Goal: Task Accomplishment & Management: Manage account settings

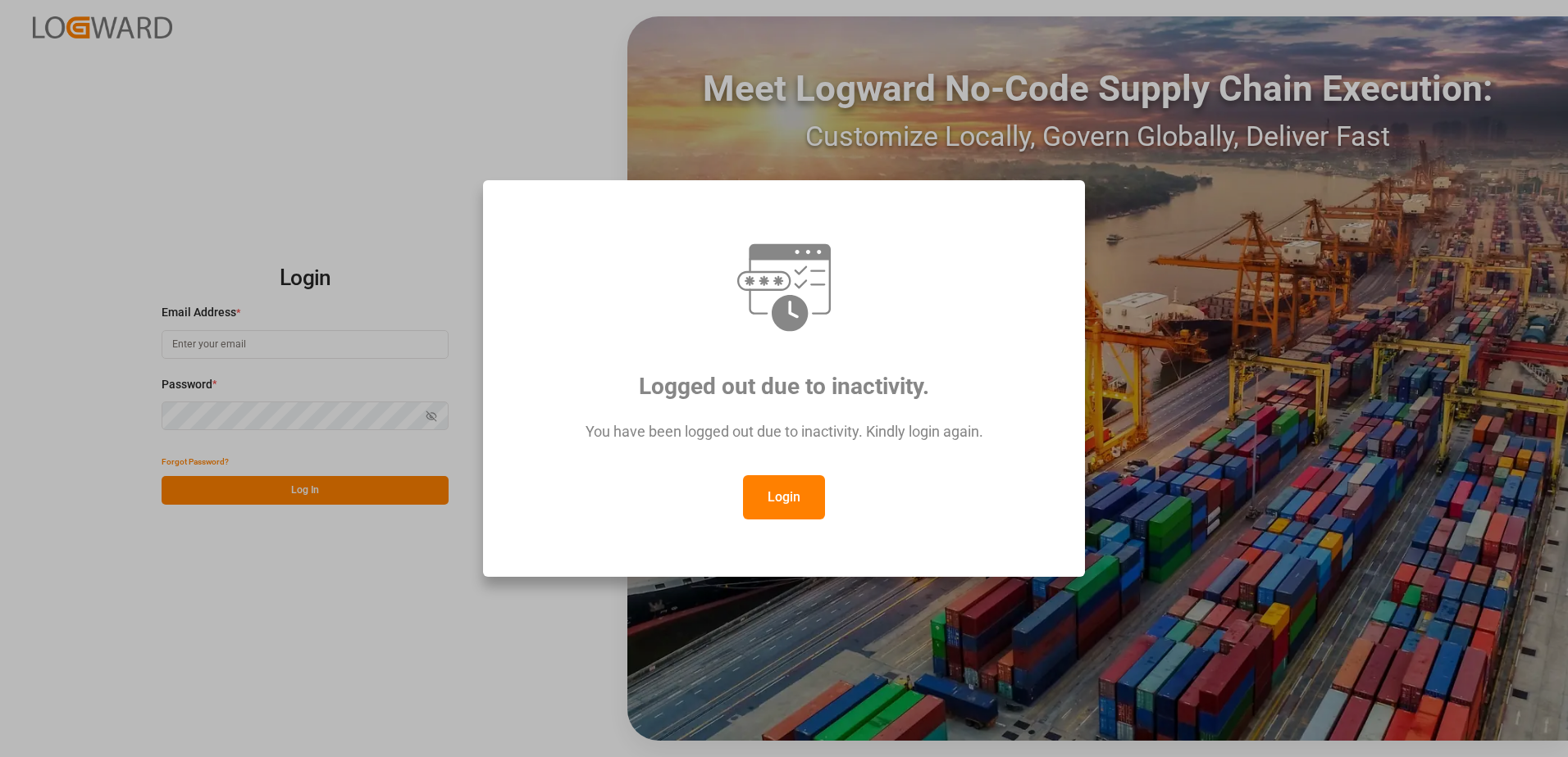
drag, startPoint x: 765, startPoint y: 439, endPoint x: 767, endPoint y: 451, distance: 12.2
click at [765, 442] on div "You have been logged out due to inactivity. Kindly login again." at bounding box center [784, 440] width 542 height 72
click at [781, 493] on button "Login" at bounding box center [784, 498] width 82 height 44
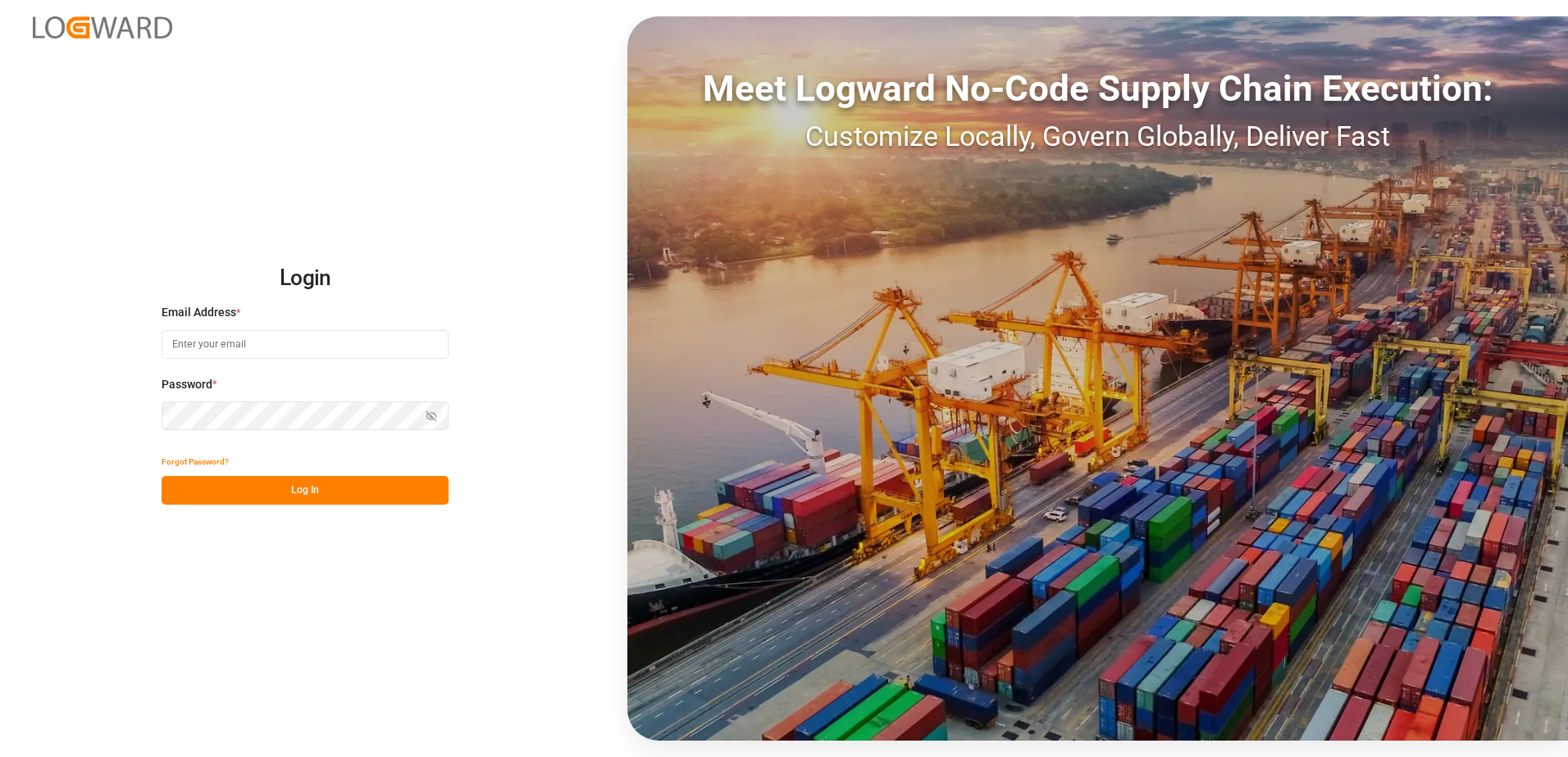
click at [231, 352] on input at bounding box center [305, 345] width 287 height 28
type input "[PERSON_NAME][EMAIL_ADDRESS][DOMAIN_NAME]"
click at [145, 417] on div "Login Email Address * [EMAIL_ADDRESS][DOMAIN_NAME] Password * Show password For…" at bounding box center [784, 378] width 1568 height 757
click at [184, 489] on button "Log In" at bounding box center [305, 490] width 287 height 28
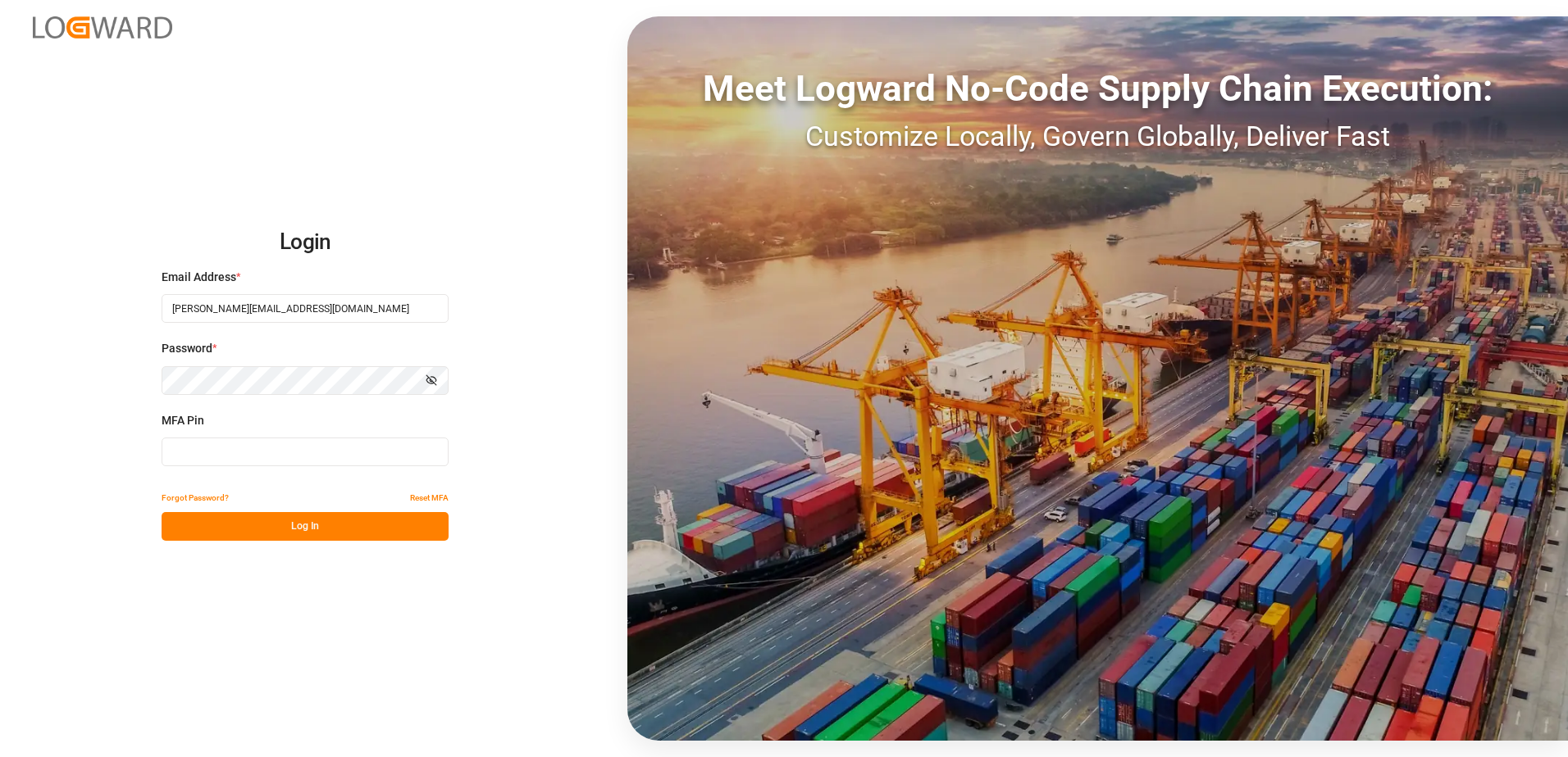
click at [191, 450] on input at bounding box center [305, 452] width 287 height 28
type input "493515"
click at [207, 527] on button "Log In" at bounding box center [305, 526] width 287 height 28
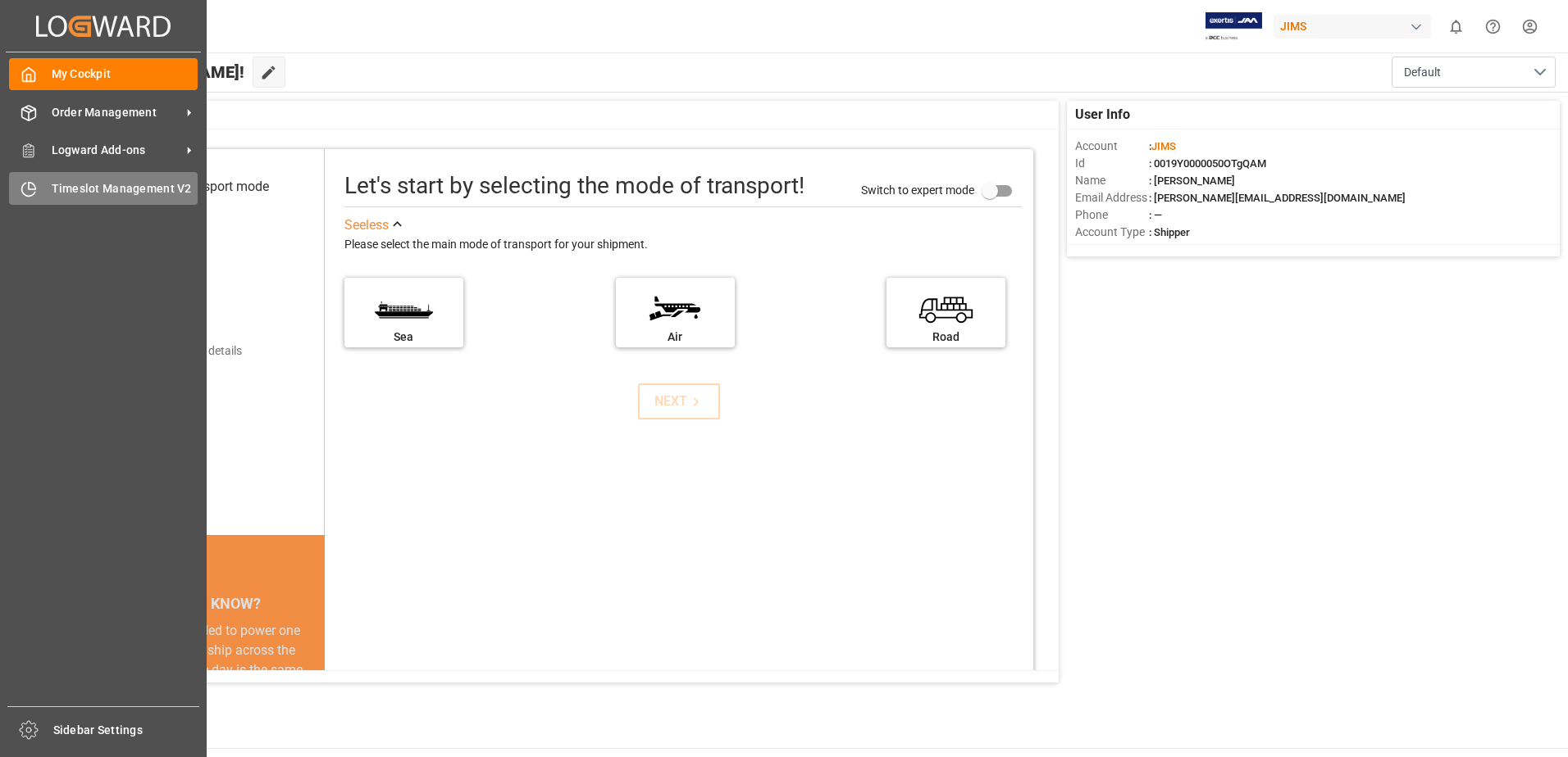
click at [107, 185] on span "Timeslot Management V2" at bounding box center [125, 188] width 147 height 17
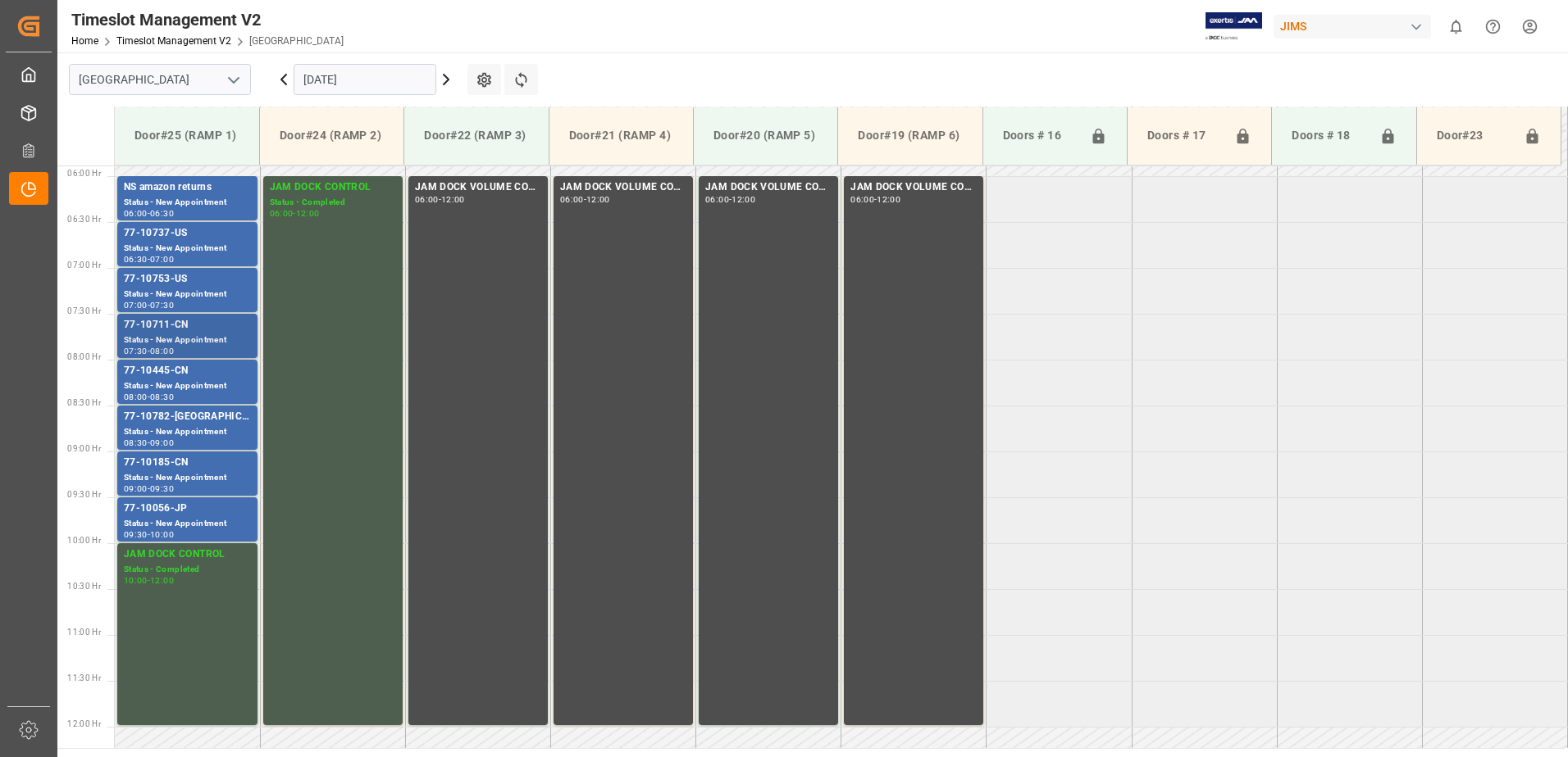
scroll to position [541, 0]
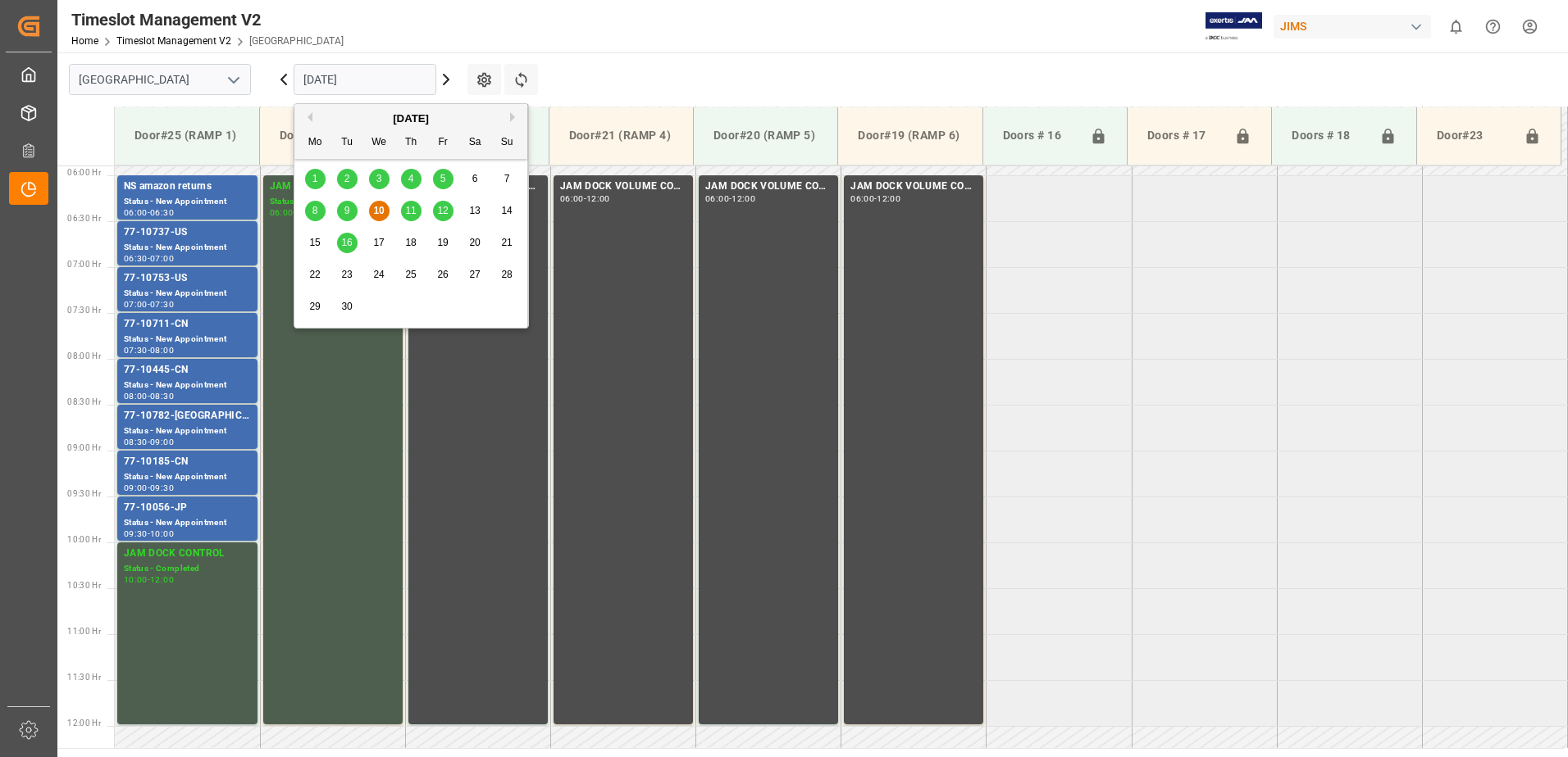
click at [377, 83] on input "[DATE]" at bounding box center [365, 79] width 142 height 31
click at [318, 211] on span "8" at bounding box center [315, 210] width 5 height 11
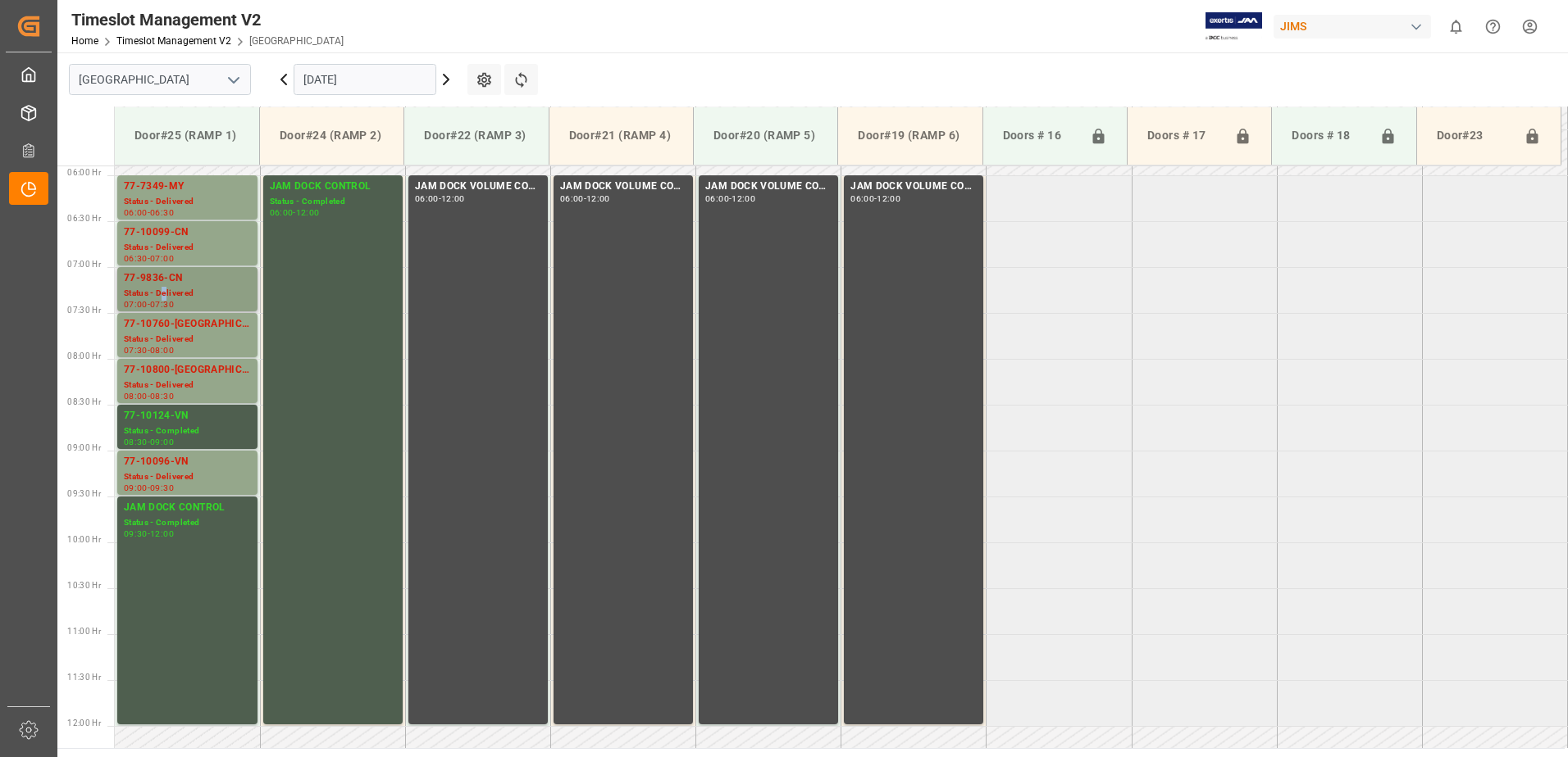
click at [165, 287] on div "Status - Delivered" at bounding box center [188, 294] width 127 height 14
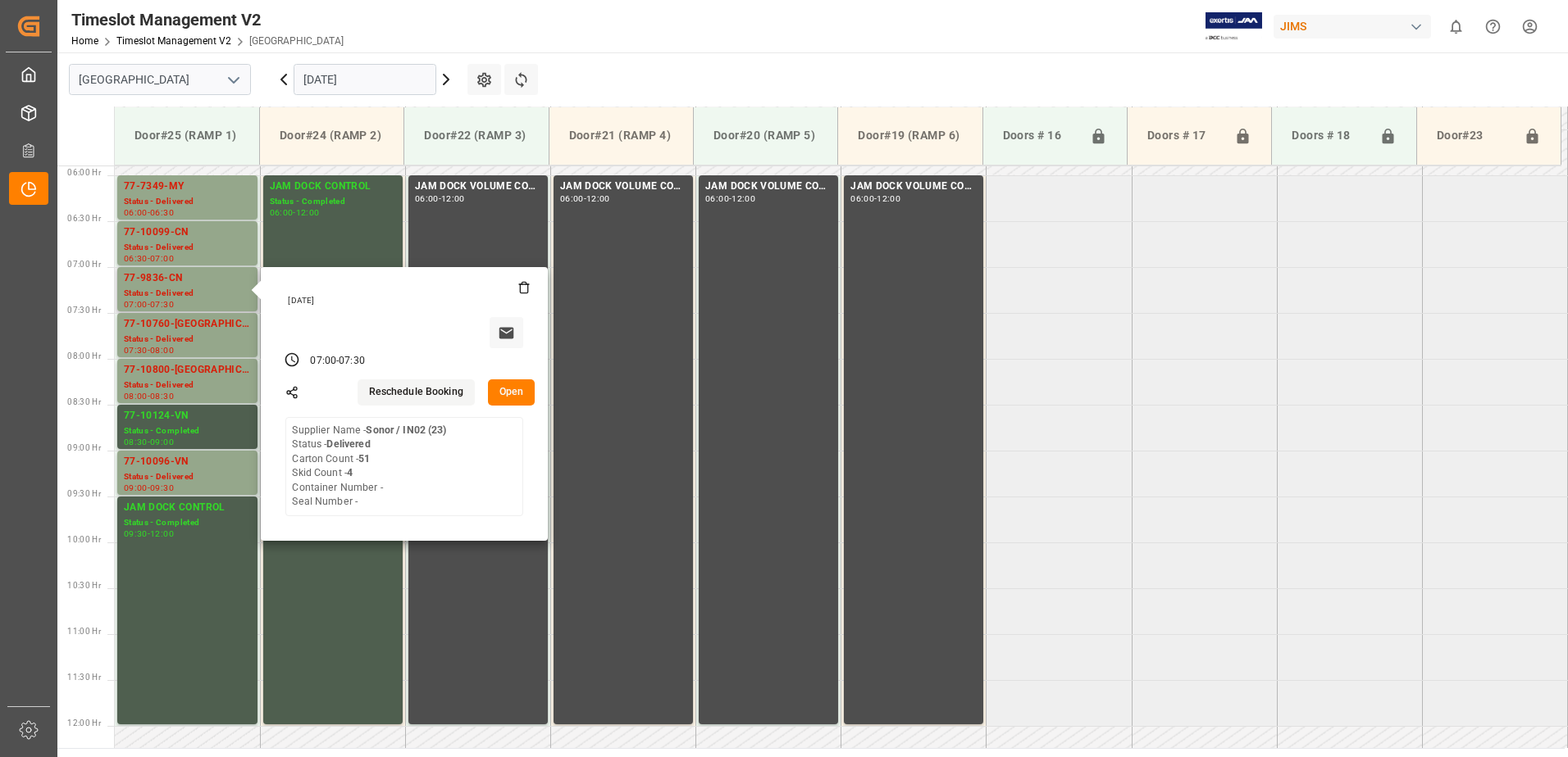
click at [502, 393] on button "Open" at bounding box center [511, 393] width 48 height 27
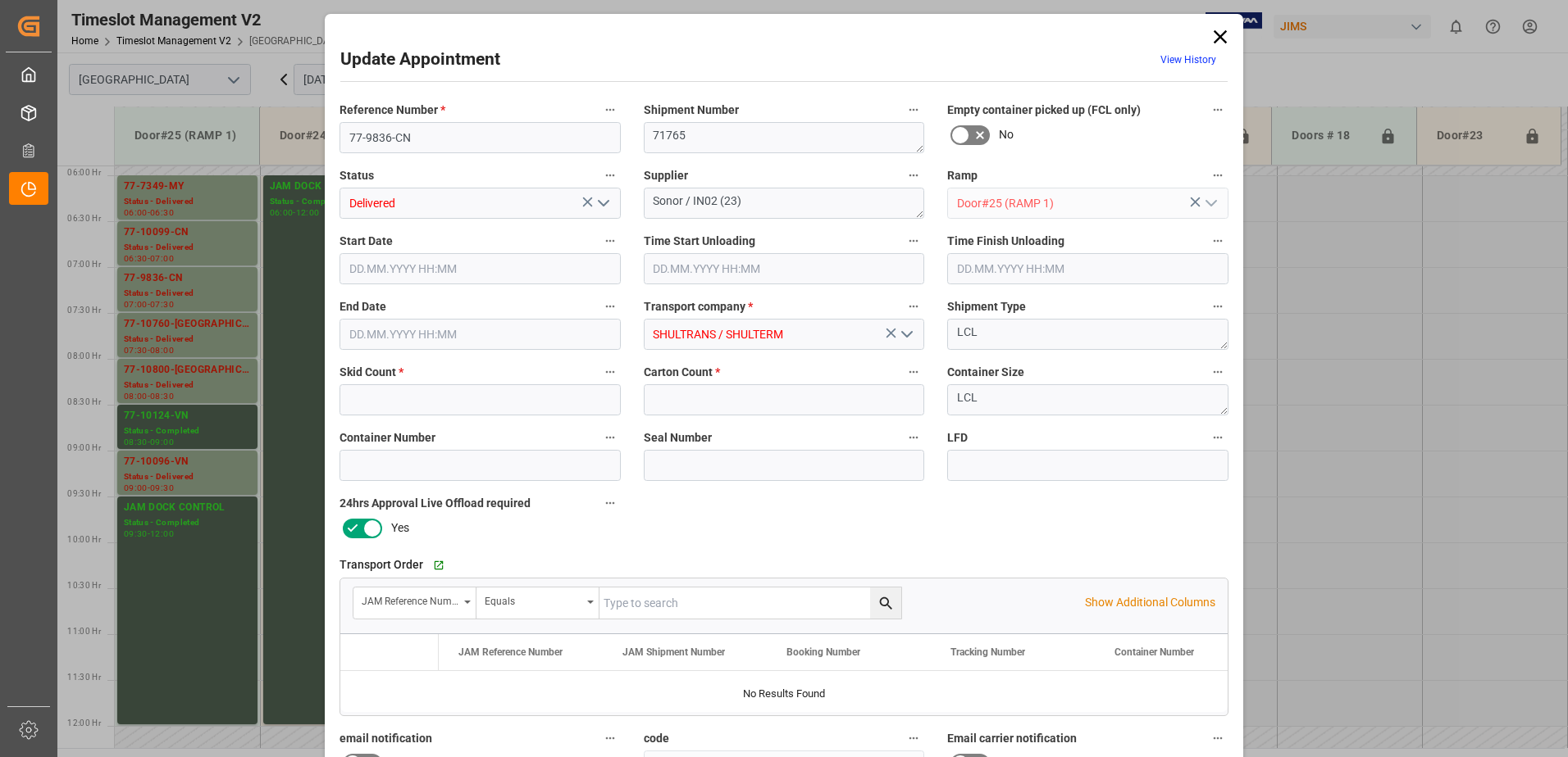
type input "4"
type input "51"
type input "[DATE] 07:00"
type input "[DATE] 09:00"
type input "[DATE] 07:30"
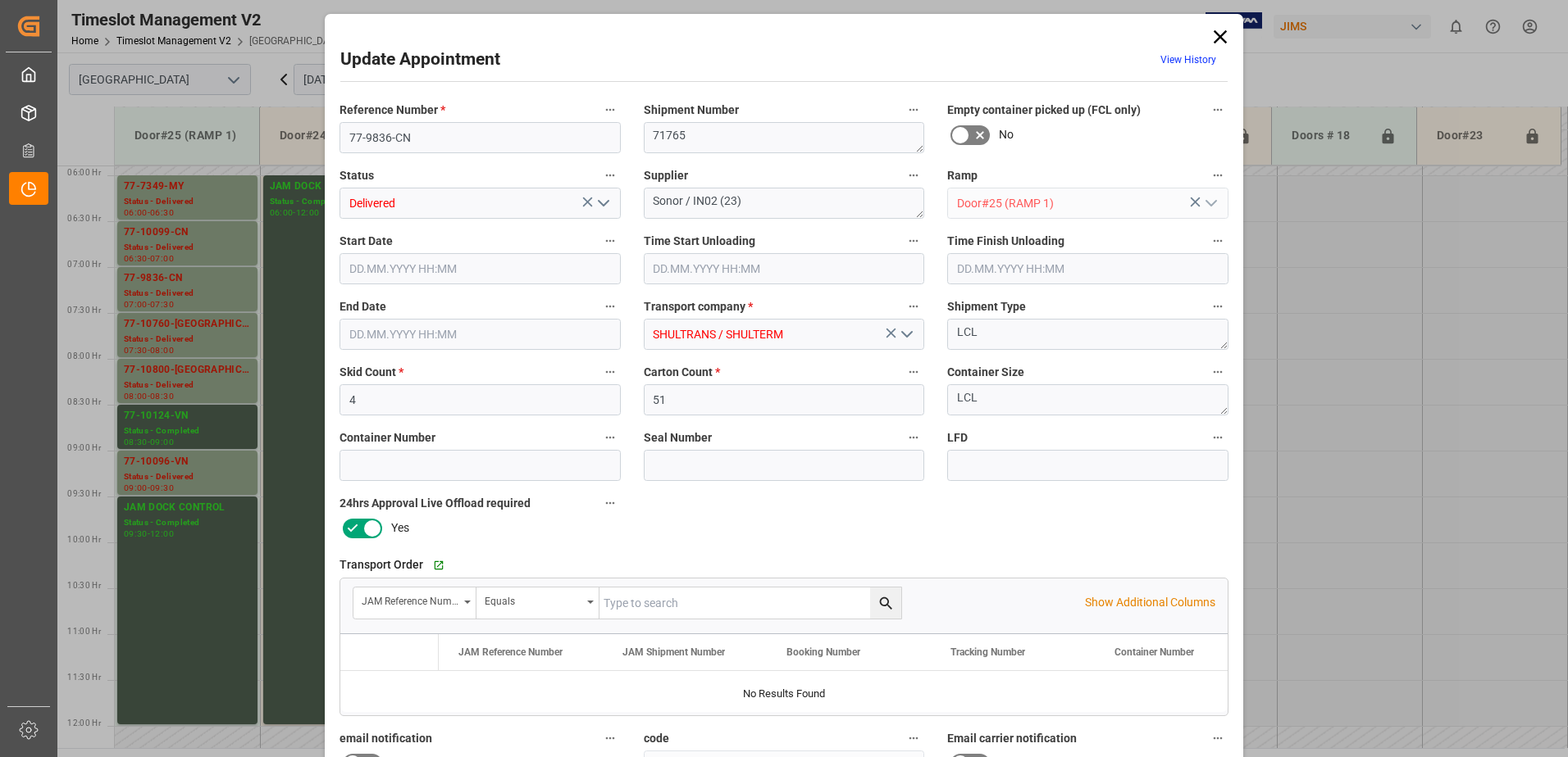
type input "[DATE] 15:30"
click at [599, 203] on polyline "open menu" at bounding box center [603, 203] width 10 height 5
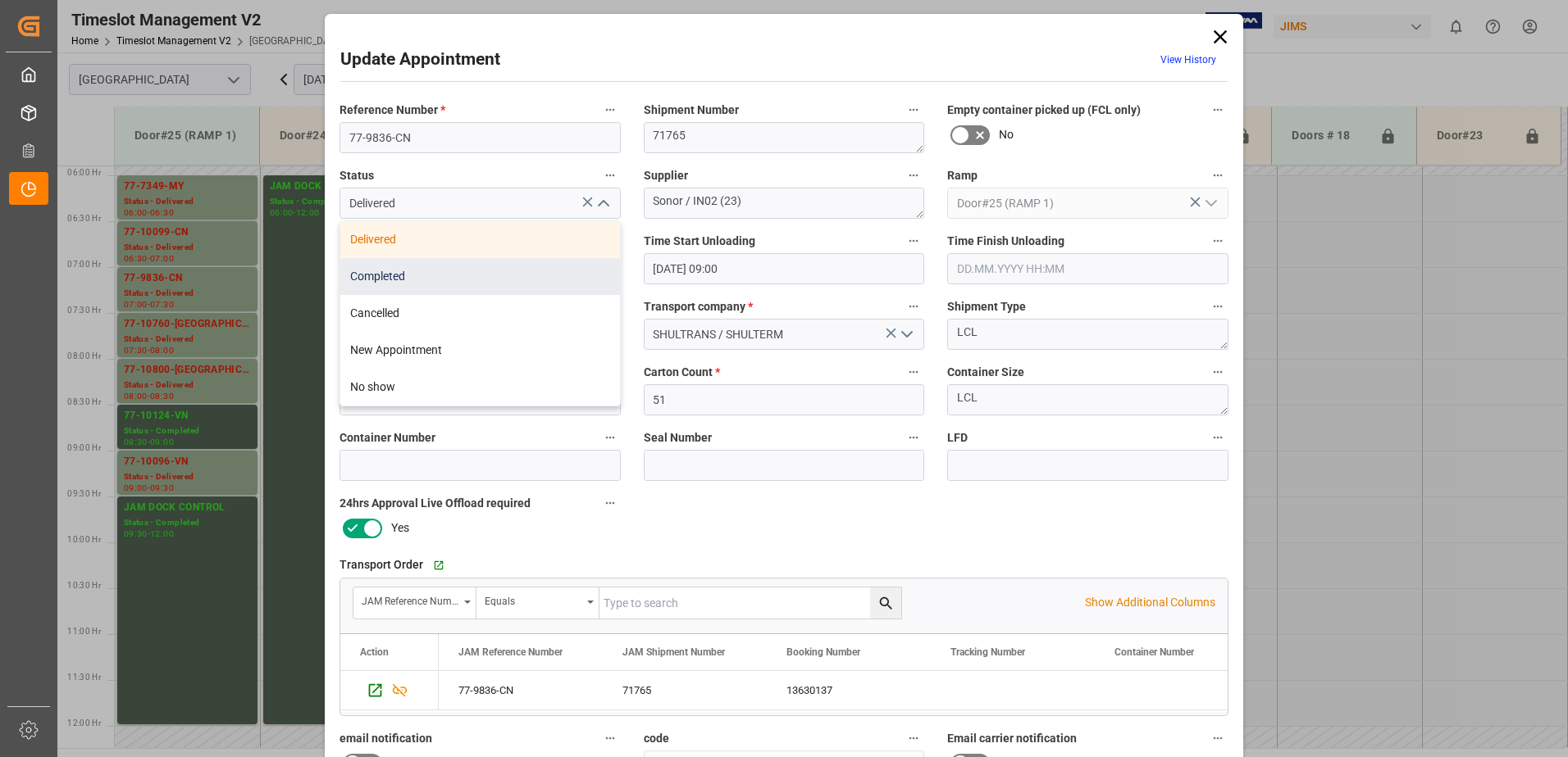
click at [504, 271] on div "Completed" at bounding box center [480, 277] width 280 height 37
type input "Completed"
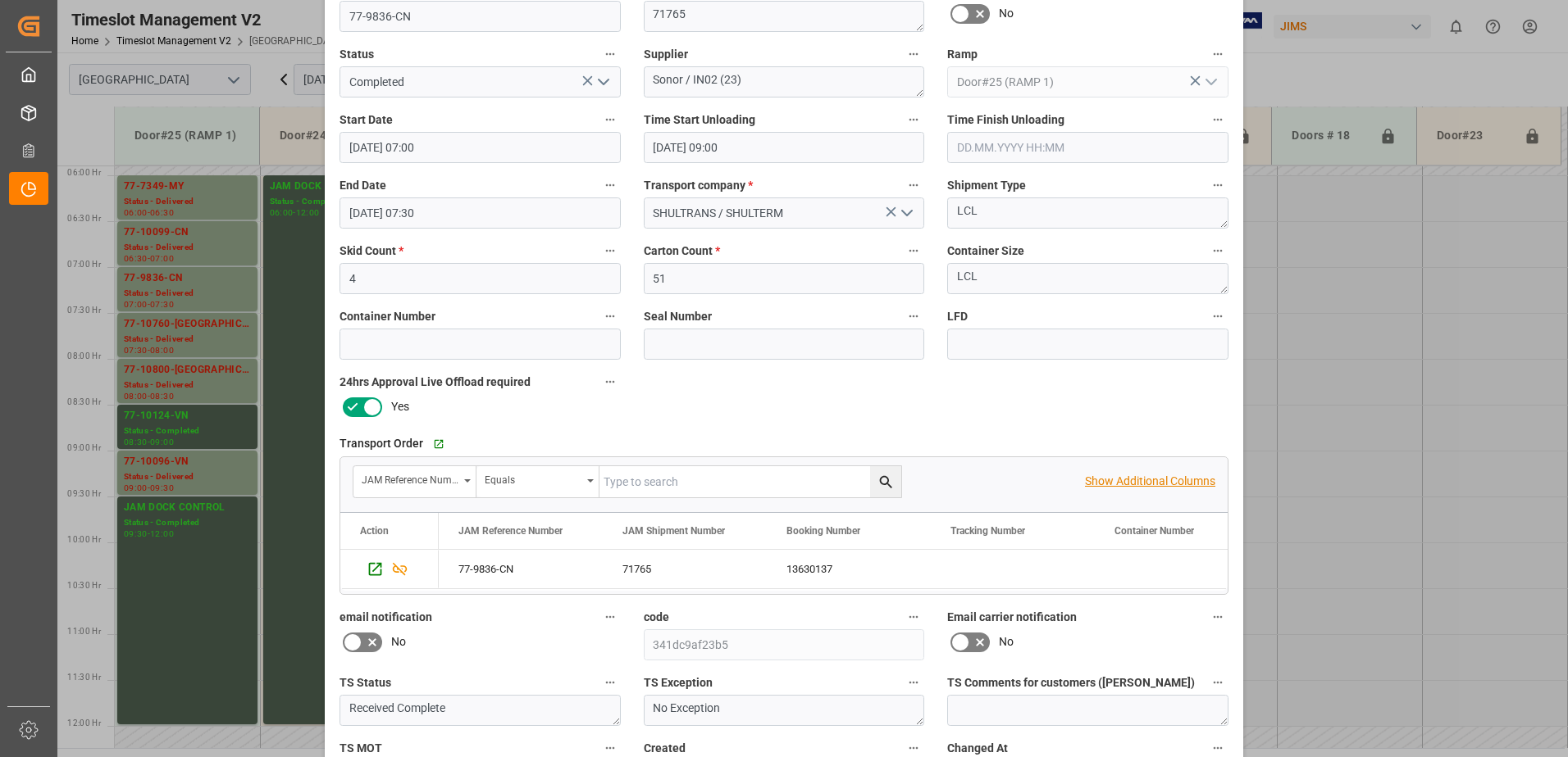
scroll to position [240, 0]
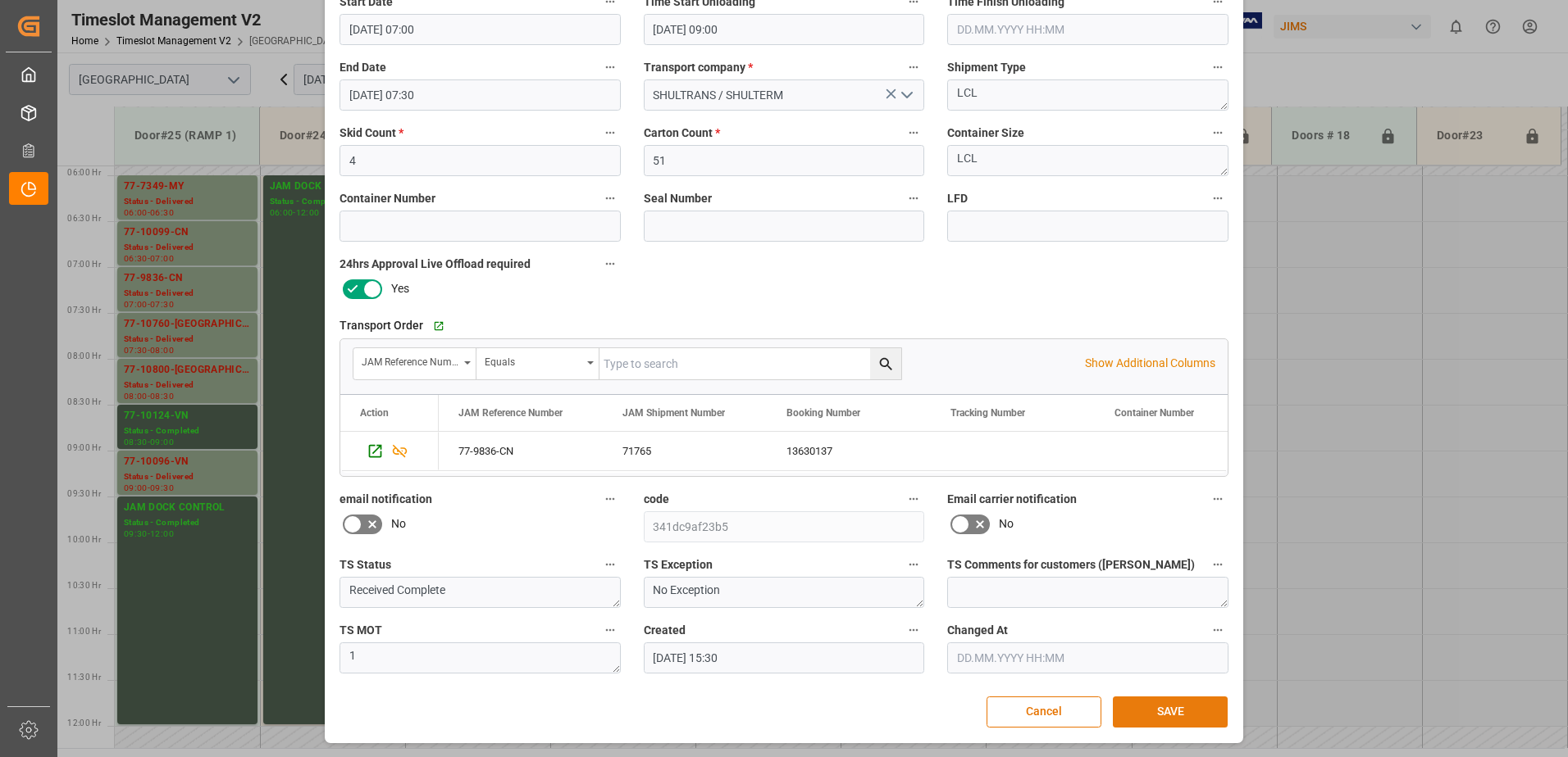
click at [1169, 710] on button "SAVE" at bounding box center [1171, 712] width 115 height 31
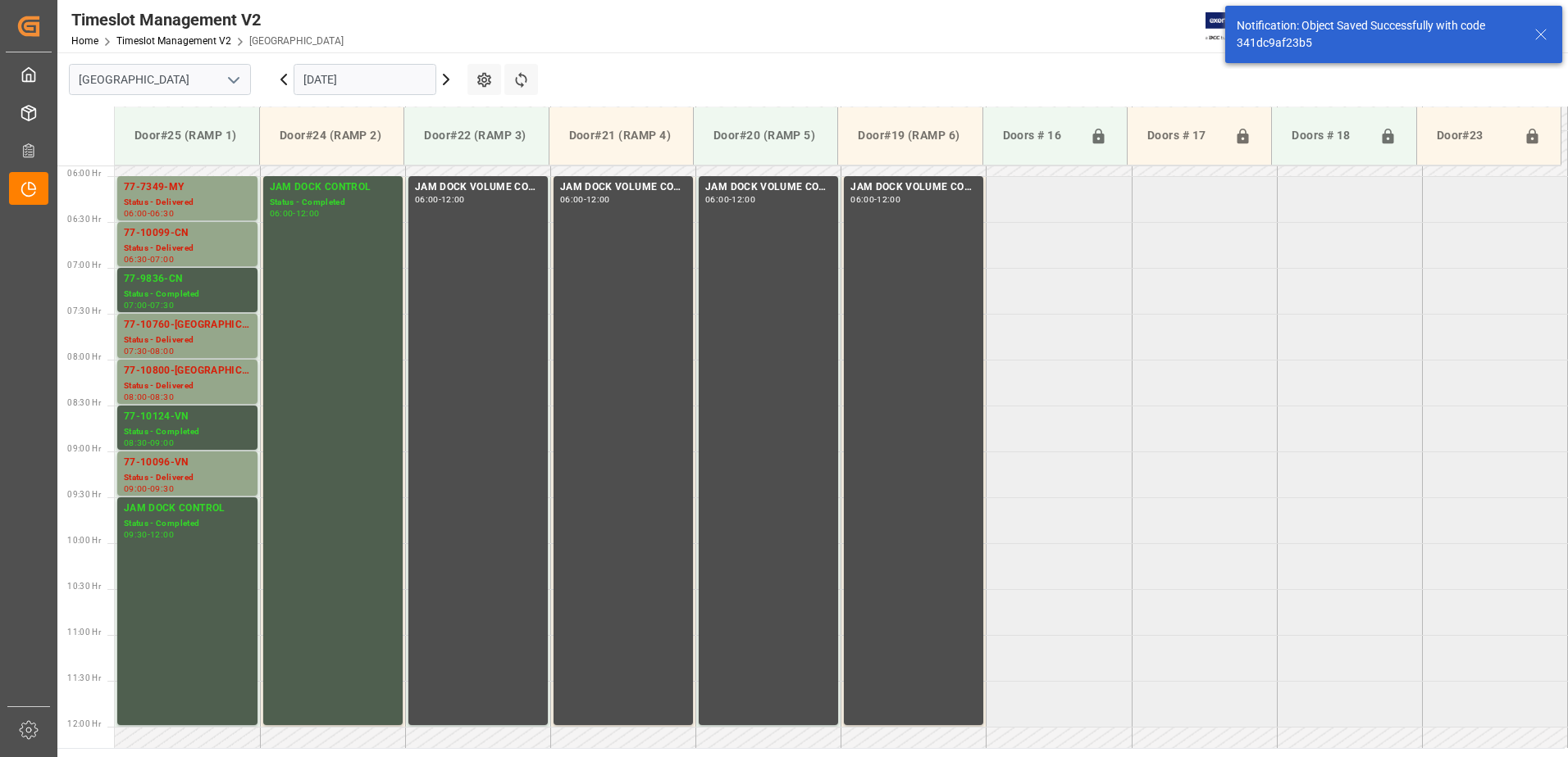
scroll to position [541, 0]
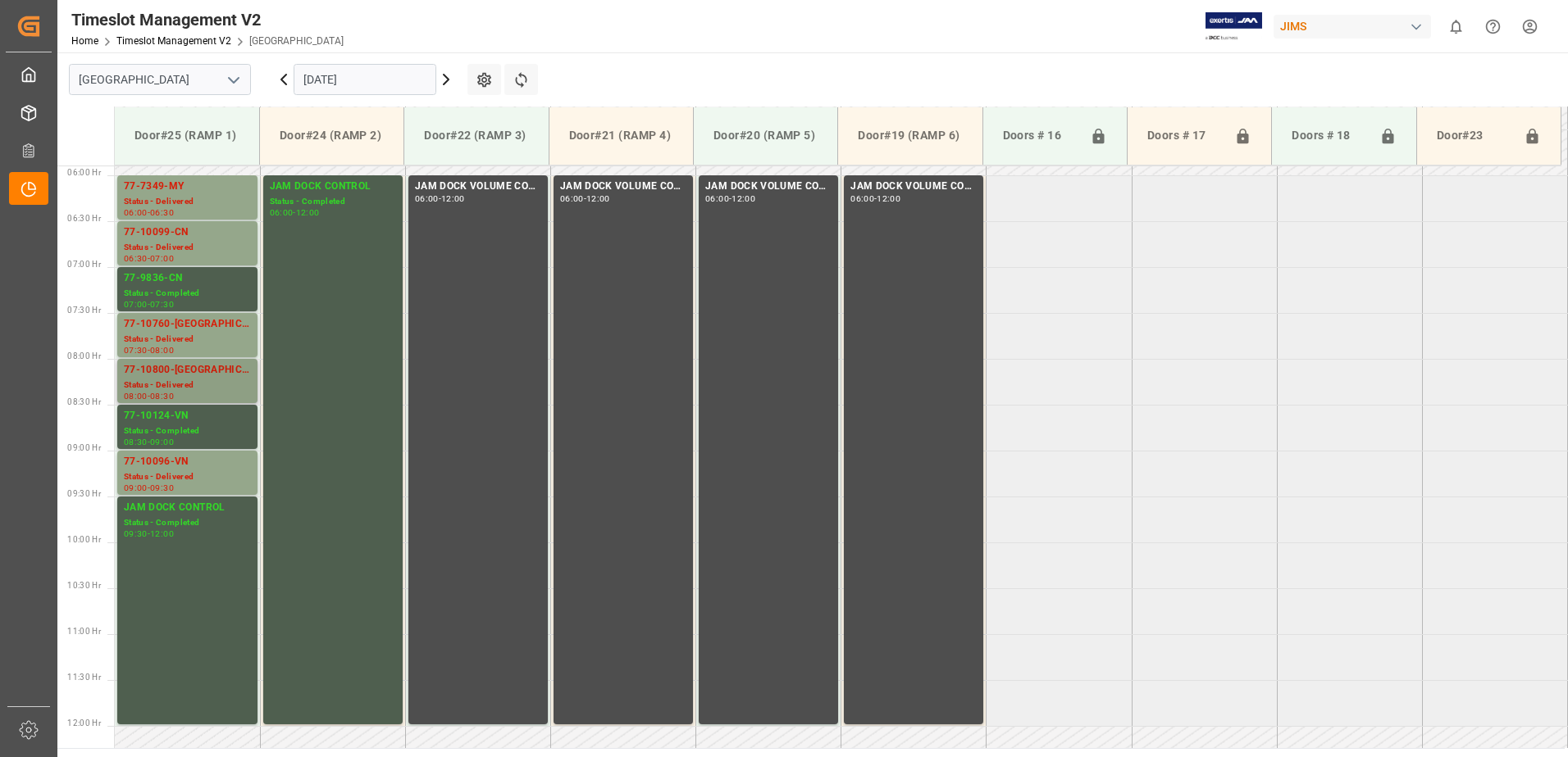
click at [173, 371] on div "77-10800-[GEOGRAPHIC_DATA]" at bounding box center [188, 371] width 127 height 17
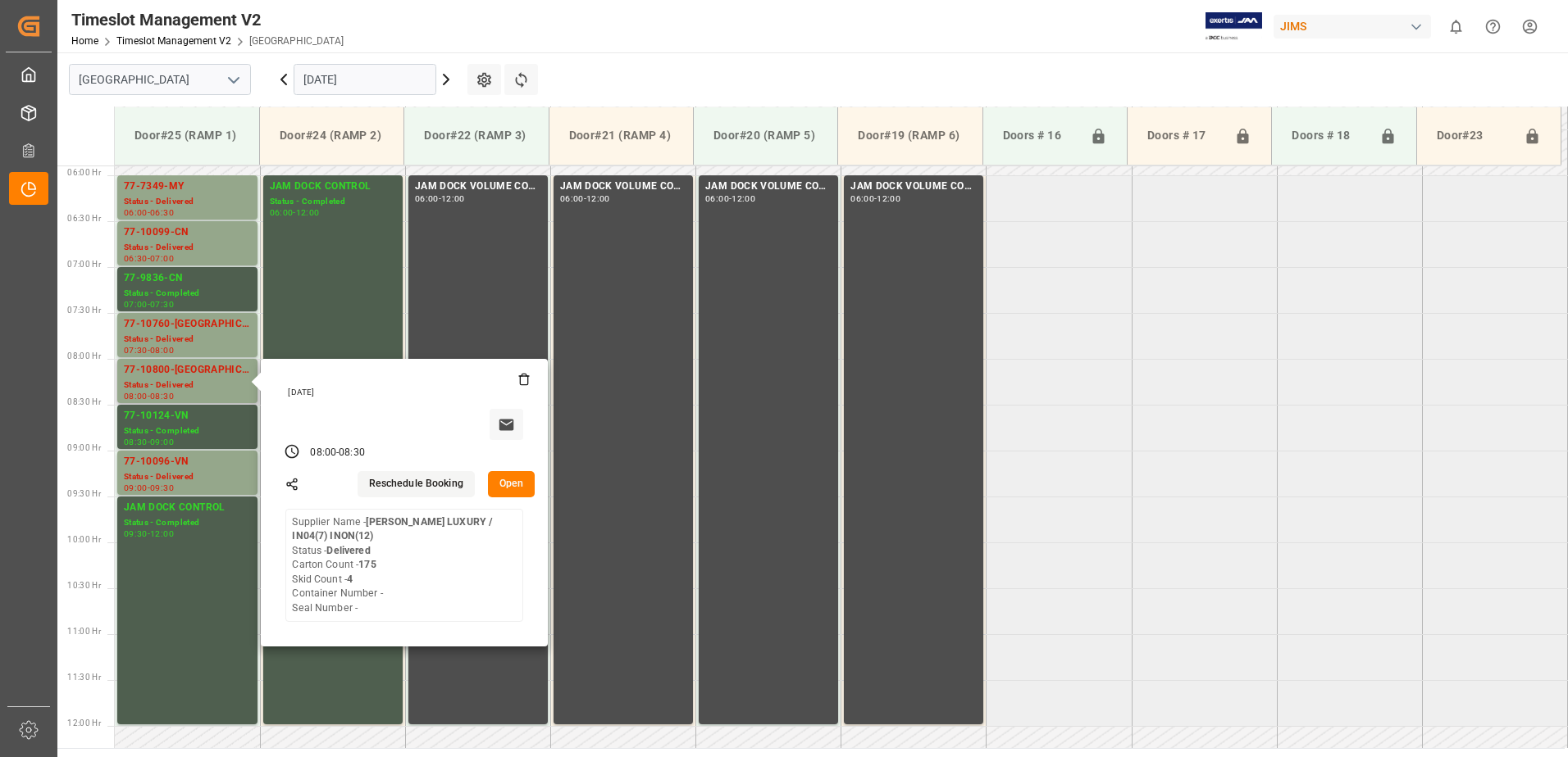
click at [511, 480] on button "Open" at bounding box center [511, 485] width 48 height 27
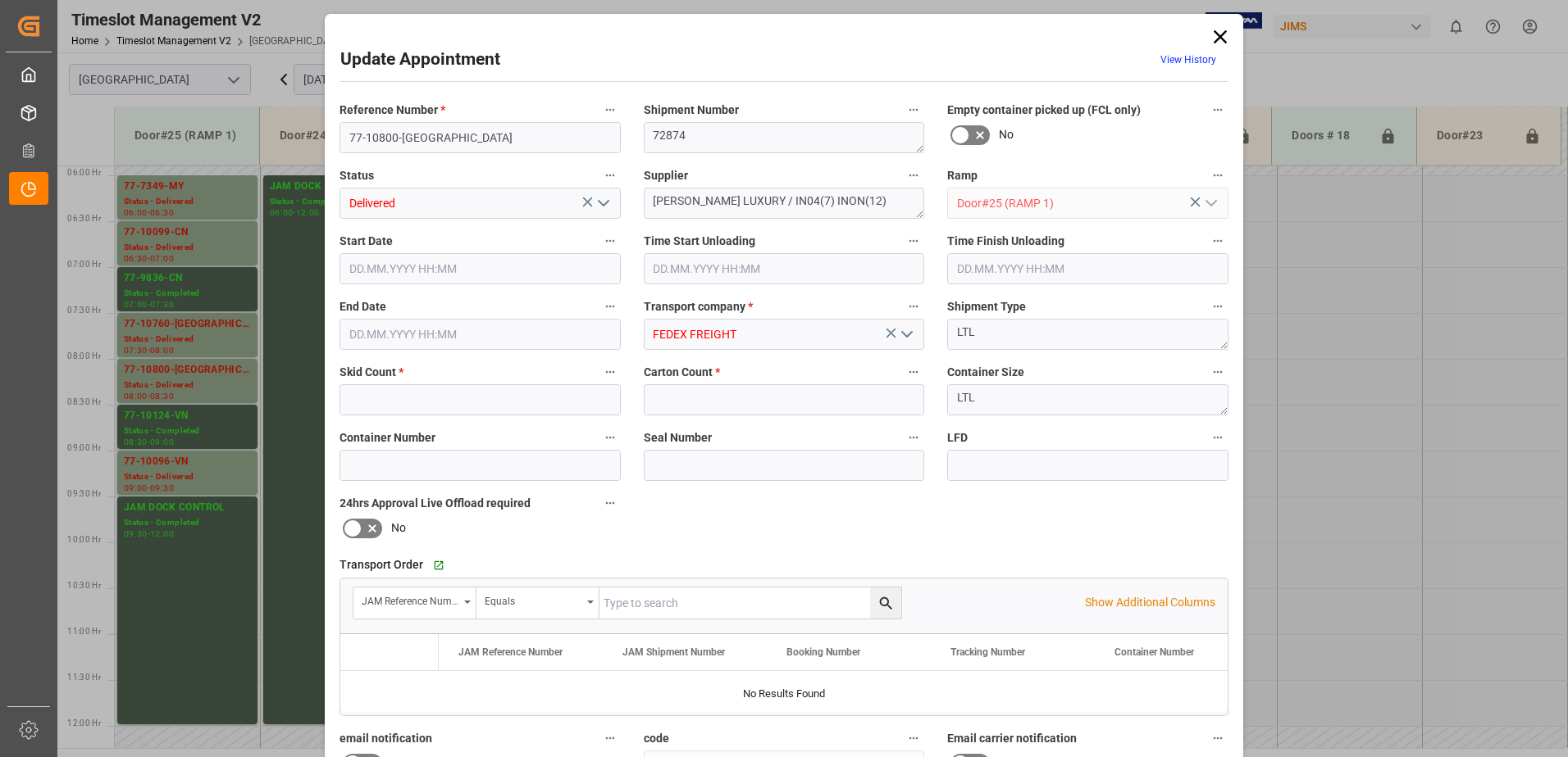
type input "4"
type input "175"
type input "[DATE] 08:00"
type input "[DATE] 10:00"
type input "[DATE] 08:30"
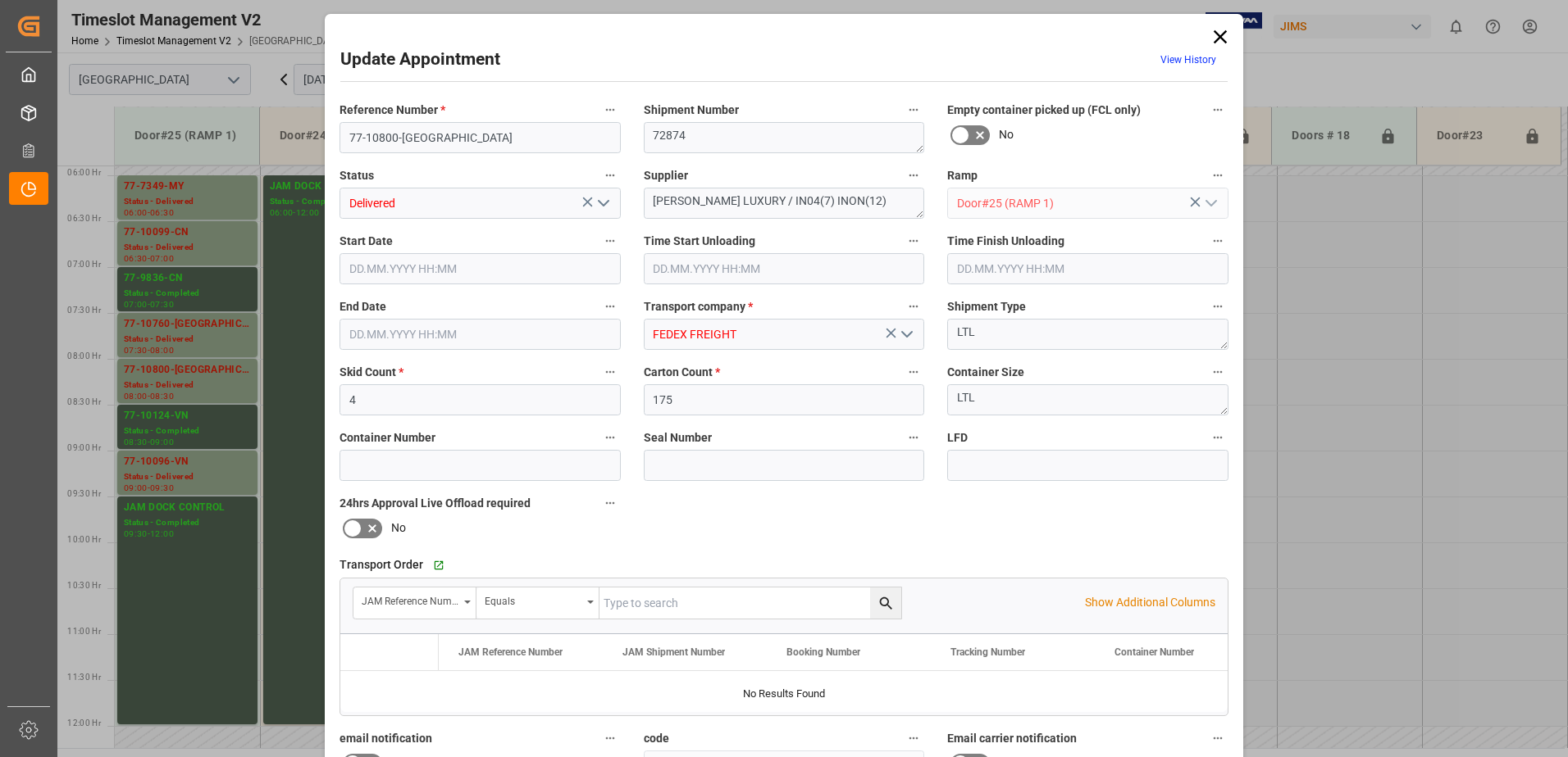
type input "[DATE] 12:46"
click at [602, 195] on icon "open menu" at bounding box center [603, 203] width 19 height 19
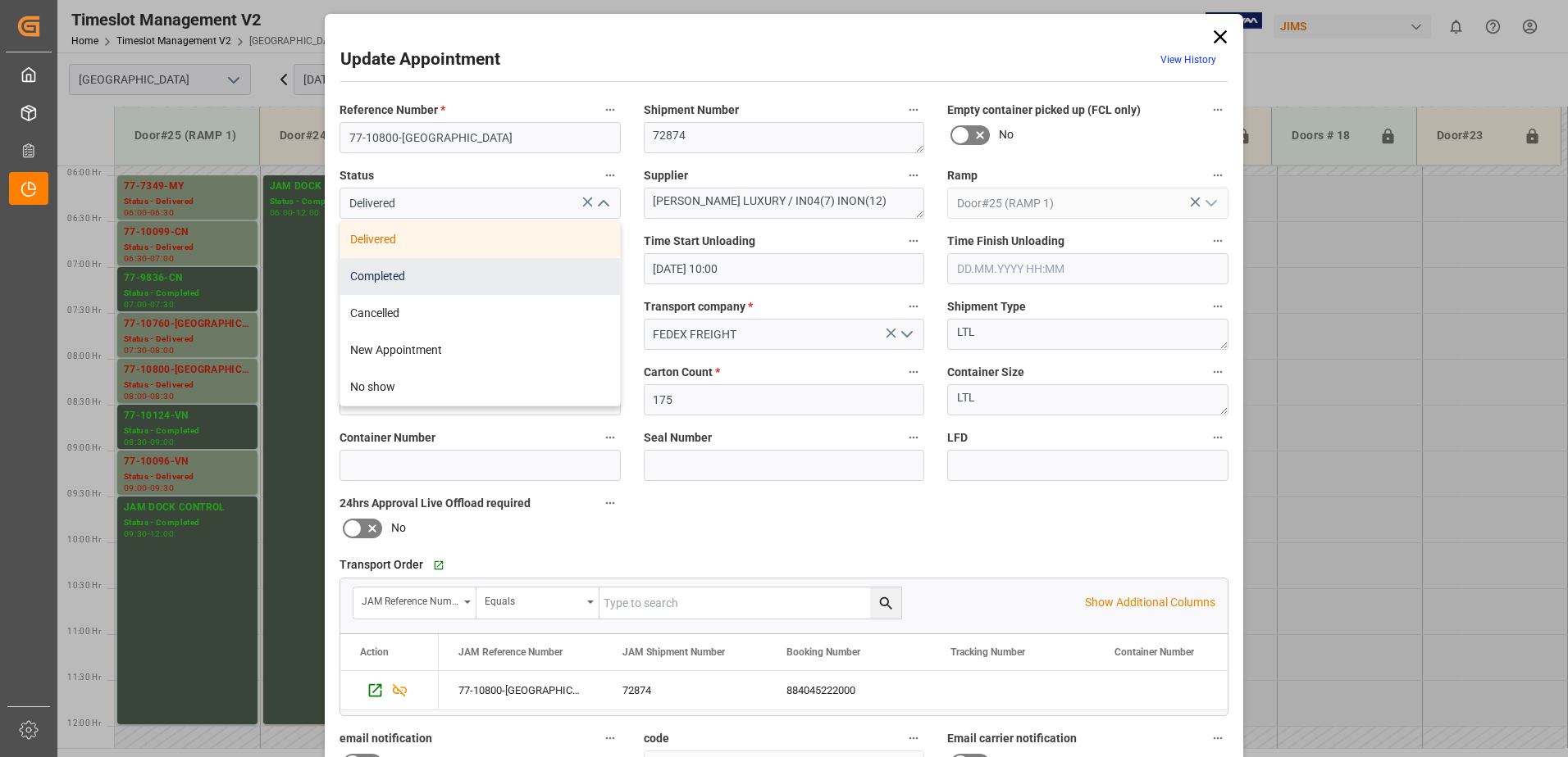
click at [454, 279] on div "Completed" at bounding box center [480, 277] width 280 height 37
type input "Completed"
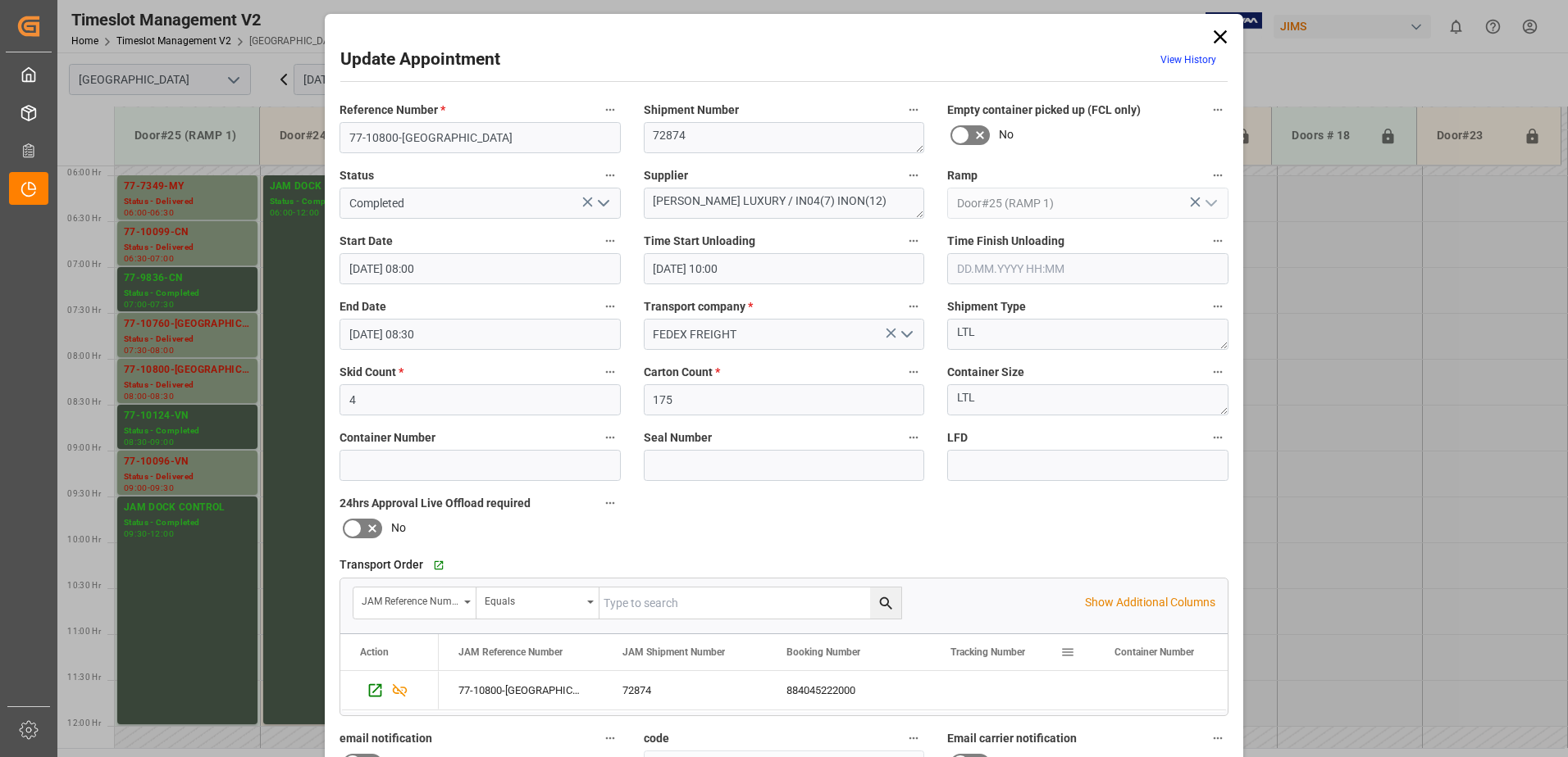
scroll to position [240, 0]
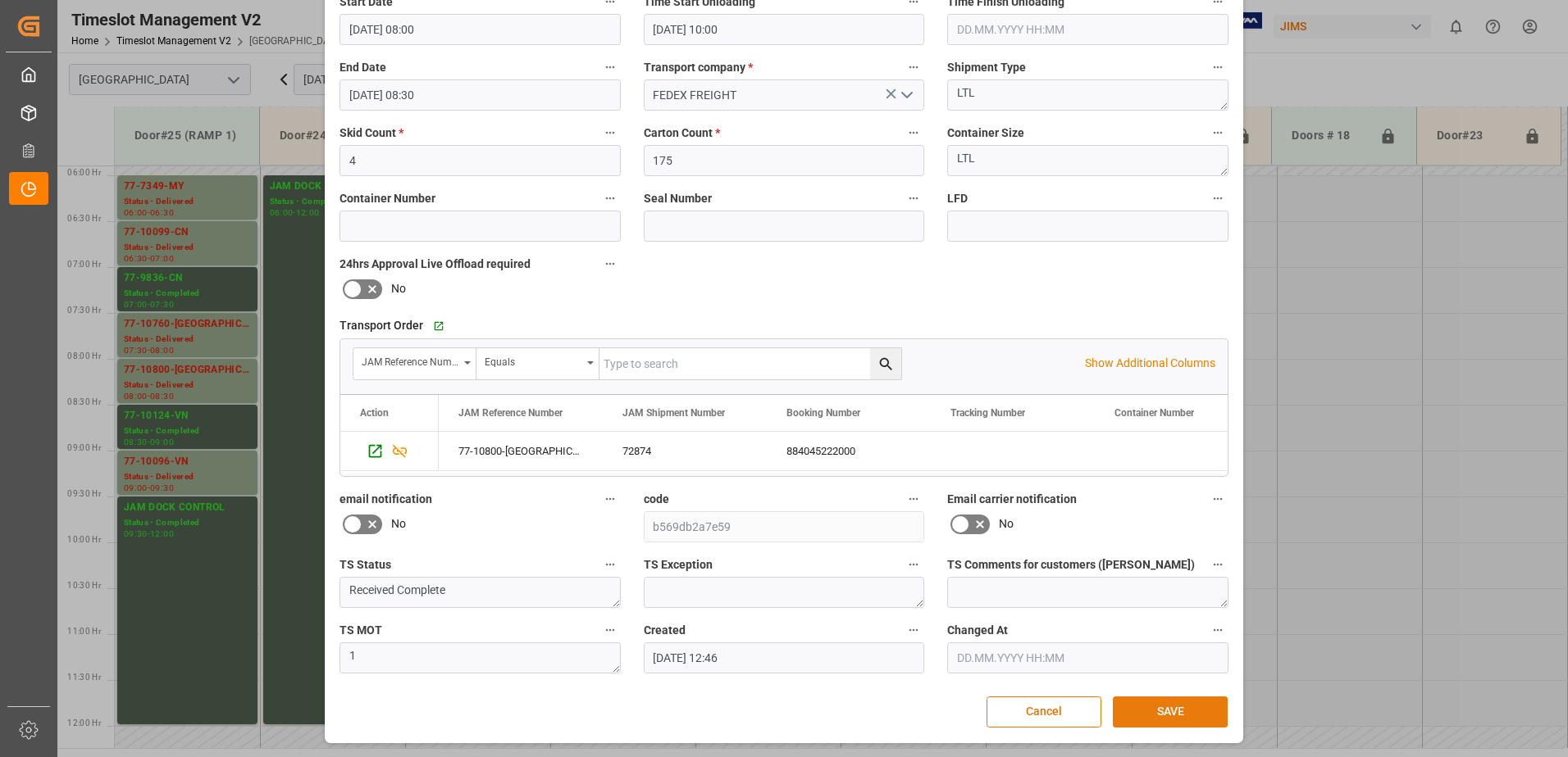
click at [1195, 711] on button "SAVE" at bounding box center [1171, 712] width 115 height 31
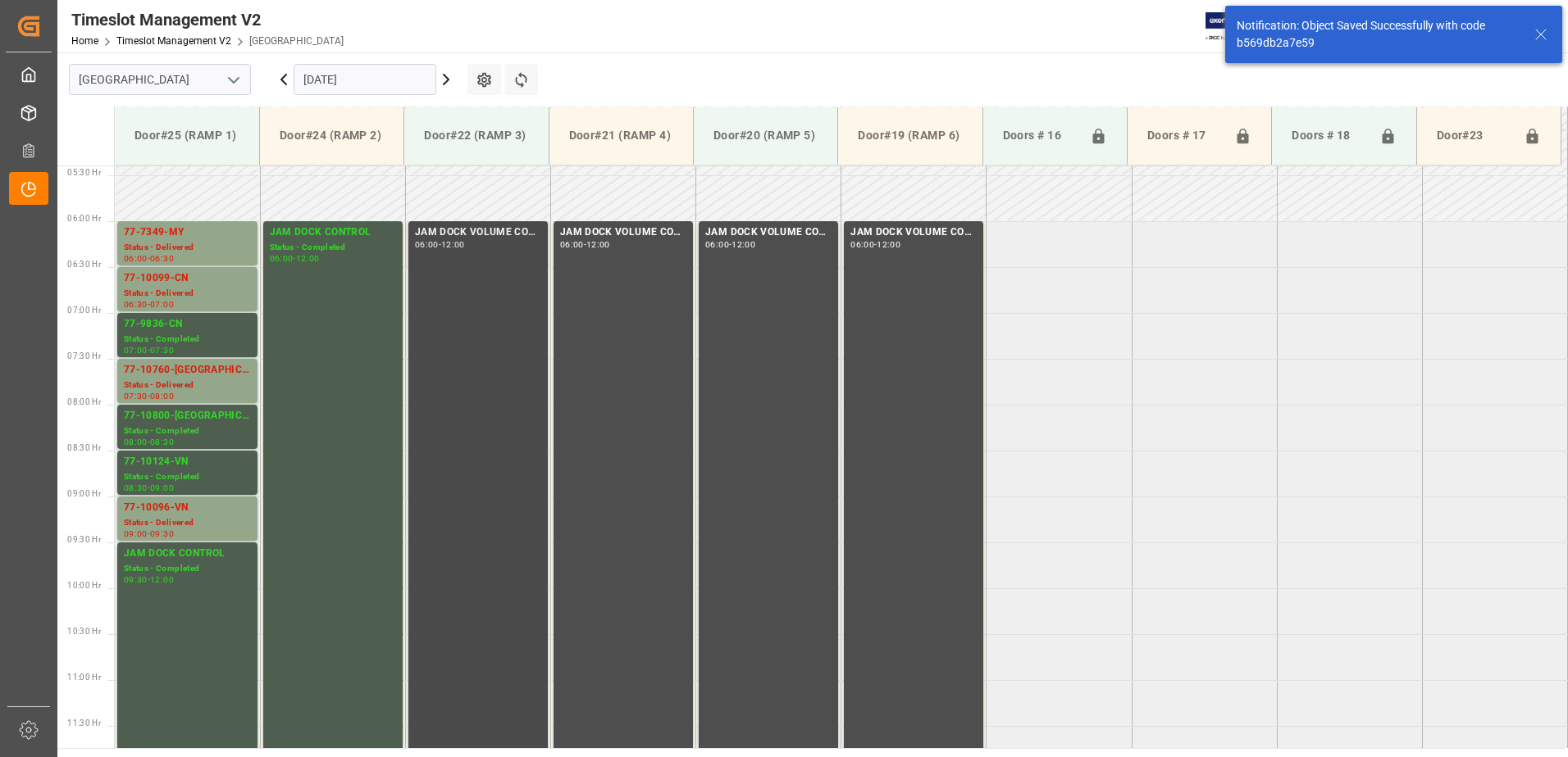
scroll to position [469, 0]
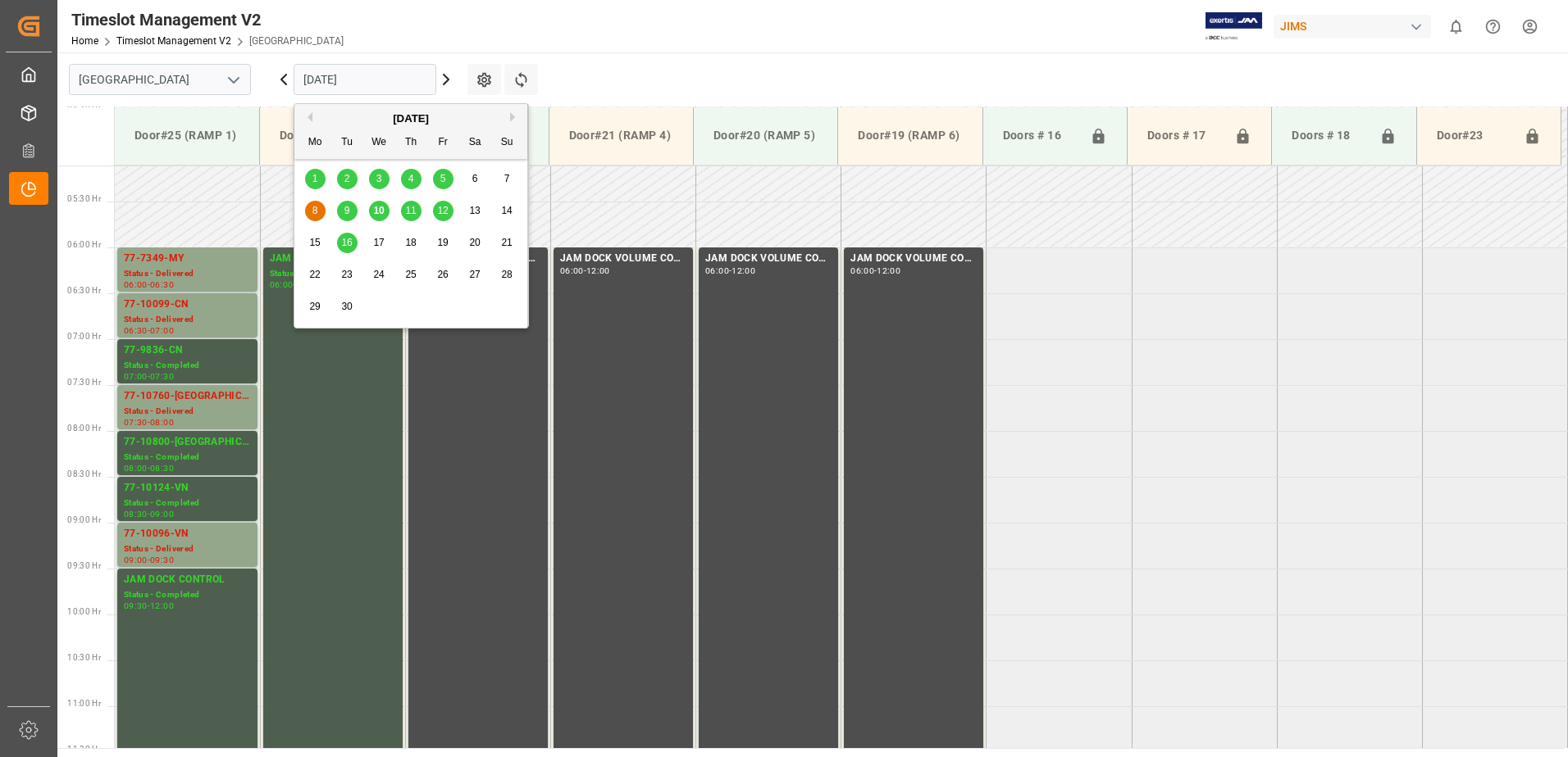
click at [382, 80] on input "[DATE]" at bounding box center [365, 79] width 142 height 31
click at [442, 172] on div "5" at bounding box center [442, 180] width 20 height 19
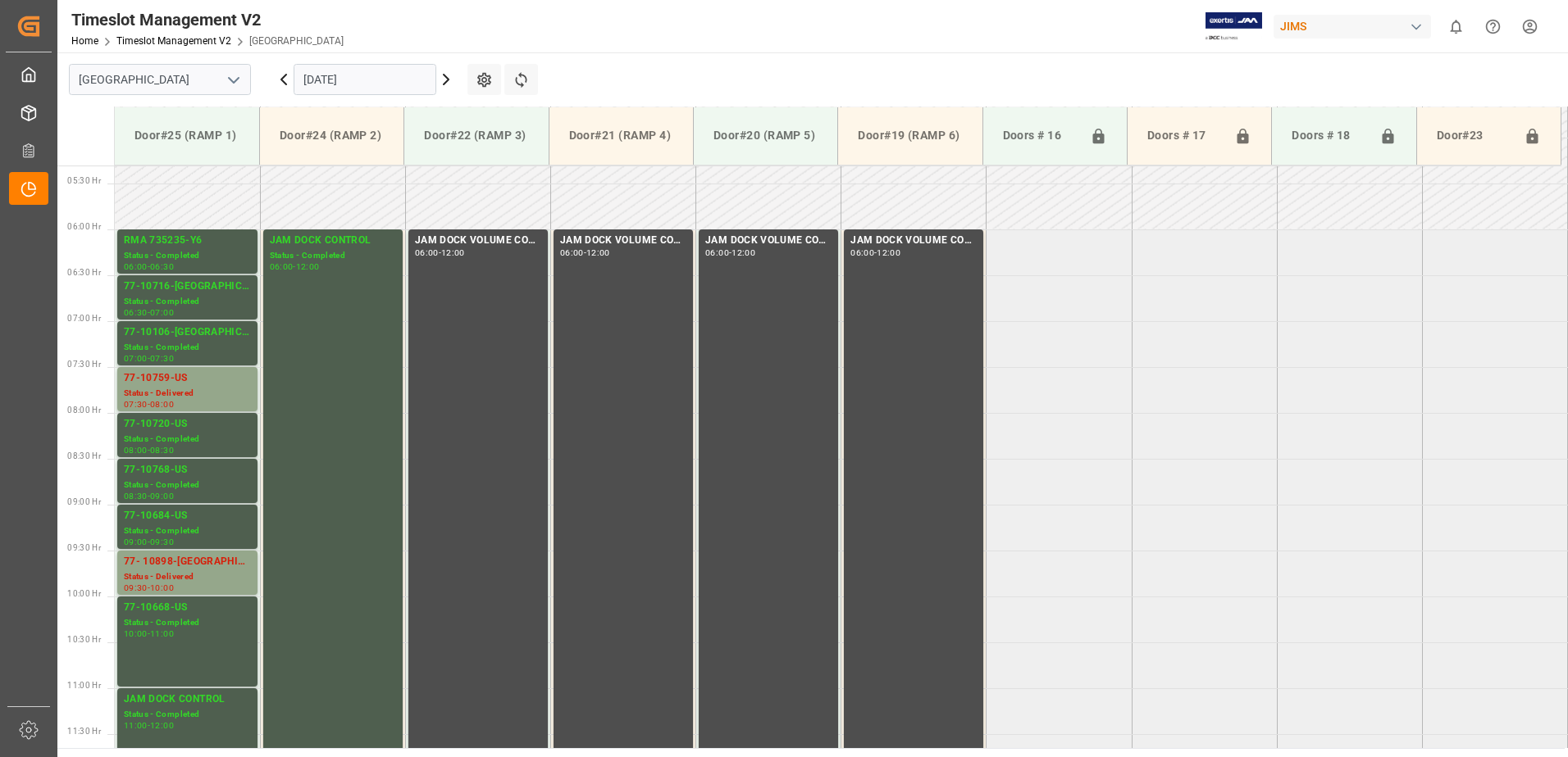
scroll to position [541, 0]
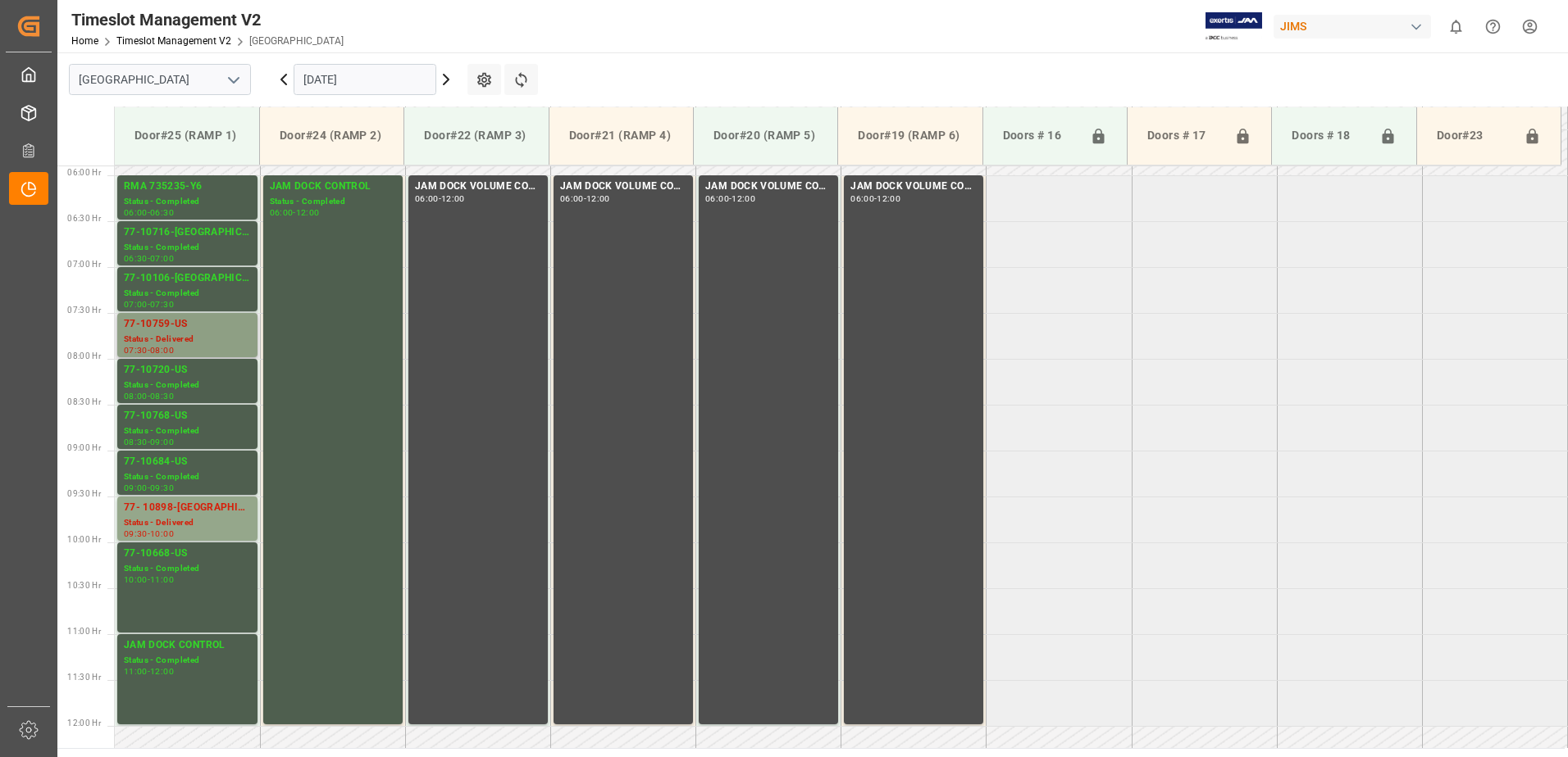
click at [181, 327] on div "77-10759-US" at bounding box center [188, 325] width 127 height 17
click at [189, 509] on div "77- 10898-[GEOGRAPHIC_DATA]" at bounding box center [188, 508] width 127 height 17
click at [184, 467] on div "77-10684-US" at bounding box center [188, 462] width 127 height 17
click at [182, 428] on div "Status - Completed" at bounding box center [188, 432] width 127 height 14
click at [183, 371] on div "77-10720-US" at bounding box center [188, 371] width 127 height 17
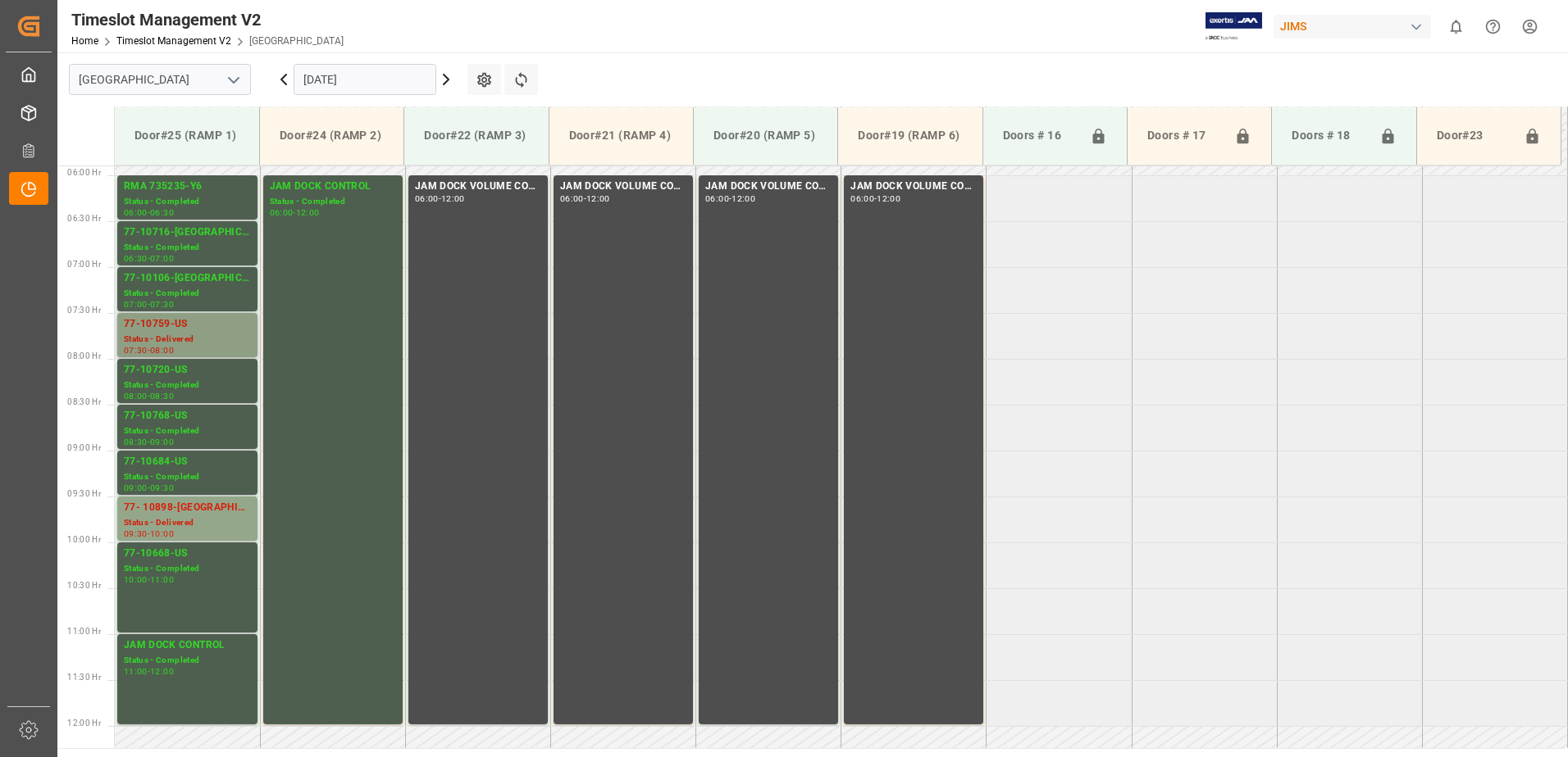
click at [182, 330] on div "77-10759-US" at bounding box center [188, 325] width 127 height 17
click at [182, 280] on div "77-10106-[GEOGRAPHIC_DATA]" at bounding box center [188, 279] width 127 height 17
click at [176, 238] on div "77-10716-[GEOGRAPHIC_DATA]" at bounding box center [188, 233] width 127 height 17
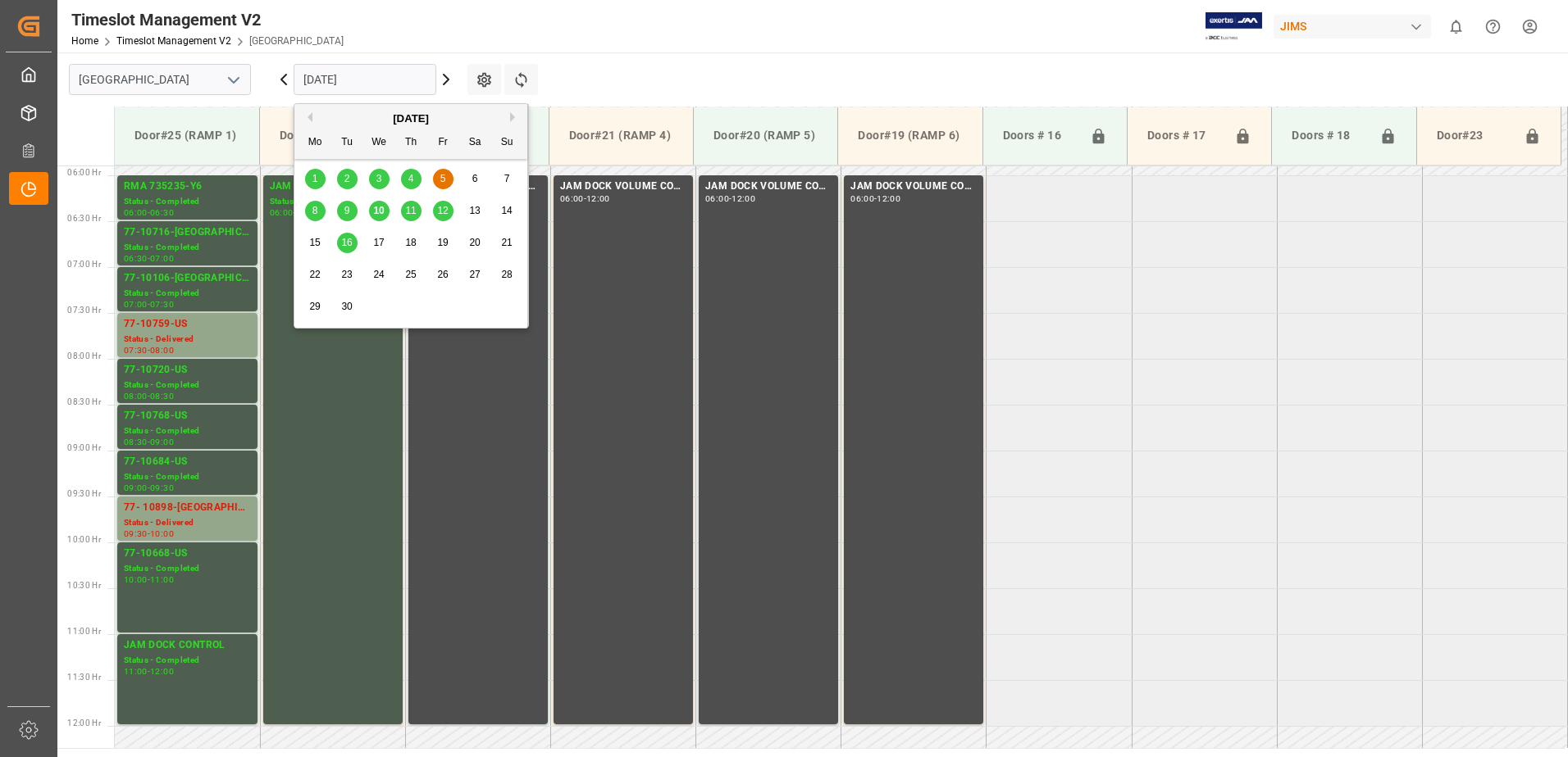
click at [389, 80] on input "[DATE]" at bounding box center [365, 79] width 142 height 31
click at [312, 208] on span "8" at bounding box center [315, 210] width 5 height 11
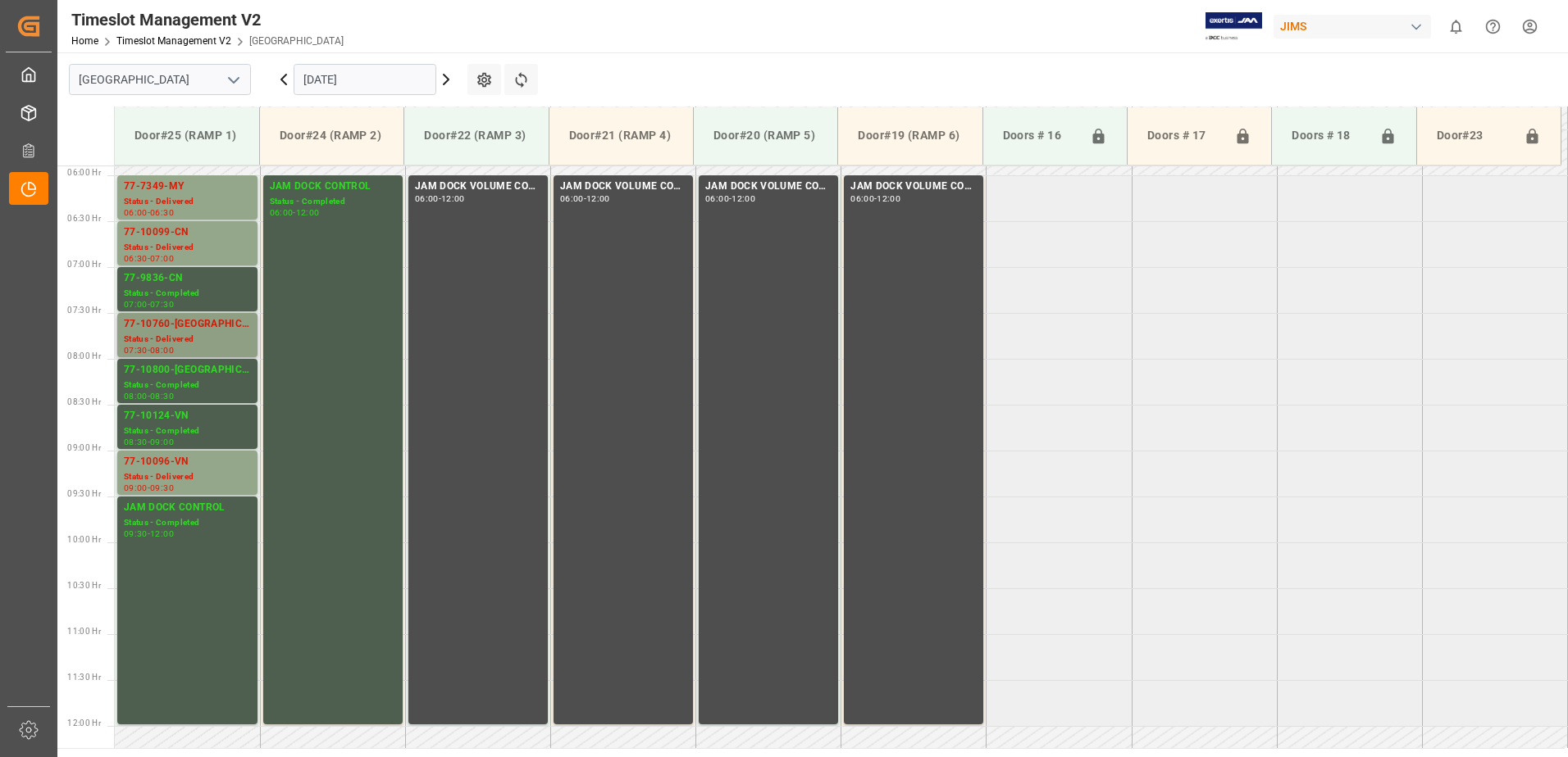
click at [179, 326] on div "77-10760-[GEOGRAPHIC_DATA]" at bounding box center [188, 325] width 127 height 17
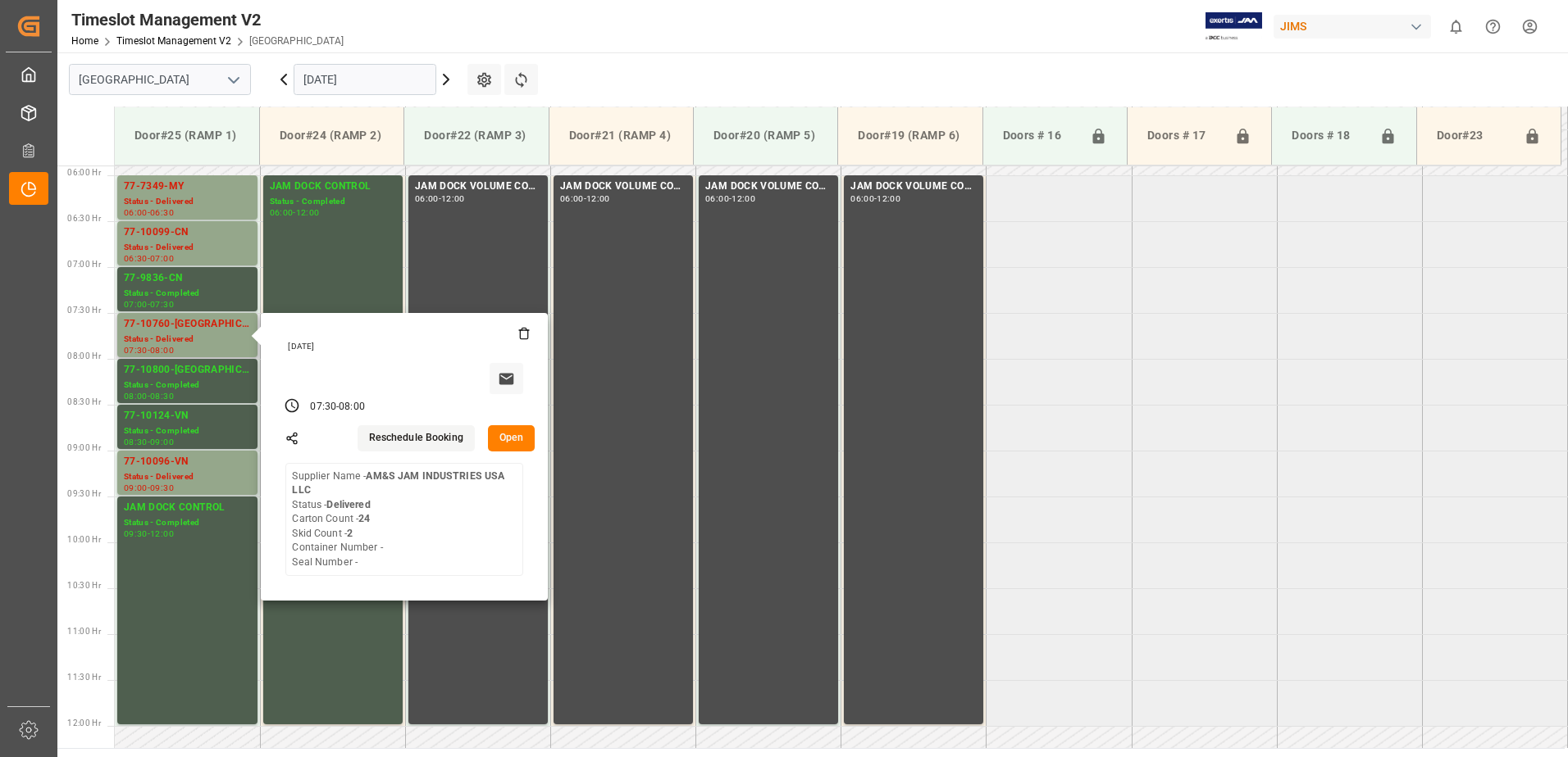
click at [511, 437] on button "Open" at bounding box center [511, 439] width 48 height 27
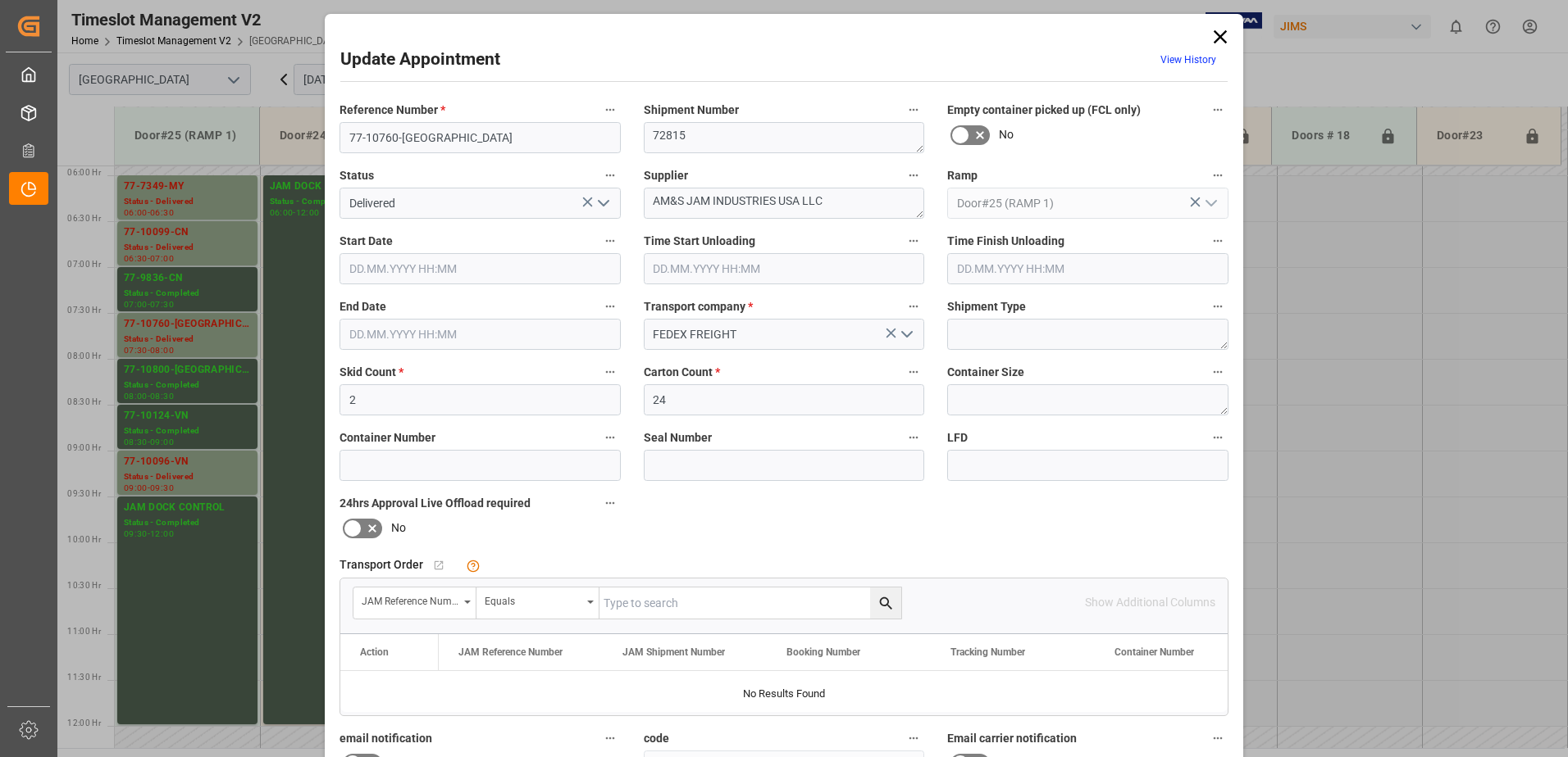
type input "[DATE] 07:30"
type input "[DATE] 10:00"
type input "[DATE] 08:00"
type input "[DATE] 12:44"
click at [600, 203] on icon "open menu" at bounding box center [603, 203] width 19 height 19
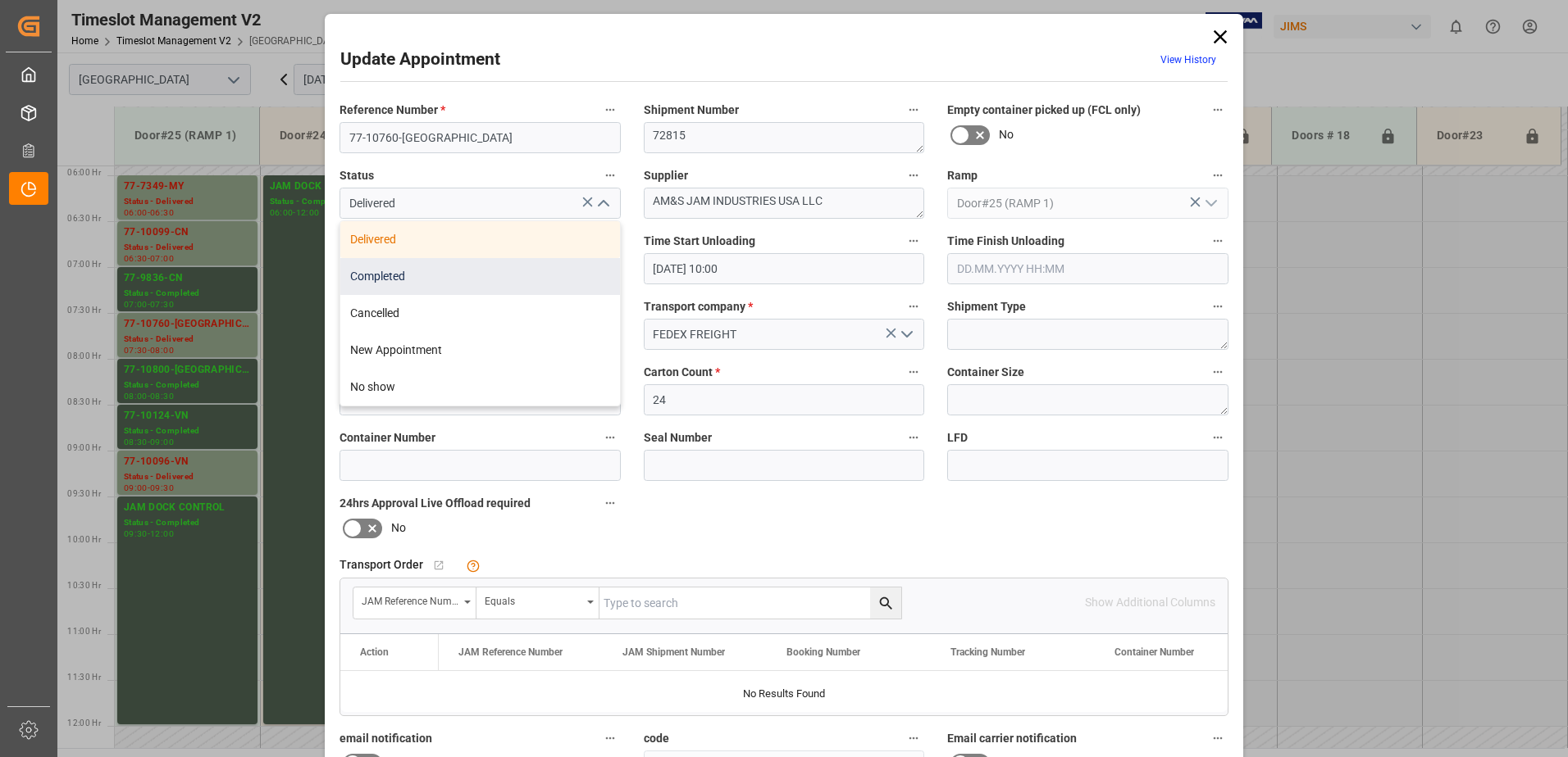
click at [510, 274] on div "Completed" at bounding box center [480, 277] width 280 height 37
type input "Completed"
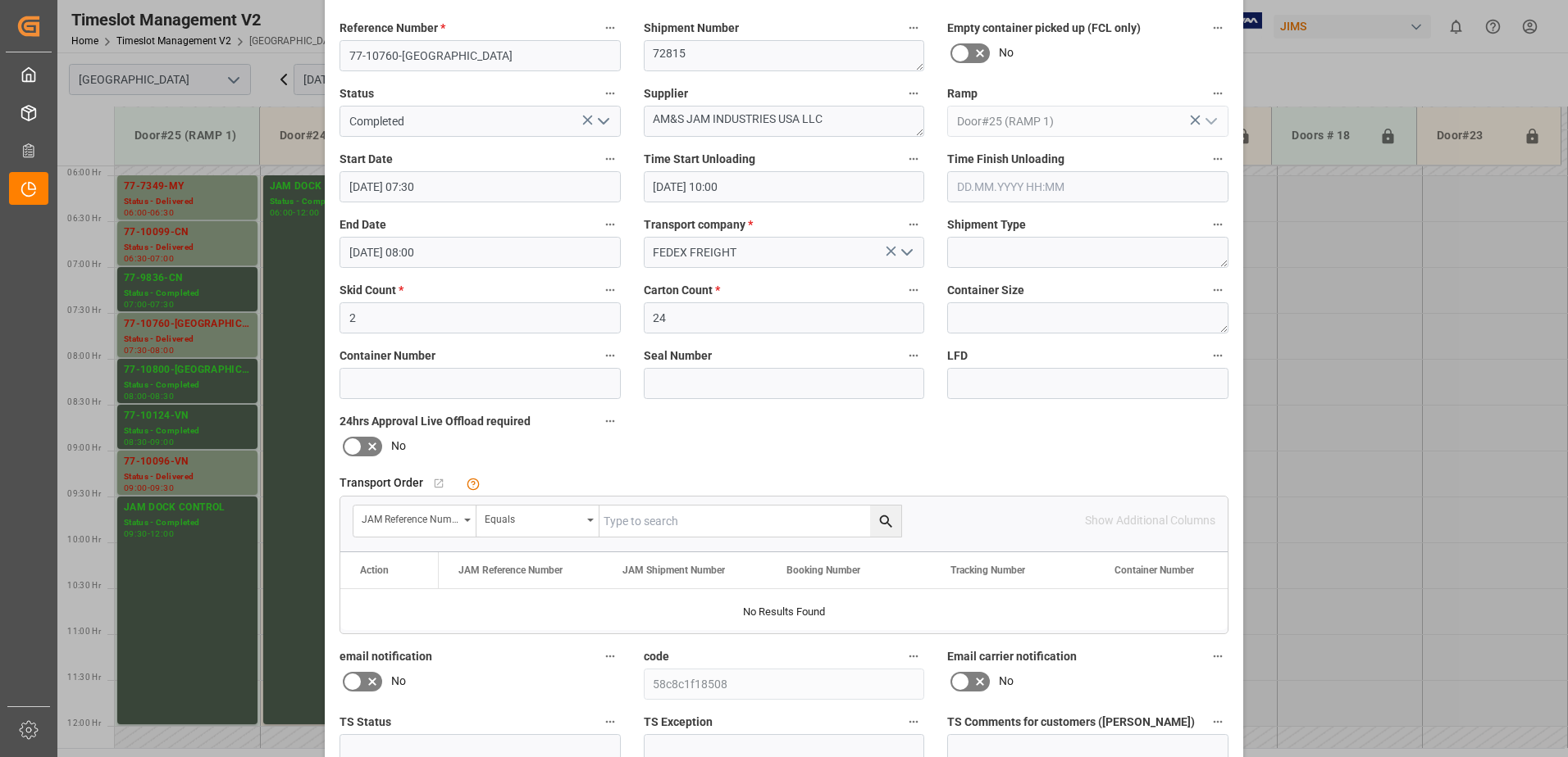
scroll to position [240, 0]
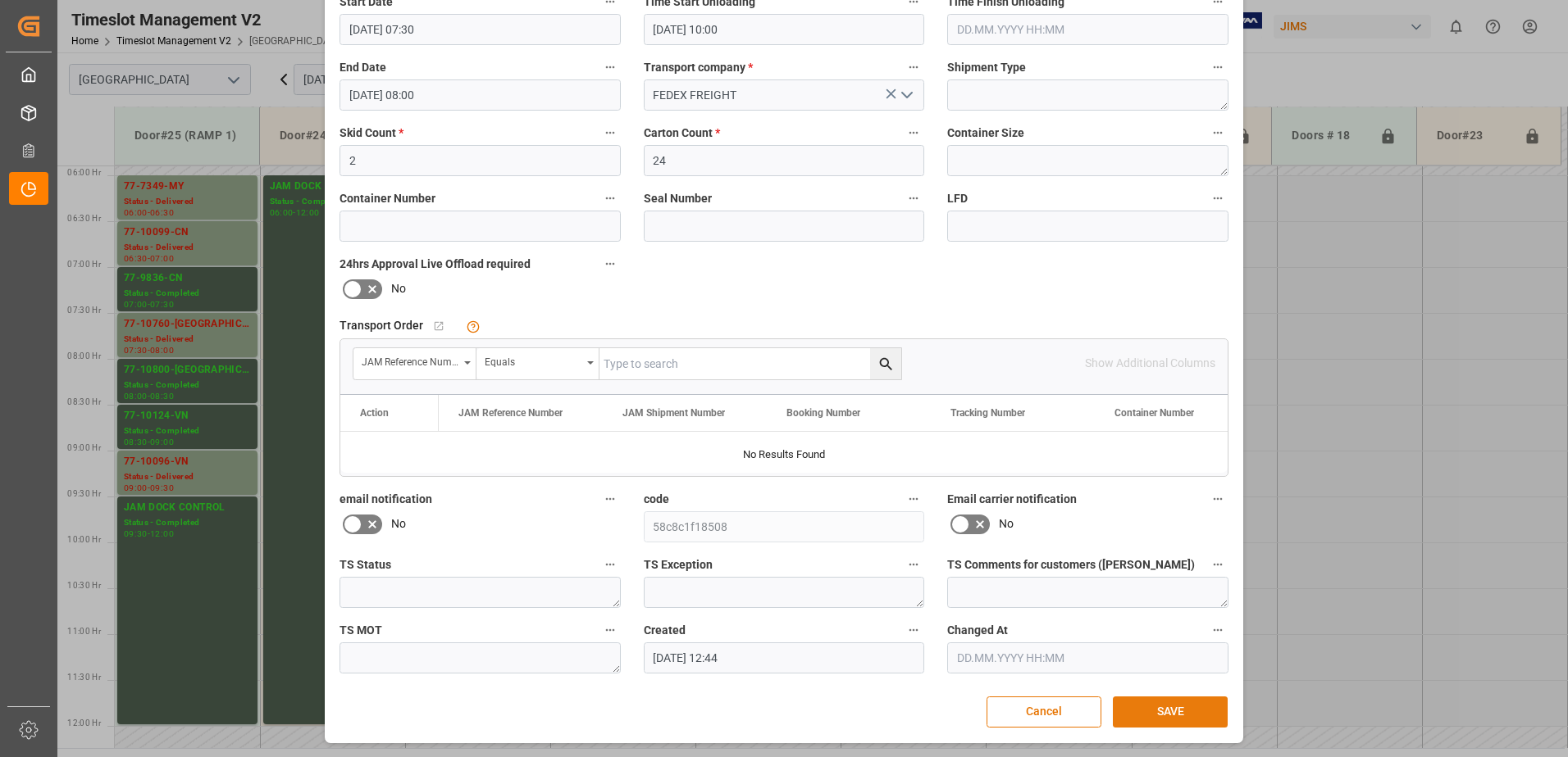
click at [1151, 712] on button "SAVE" at bounding box center [1171, 712] width 115 height 31
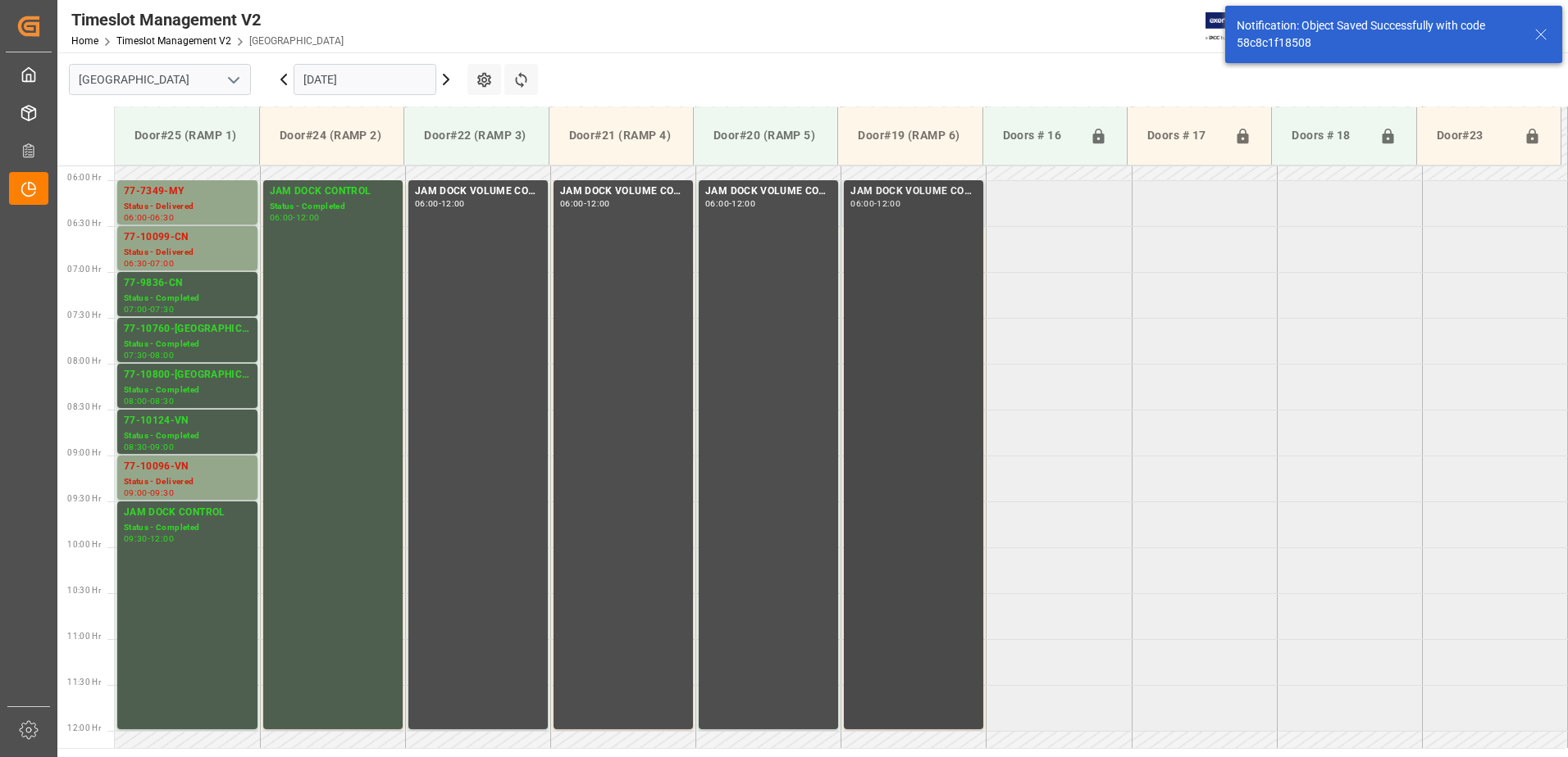
scroll to position [541, 0]
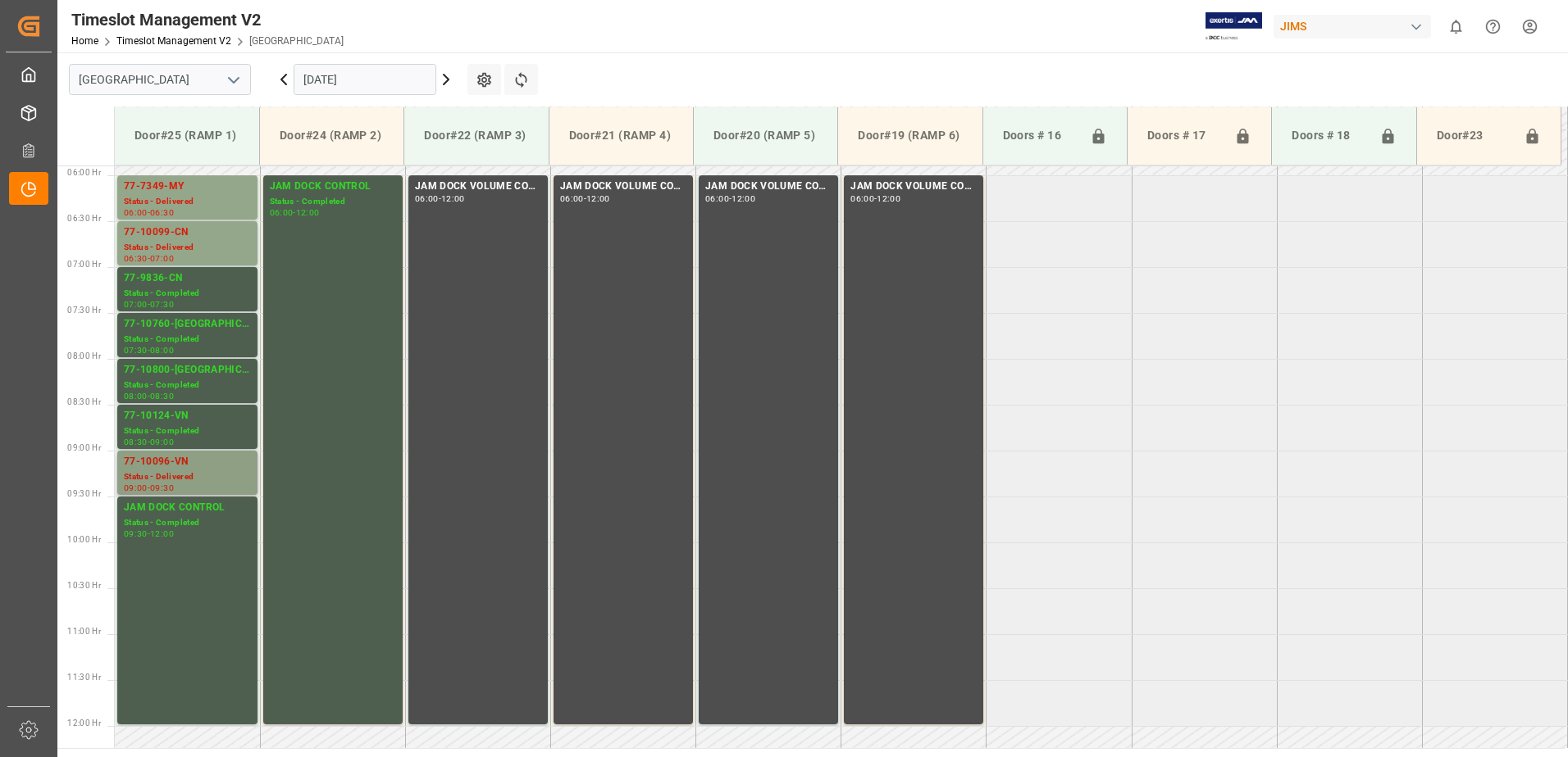
click at [193, 479] on div "Status - Delivered" at bounding box center [188, 478] width 127 height 14
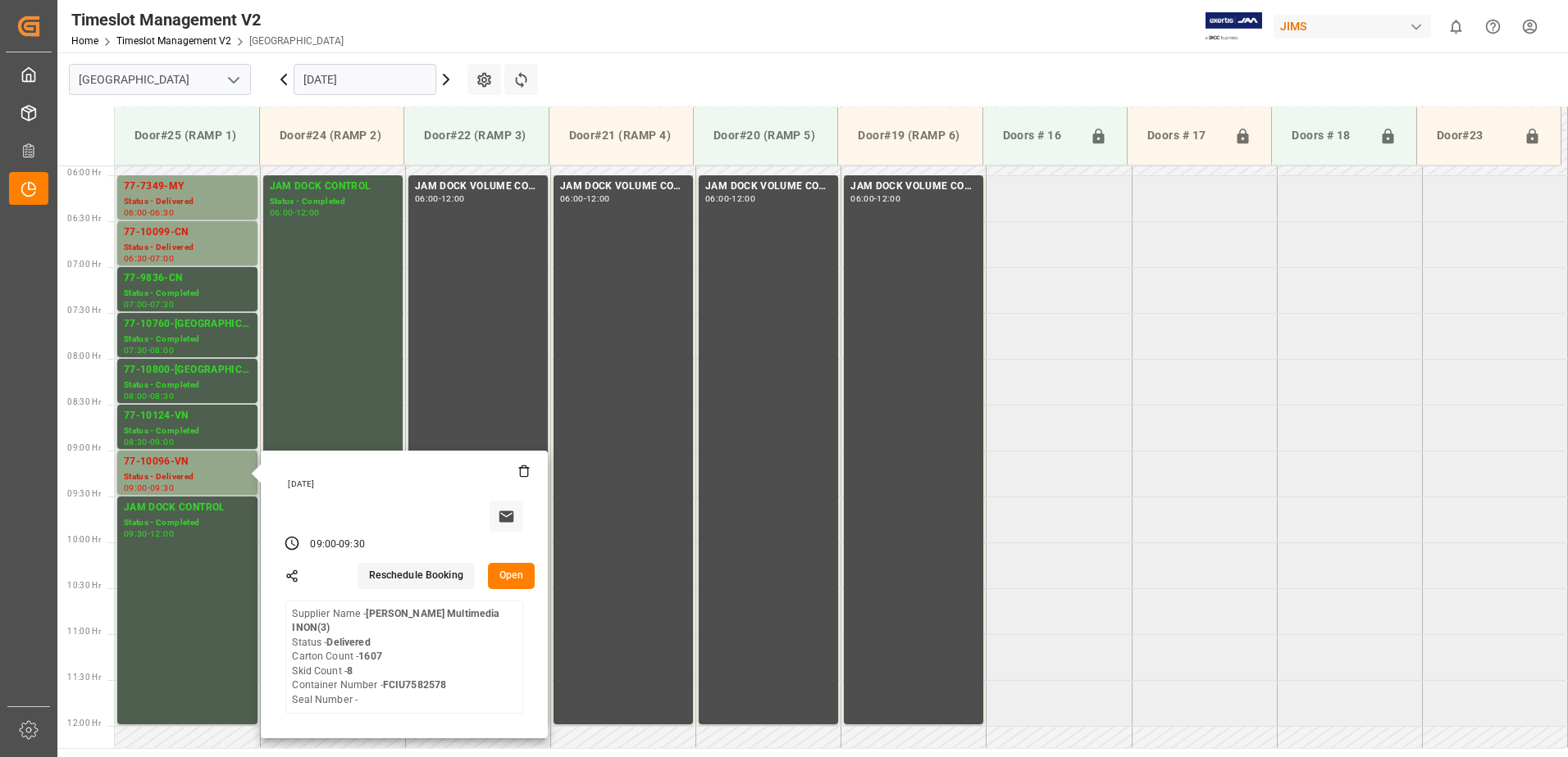
click at [514, 577] on button "Open" at bounding box center [511, 577] width 48 height 27
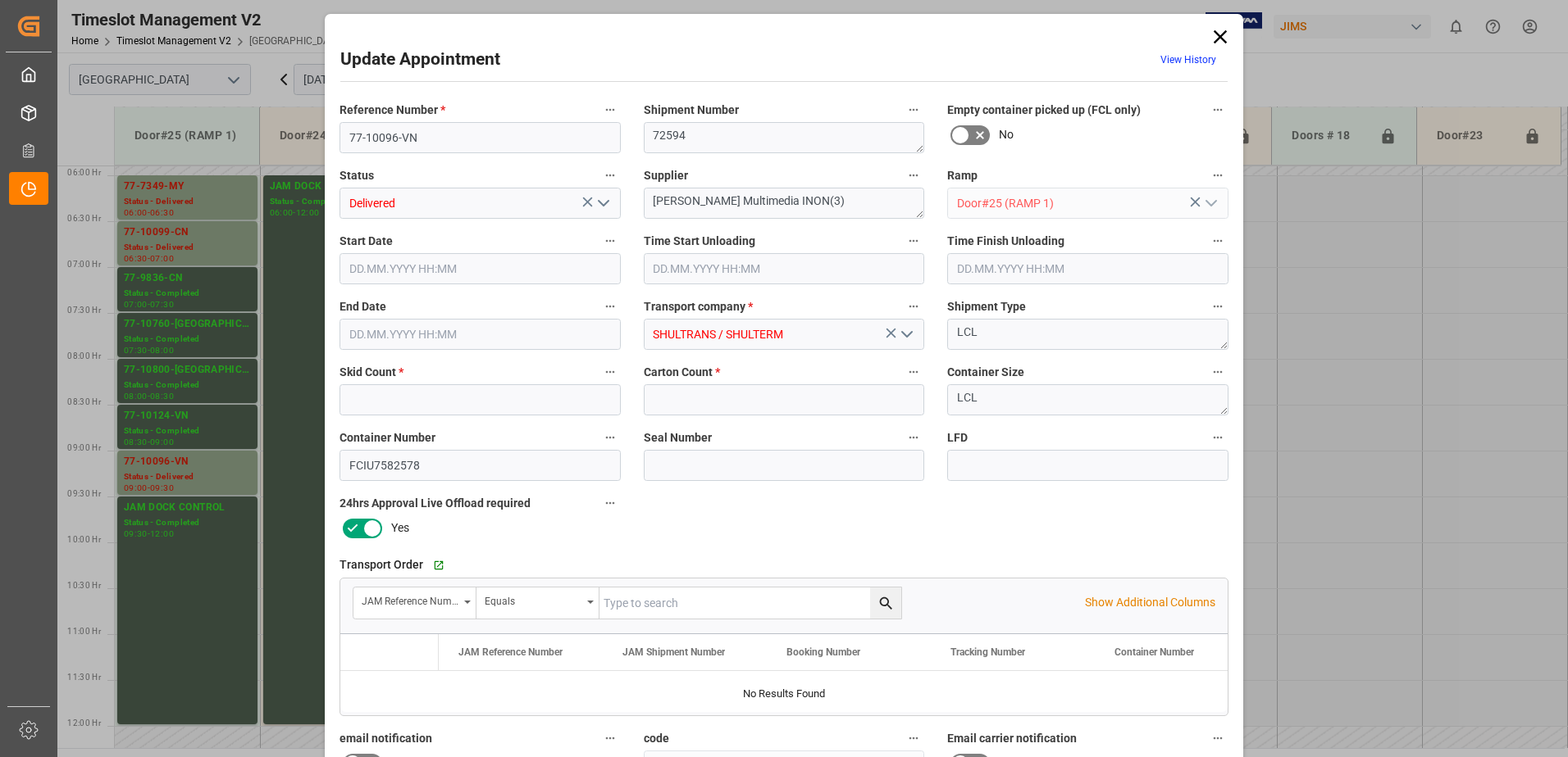
type input "8"
type input "1607"
type input "[DATE] 09:00"
type input "[DATE] 09:30"
type input "[DATE] 15:18"
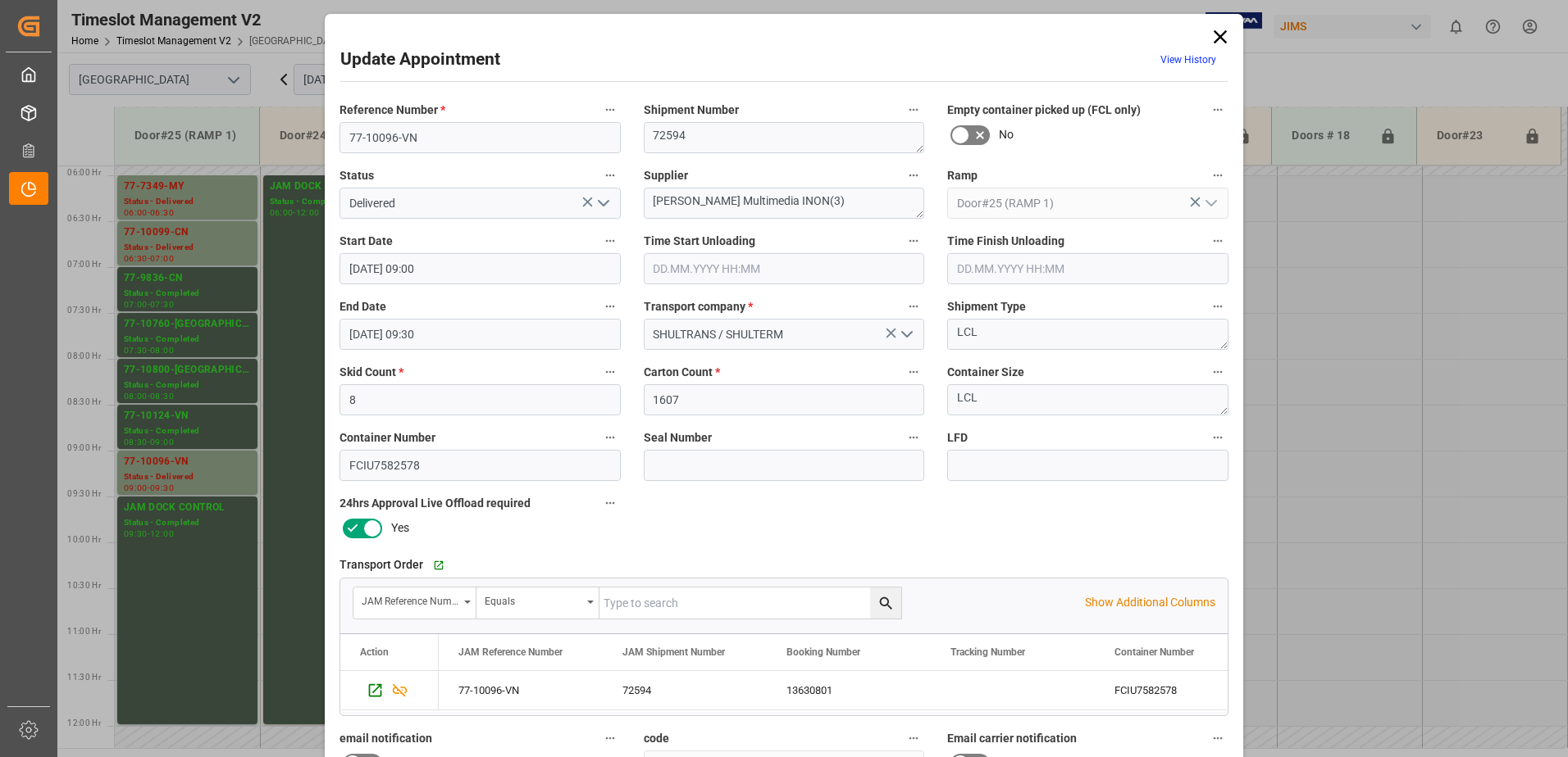
click at [601, 205] on polyline "open menu" at bounding box center [603, 203] width 10 height 5
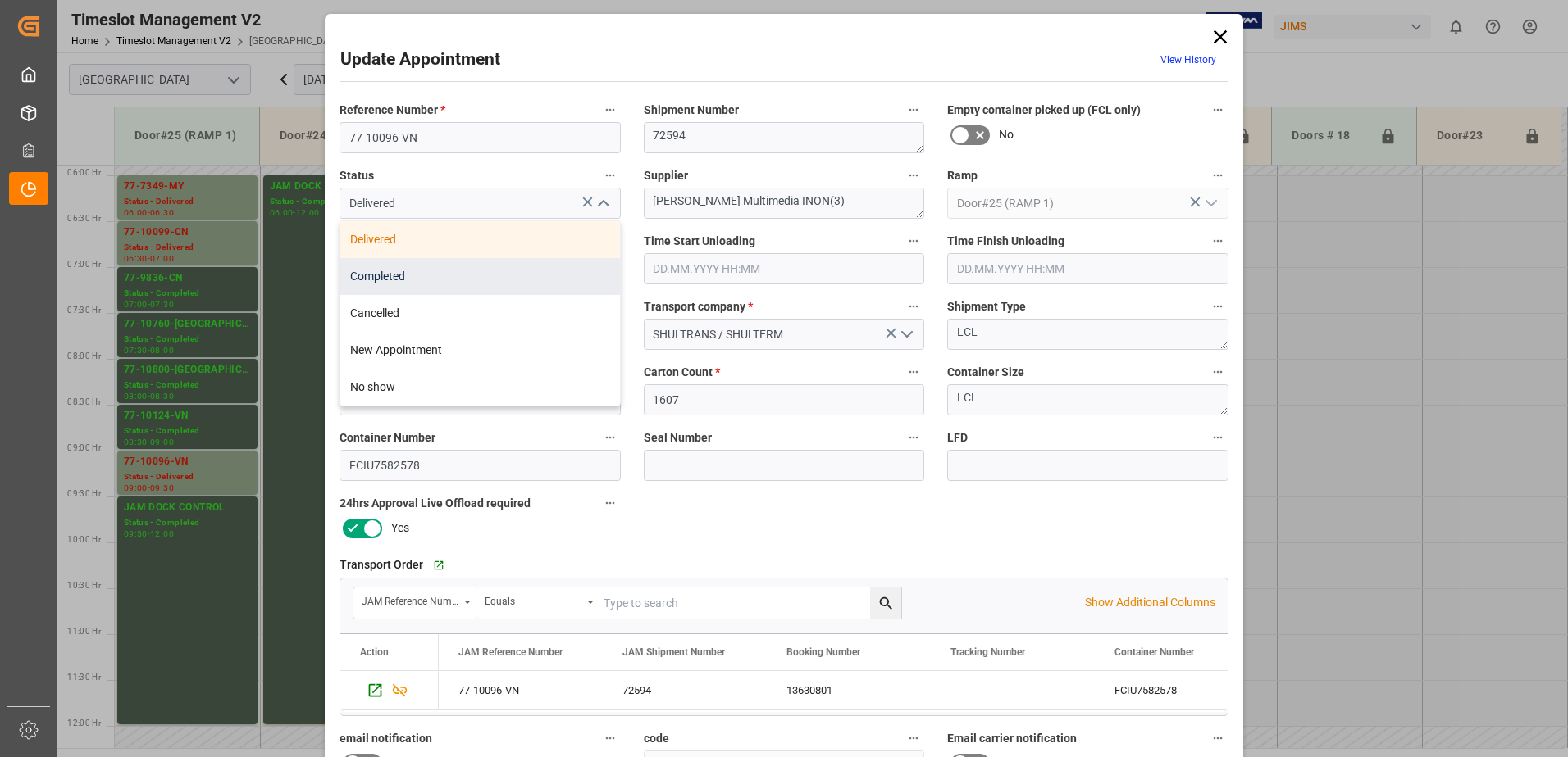
click at [507, 283] on div "Completed" at bounding box center [480, 277] width 280 height 37
type input "Completed"
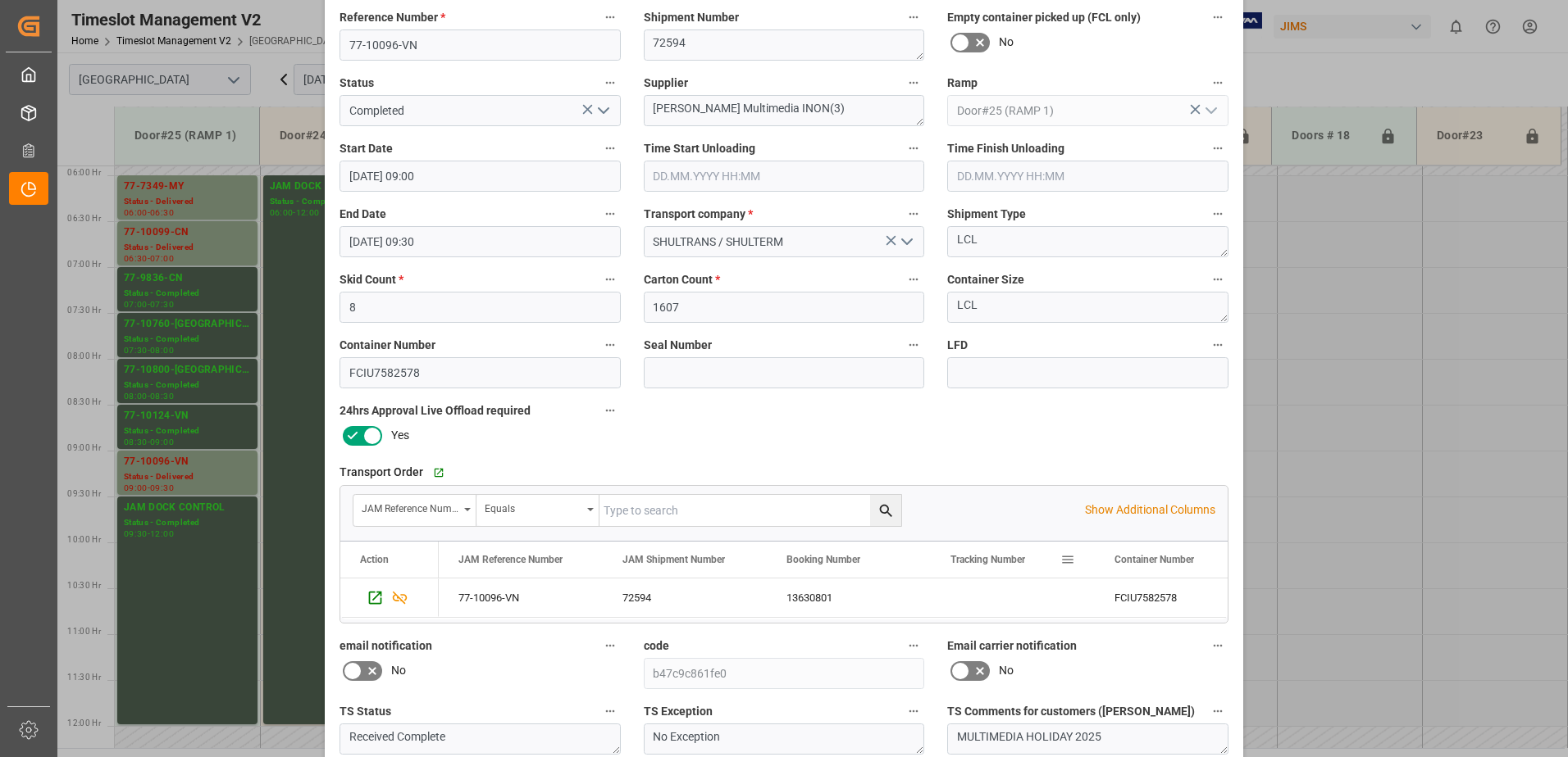
scroll to position [240, 0]
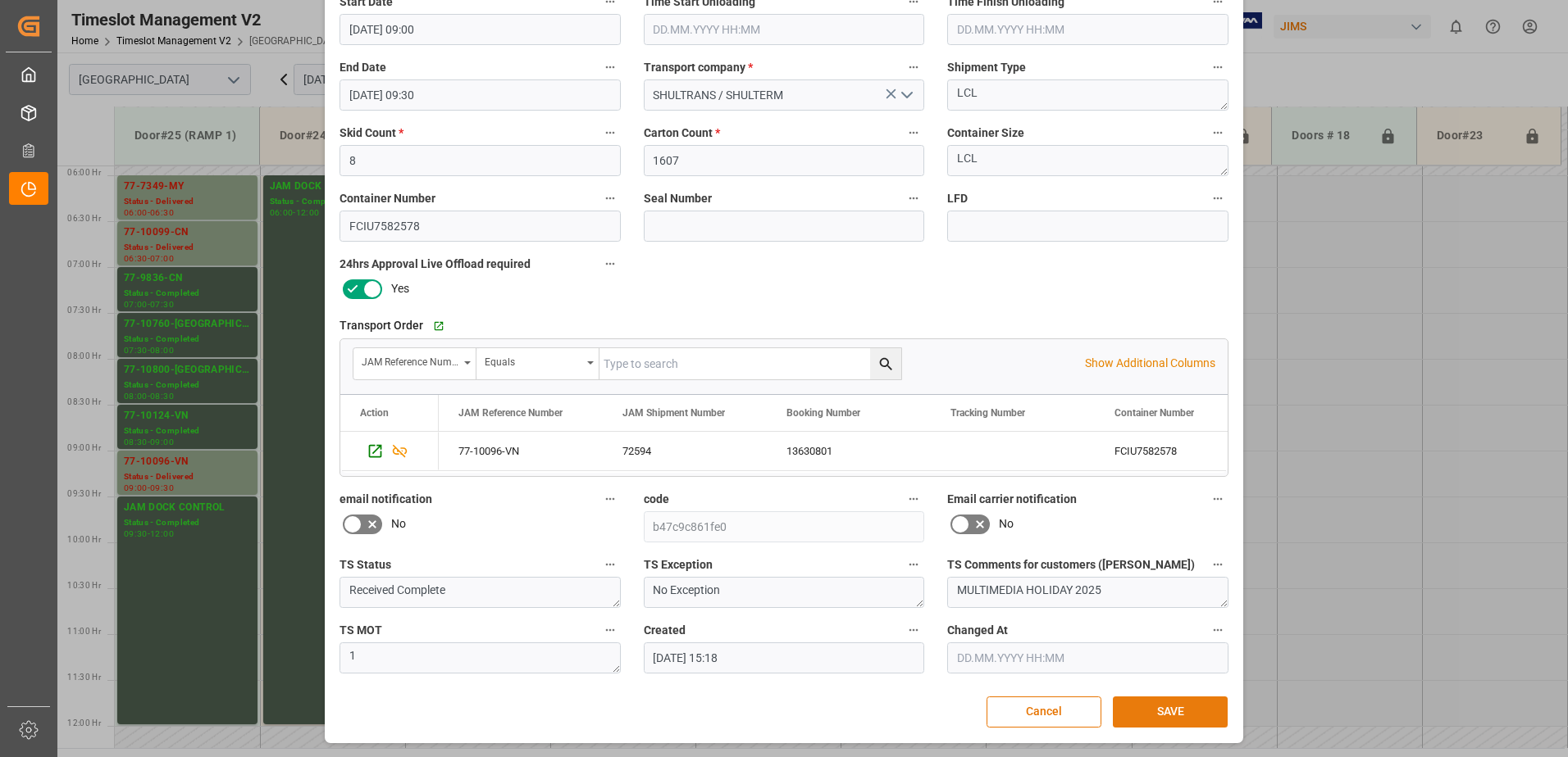
click at [1179, 717] on button "SAVE" at bounding box center [1171, 712] width 115 height 31
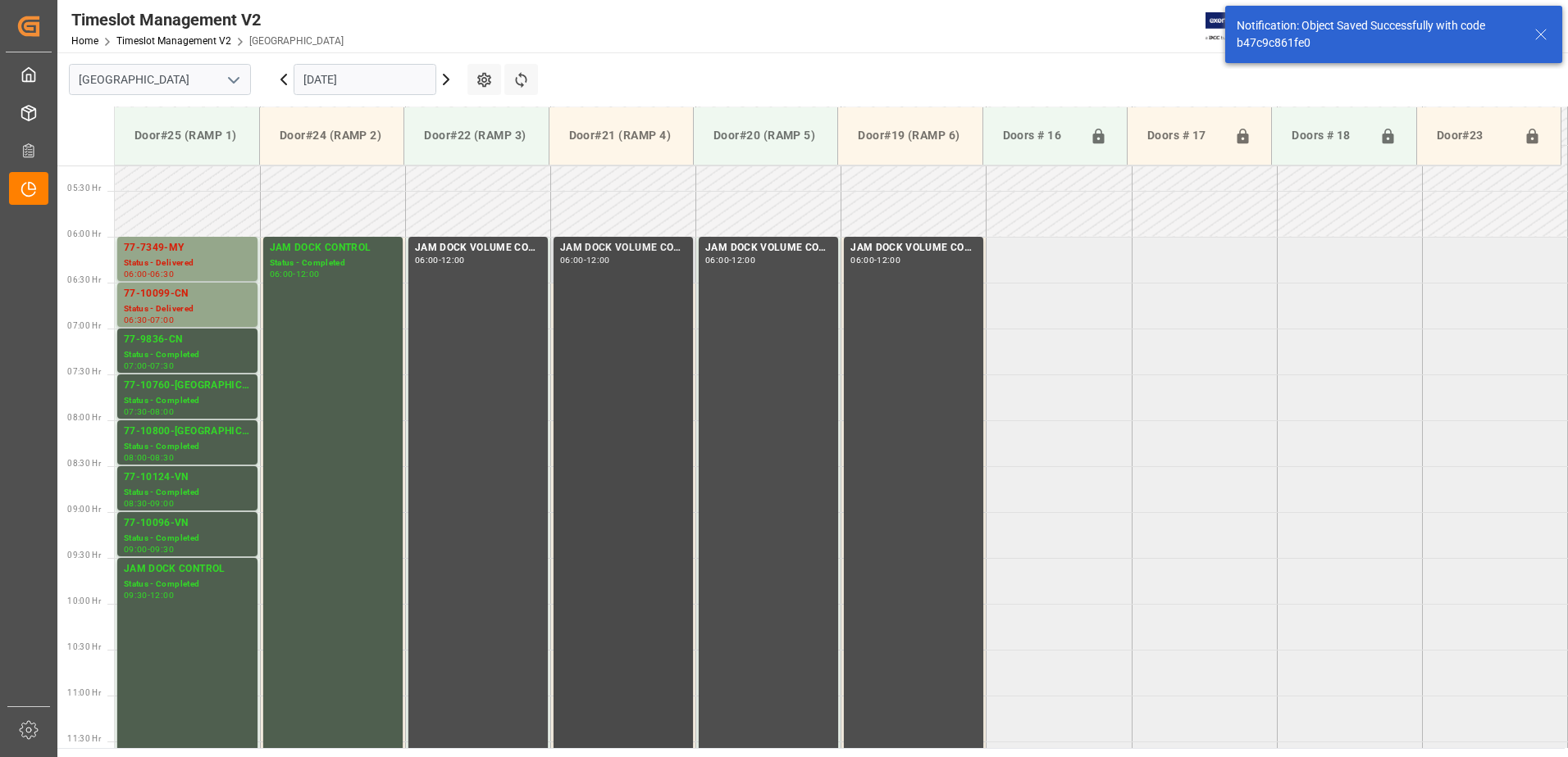
scroll to position [478, 0]
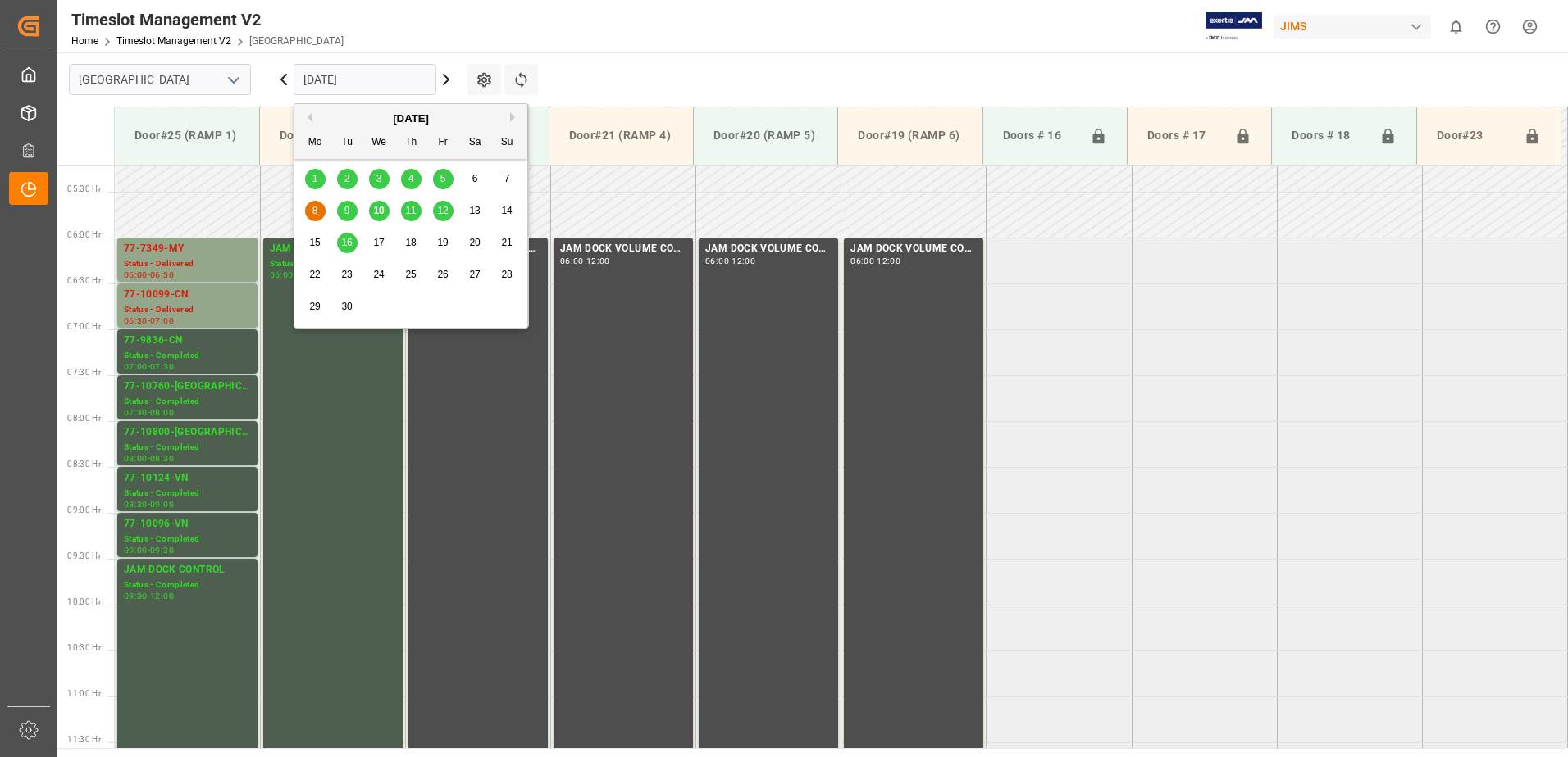
click at [375, 79] on input "[DATE]" at bounding box center [365, 79] width 142 height 31
click at [312, 176] on span "1" at bounding box center [315, 179] width 5 height 11
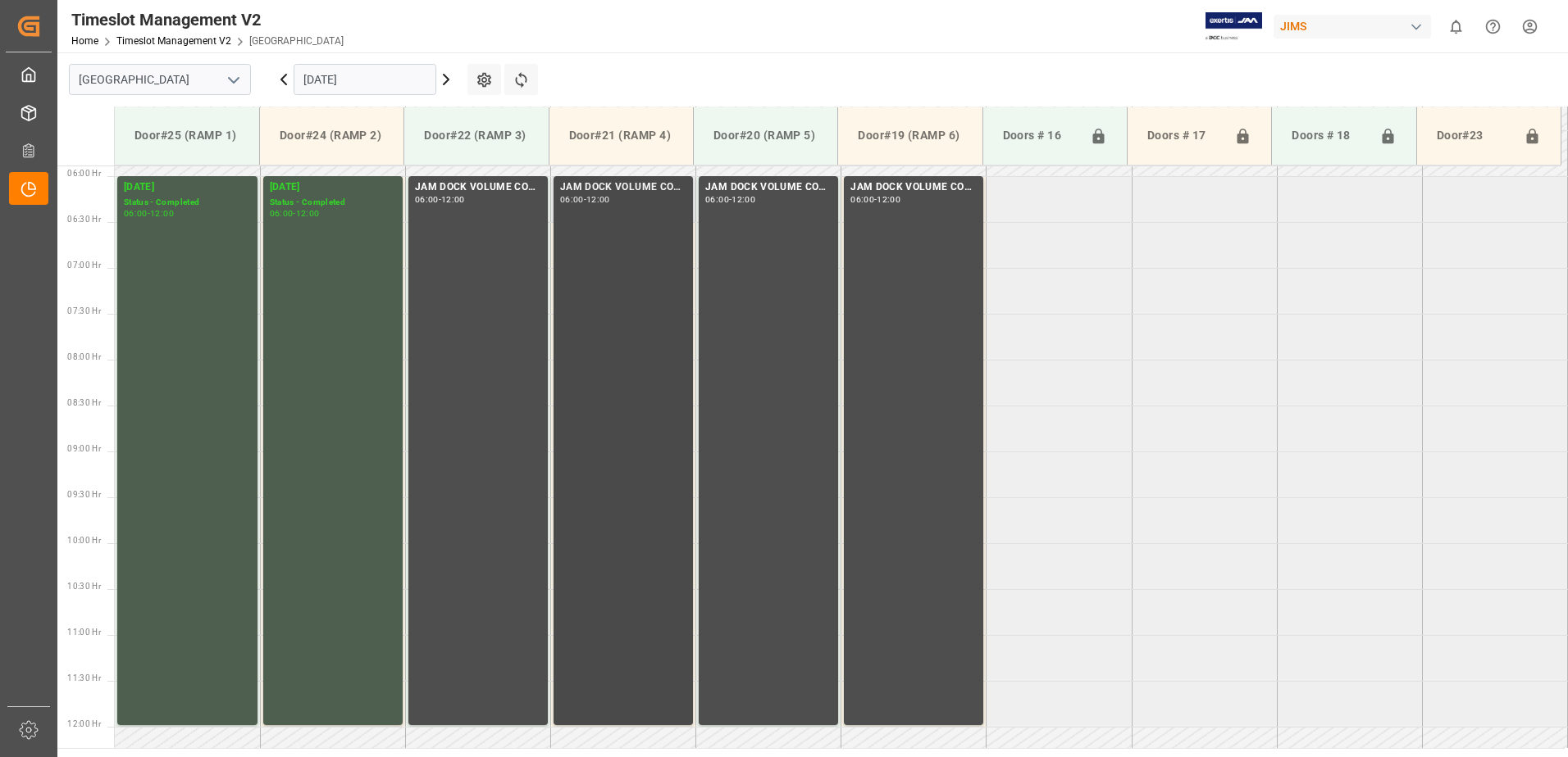
scroll to position [541, 0]
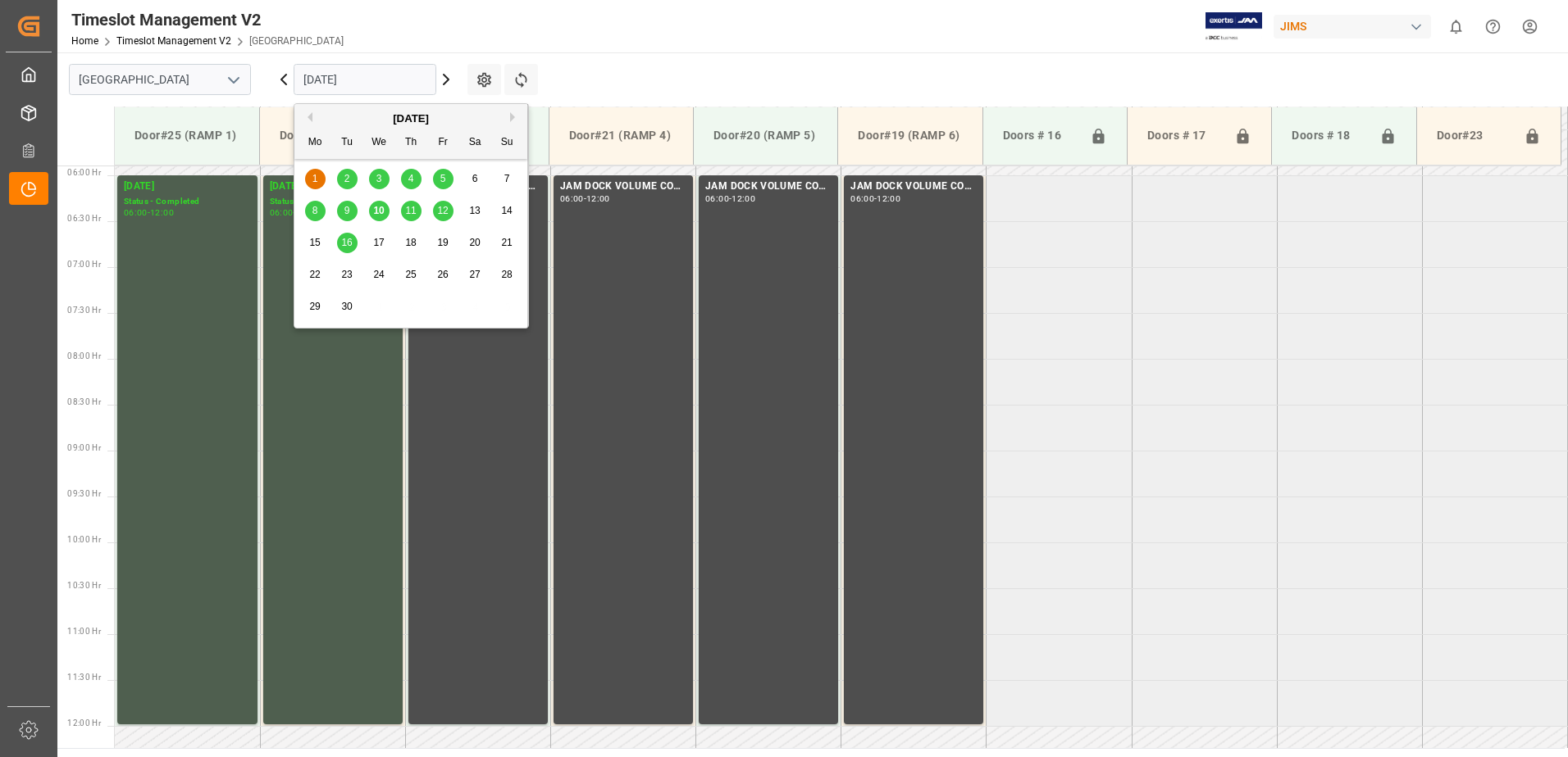
click at [411, 75] on input "[DATE]" at bounding box center [365, 79] width 142 height 31
click at [376, 211] on span "10" at bounding box center [379, 210] width 11 height 11
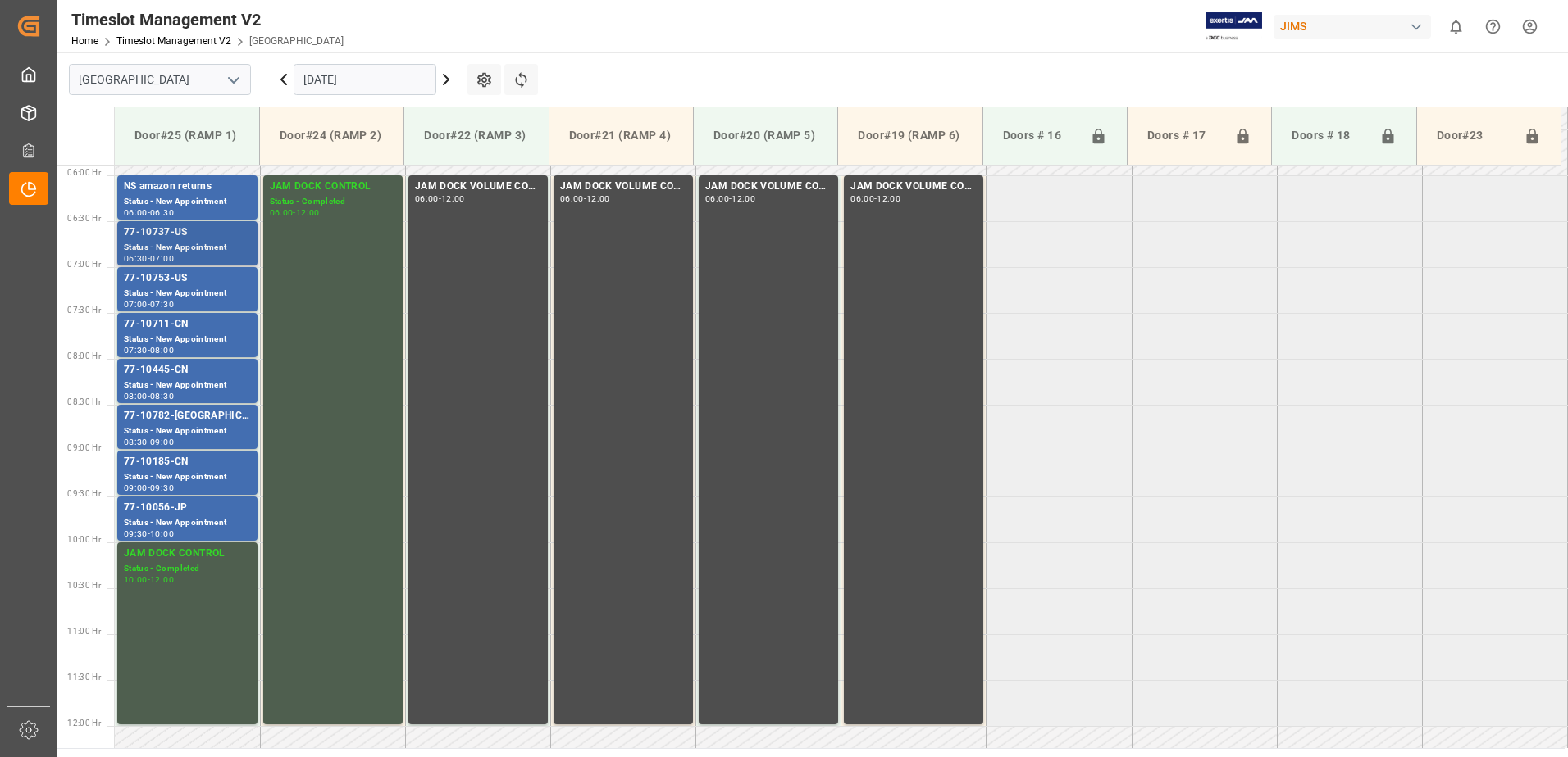
click at [221, 239] on div "77-10737-US" at bounding box center [188, 233] width 127 height 17
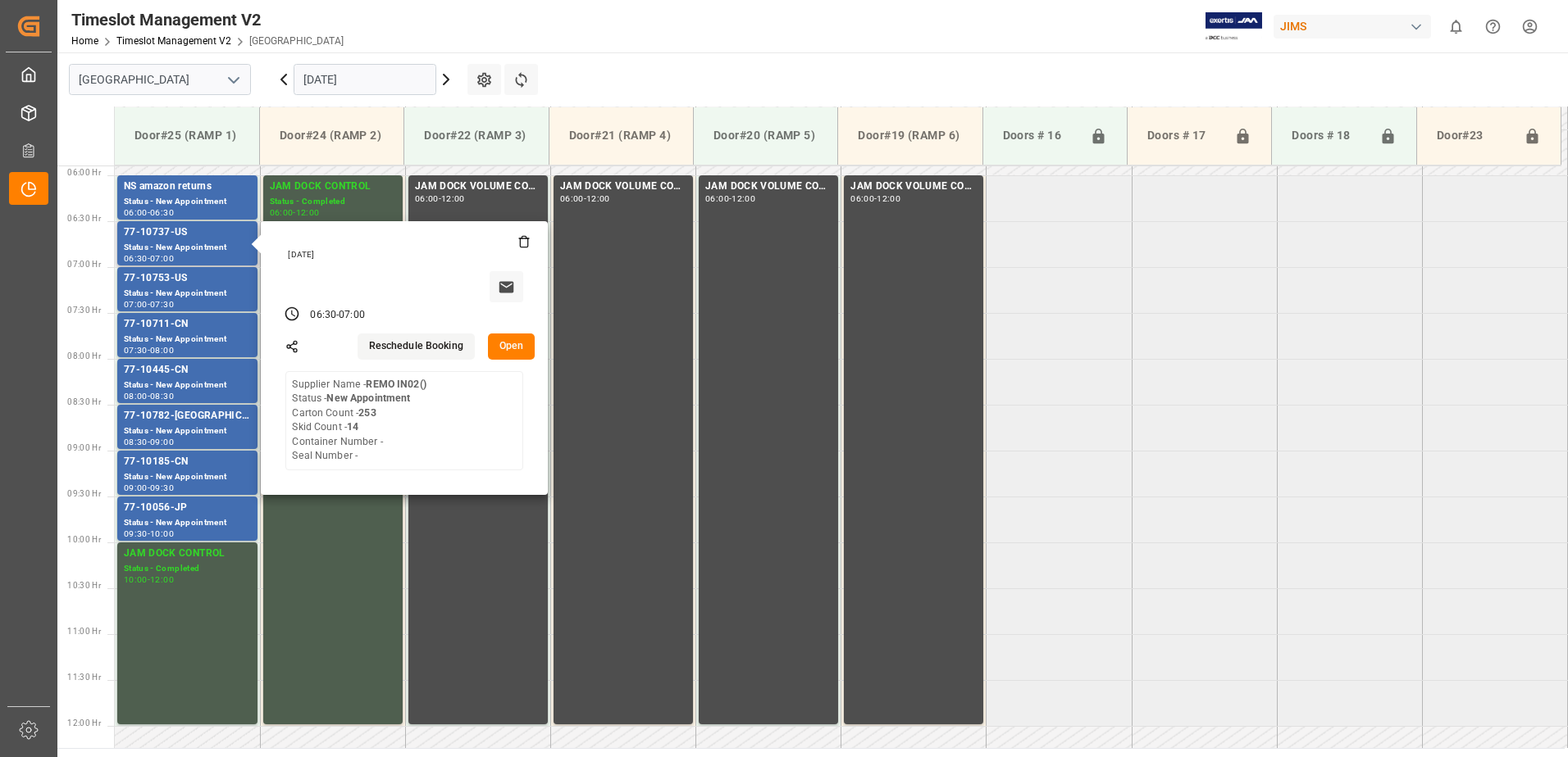
click at [515, 342] on button "Open" at bounding box center [511, 347] width 48 height 27
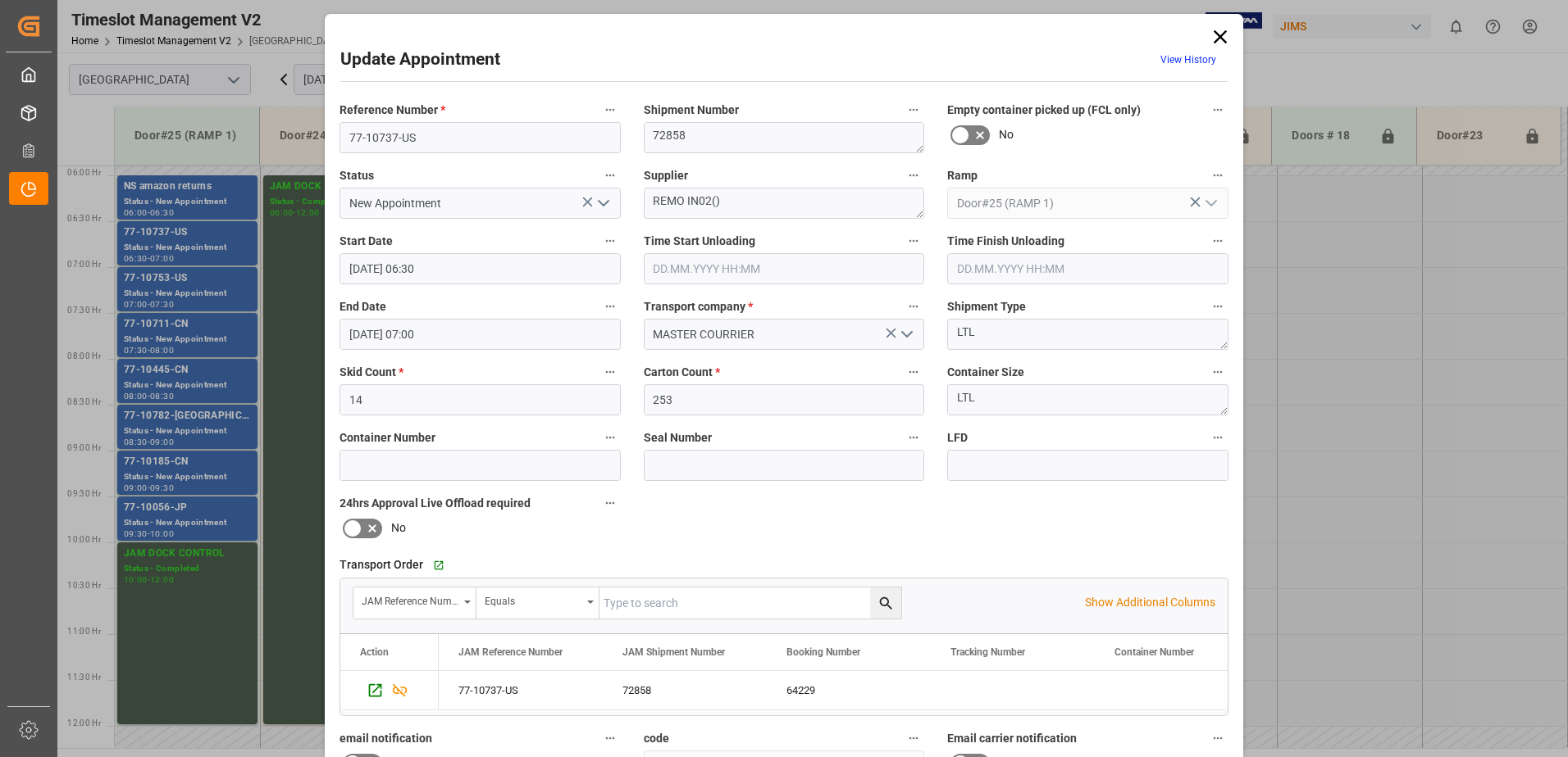
click at [602, 202] on icon "open menu" at bounding box center [603, 203] width 19 height 19
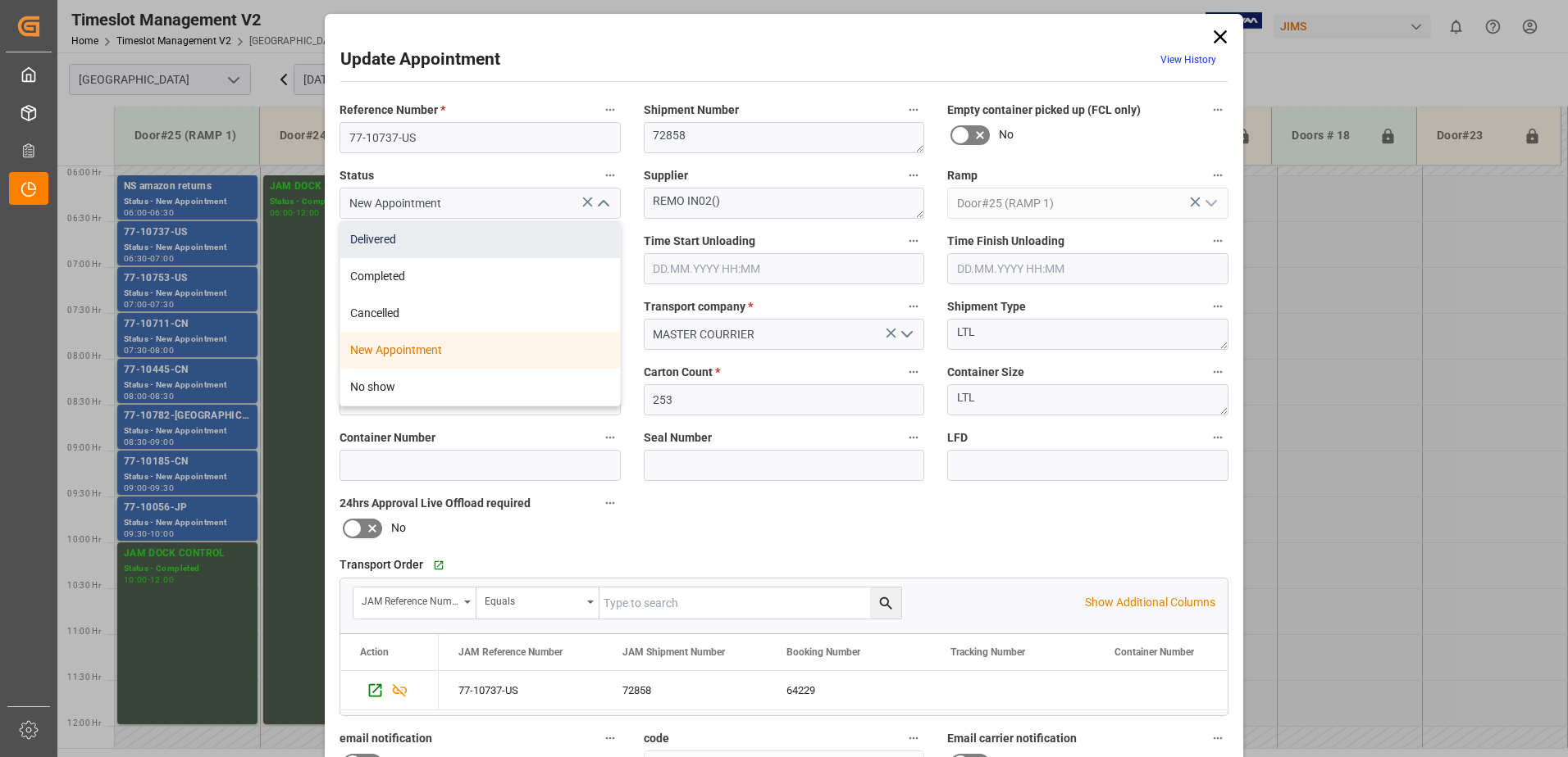
click at [458, 244] on div "Delivered" at bounding box center [480, 240] width 280 height 37
type input "Delivered"
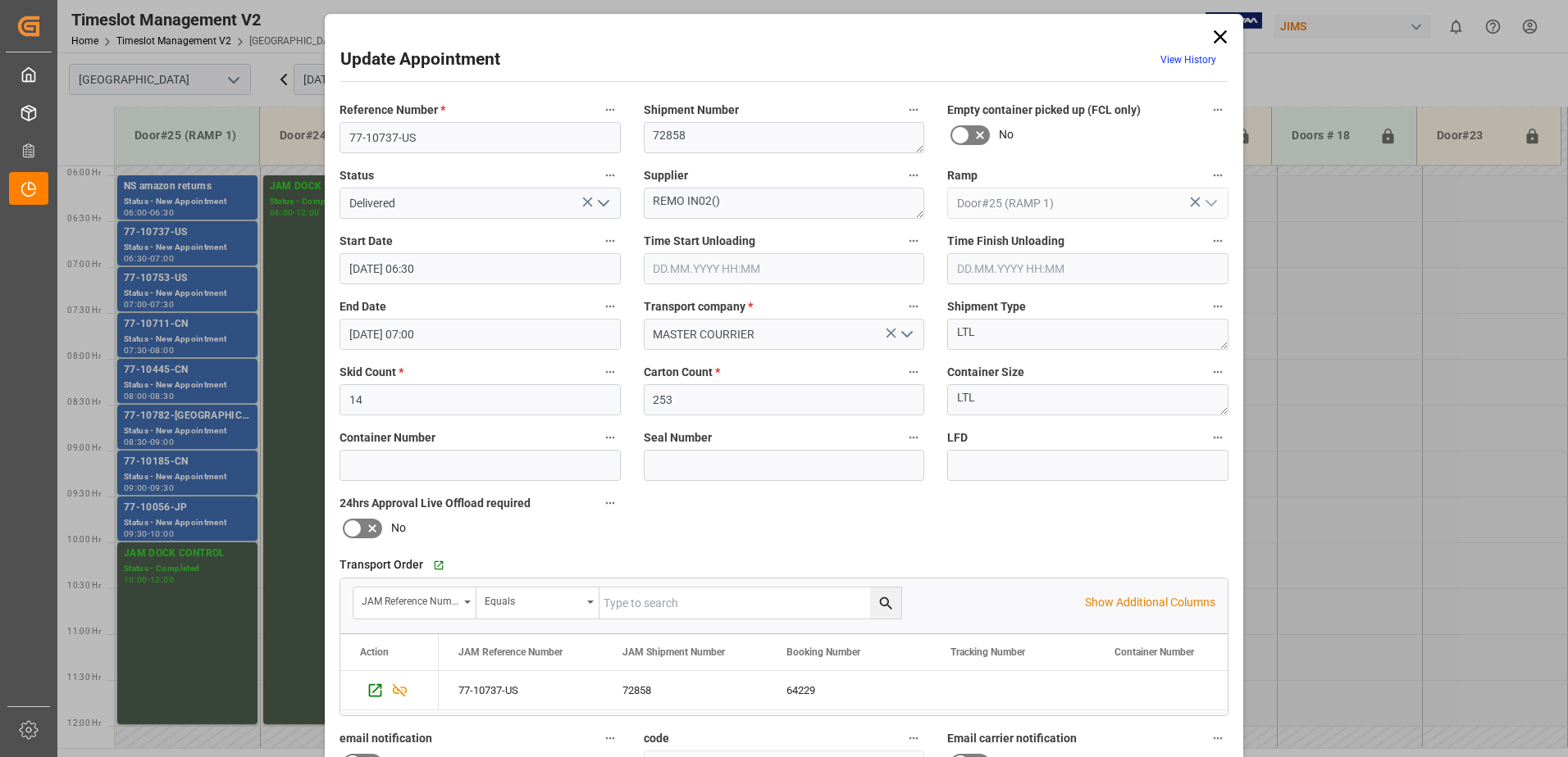
click at [737, 264] on input "text" at bounding box center [785, 268] width 281 height 31
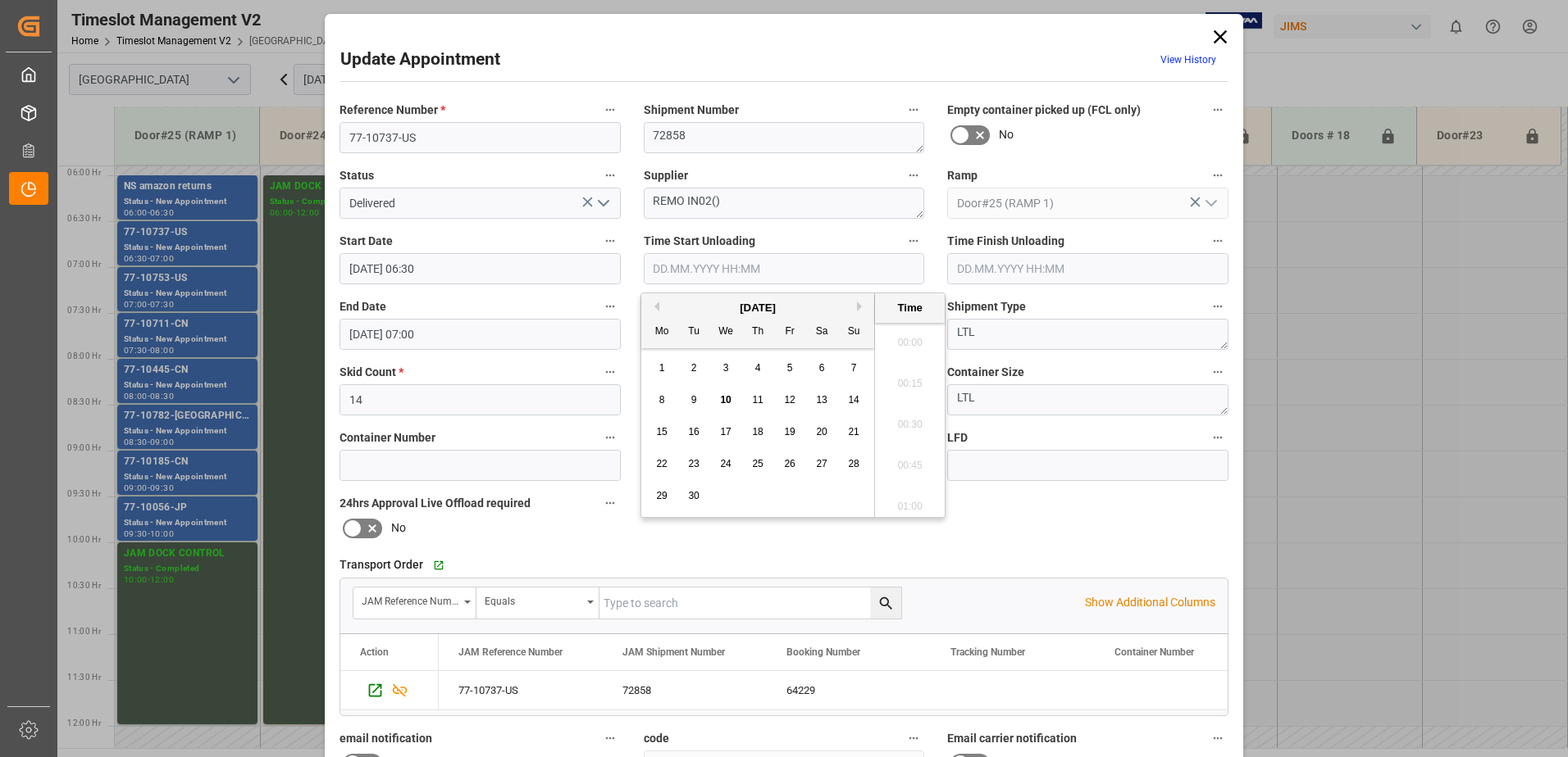
scroll to position [1113, 0]
click at [727, 400] on span "10" at bounding box center [726, 400] width 11 height 11
click at [912, 461] on li "07:30" at bounding box center [910, 461] width 70 height 41
type input "[DATE] 07:30"
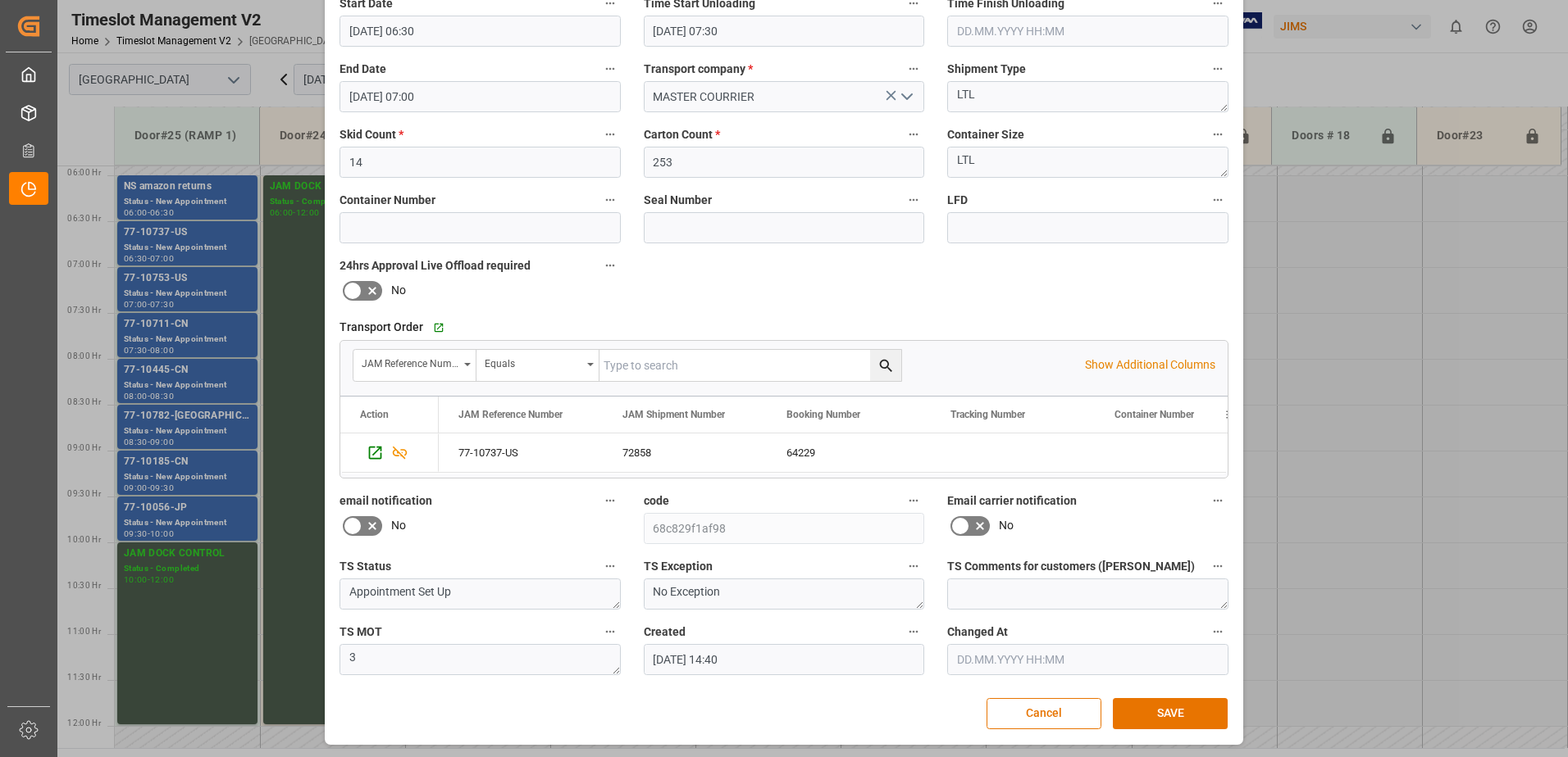
scroll to position [240, 0]
click at [1170, 710] on button "SAVE" at bounding box center [1171, 712] width 115 height 31
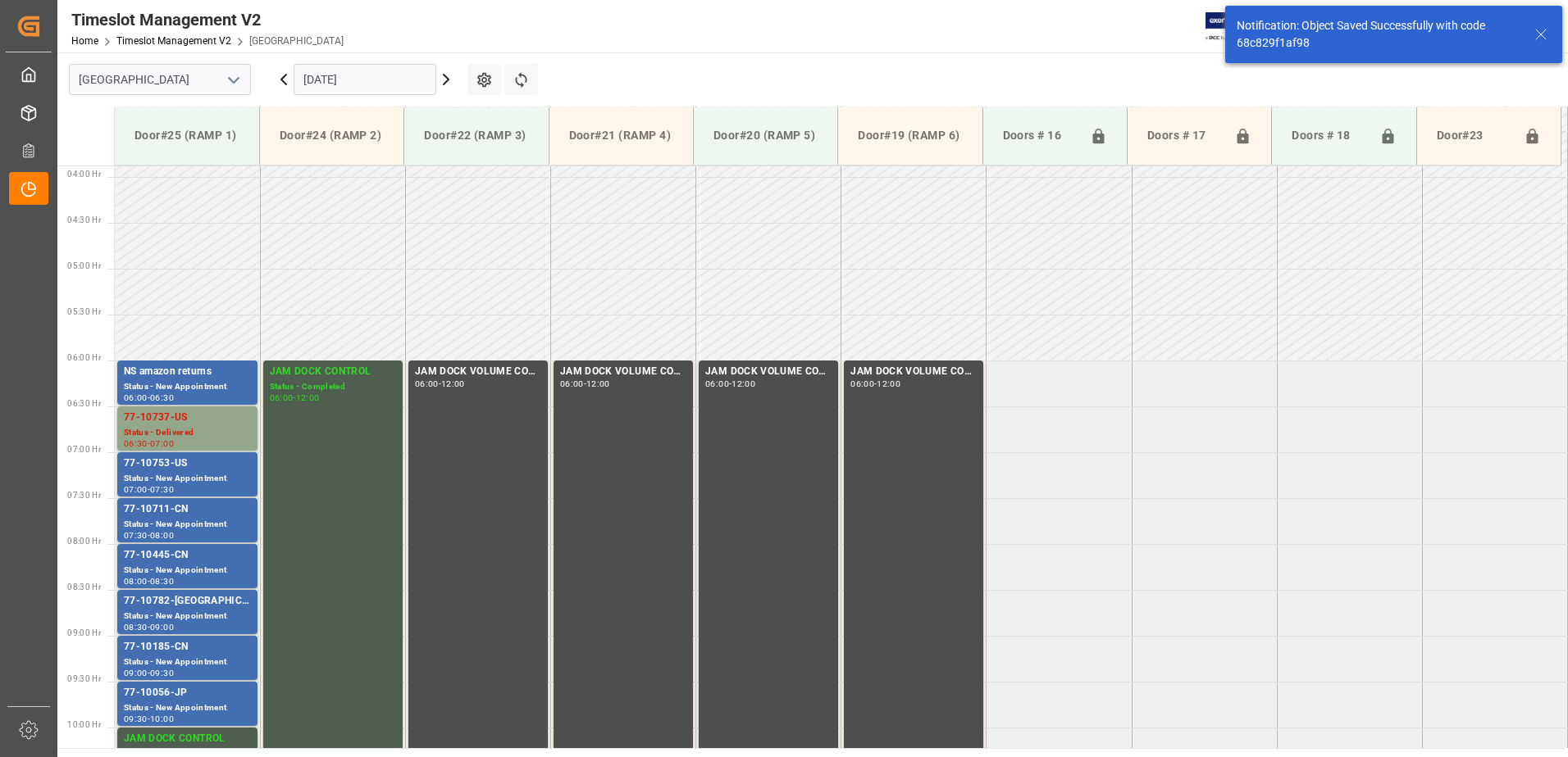
scroll to position [449, 0]
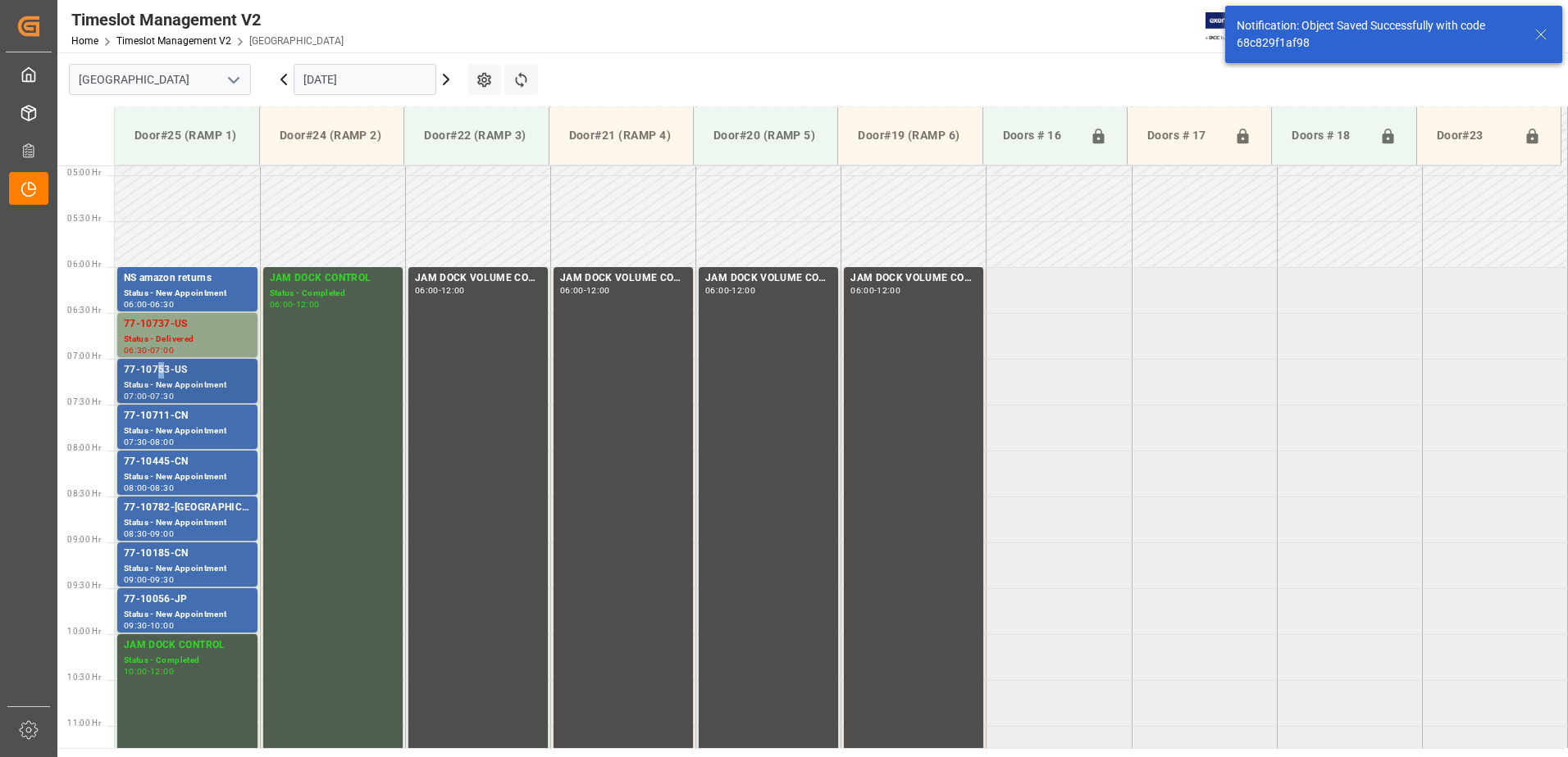
click at [161, 376] on div "77-10753-US" at bounding box center [188, 371] width 127 height 17
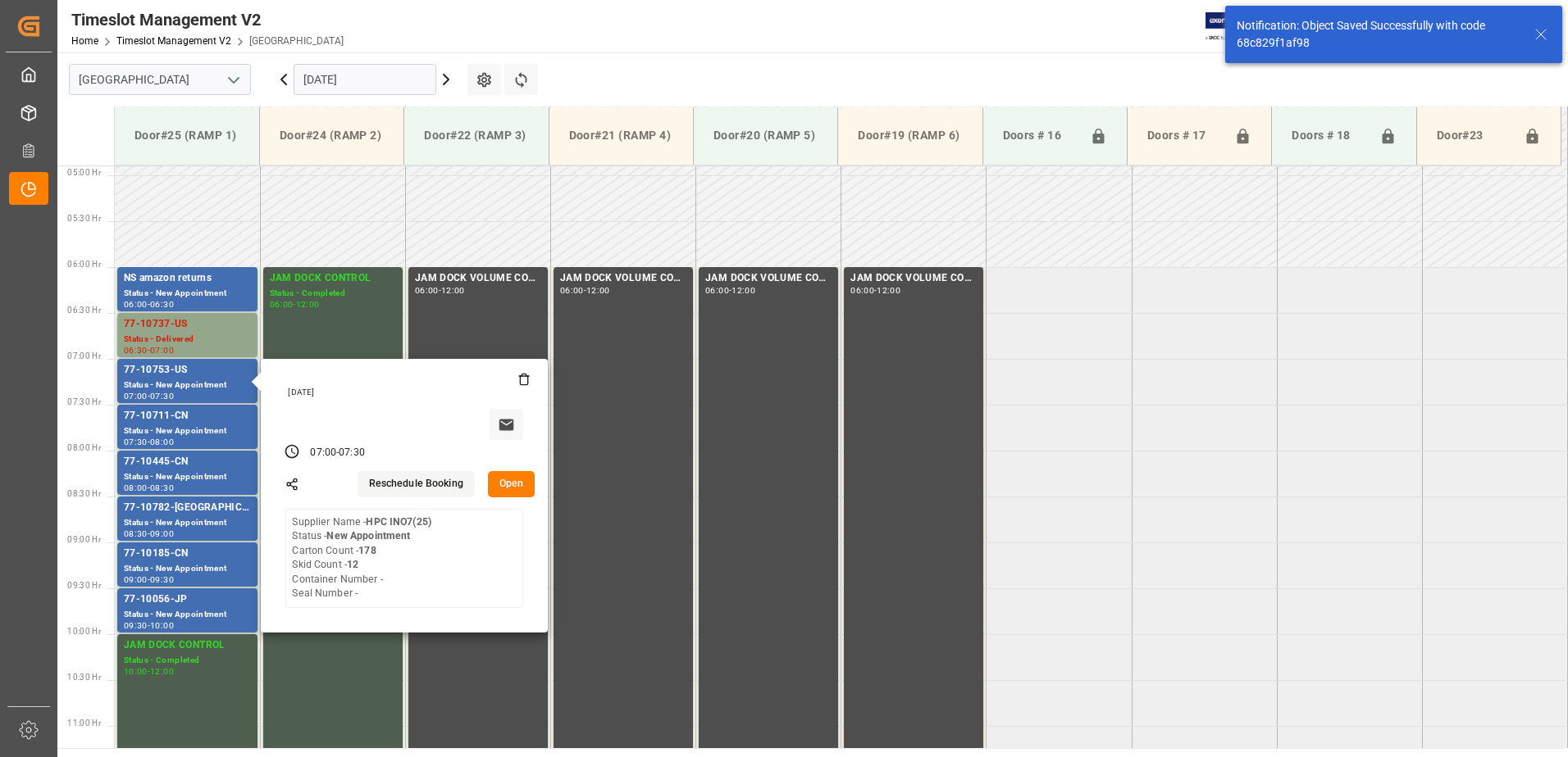
click at [511, 482] on button "Open" at bounding box center [511, 485] width 48 height 27
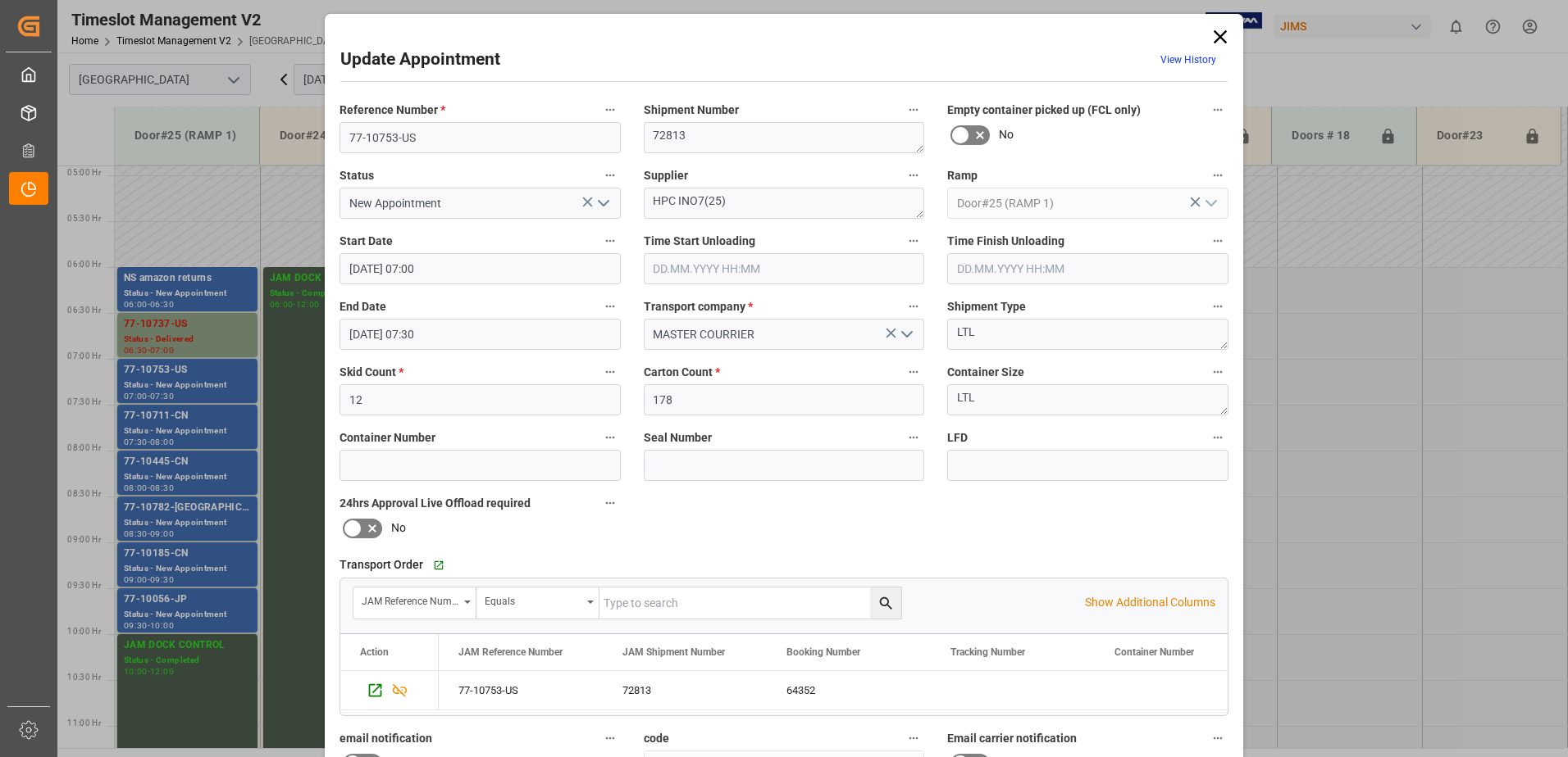
click at [605, 198] on icon "open menu" at bounding box center [603, 203] width 19 height 19
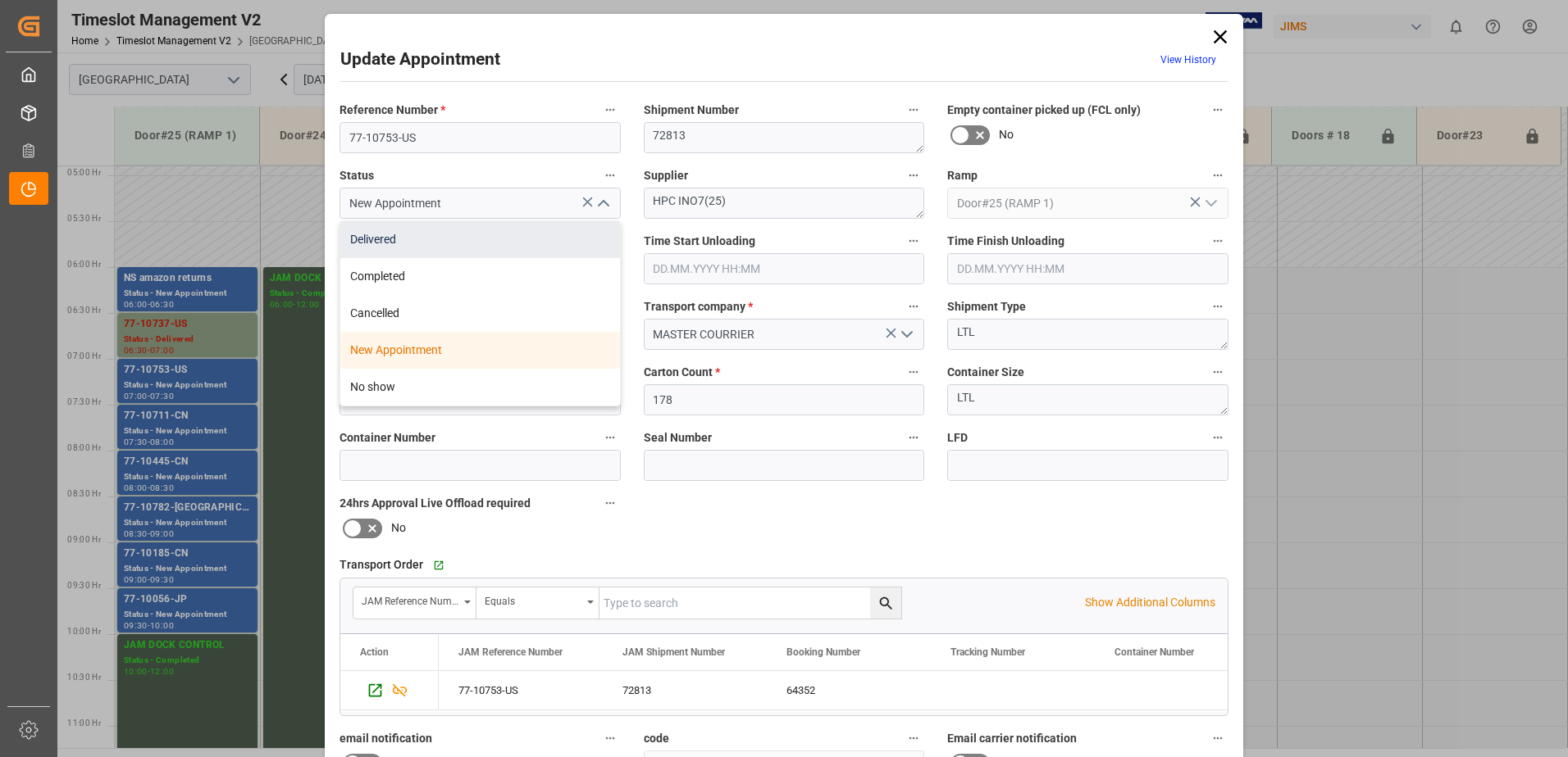
click at [510, 230] on div "Delivered" at bounding box center [480, 240] width 280 height 37
type input "Delivered"
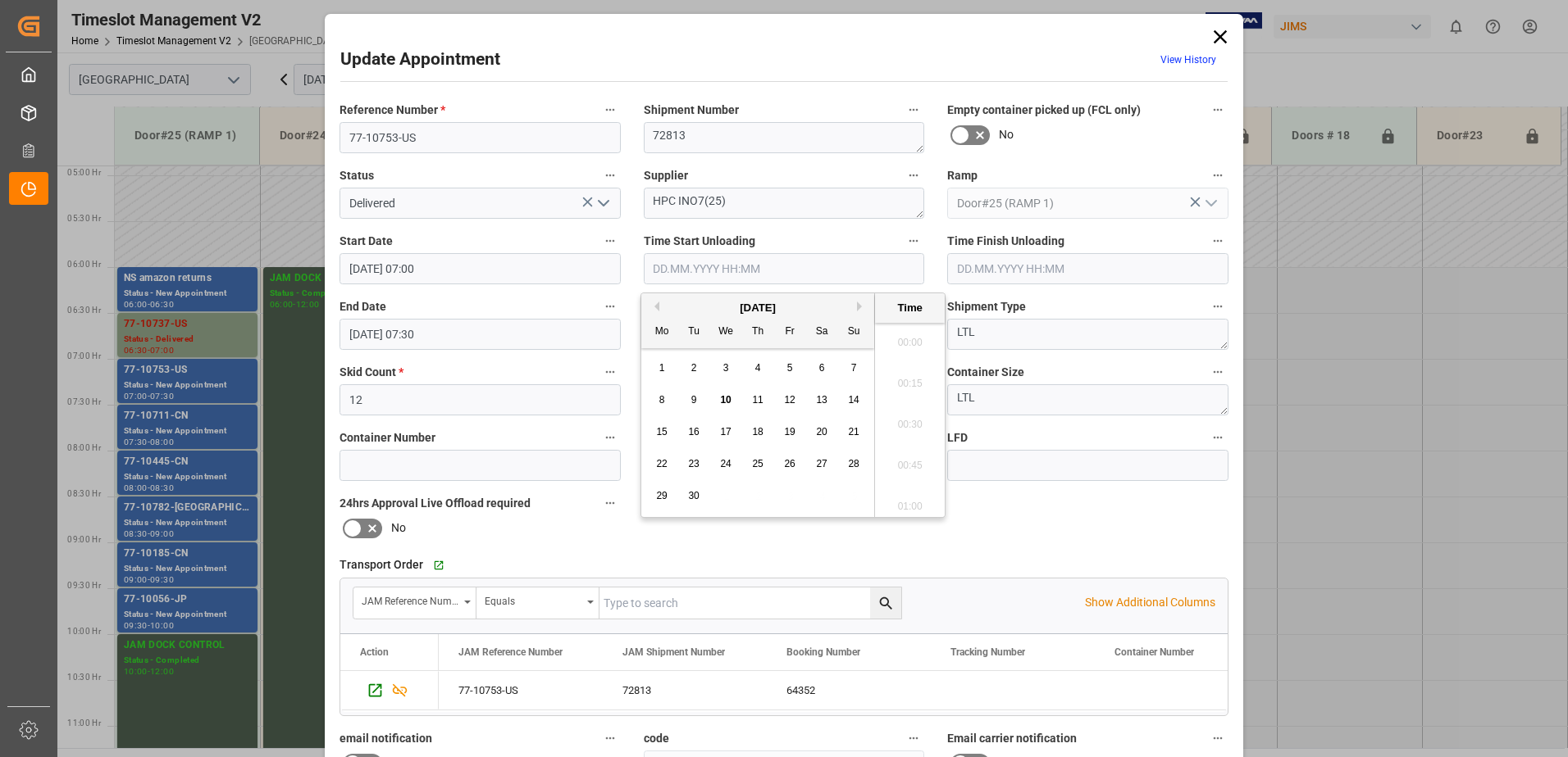
click at [711, 265] on input "text" at bounding box center [785, 268] width 281 height 31
click at [728, 399] on span "10" at bounding box center [726, 400] width 11 height 11
click at [909, 459] on li "07:30" at bounding box center [910, 461] width 70 height 41
type input "[DATE] 07:30"
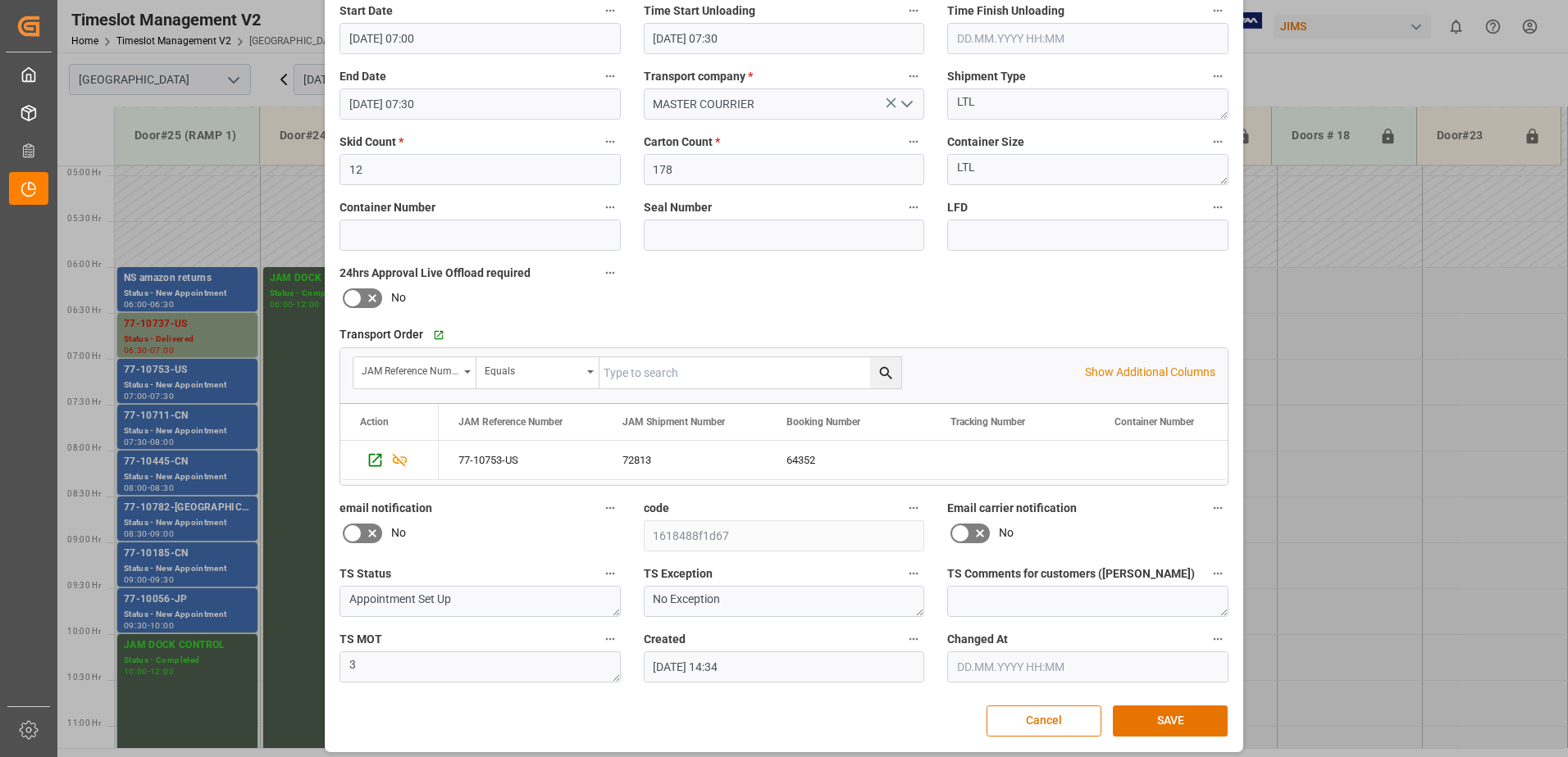
scroll to position [240, 0]
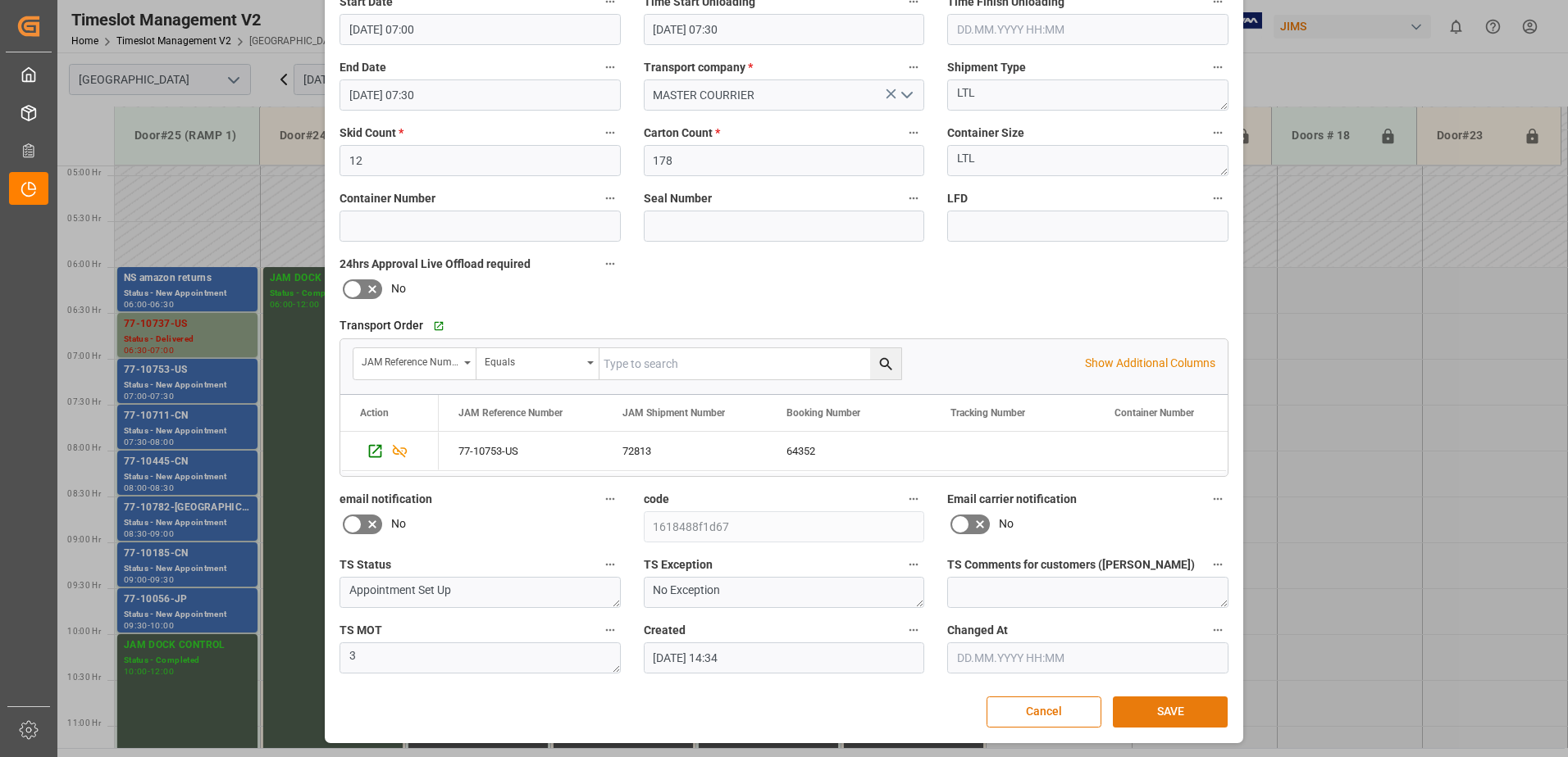
click at [1164, 707] on button "SAVE" at bounding box center [1171, 712] width 115 height 31
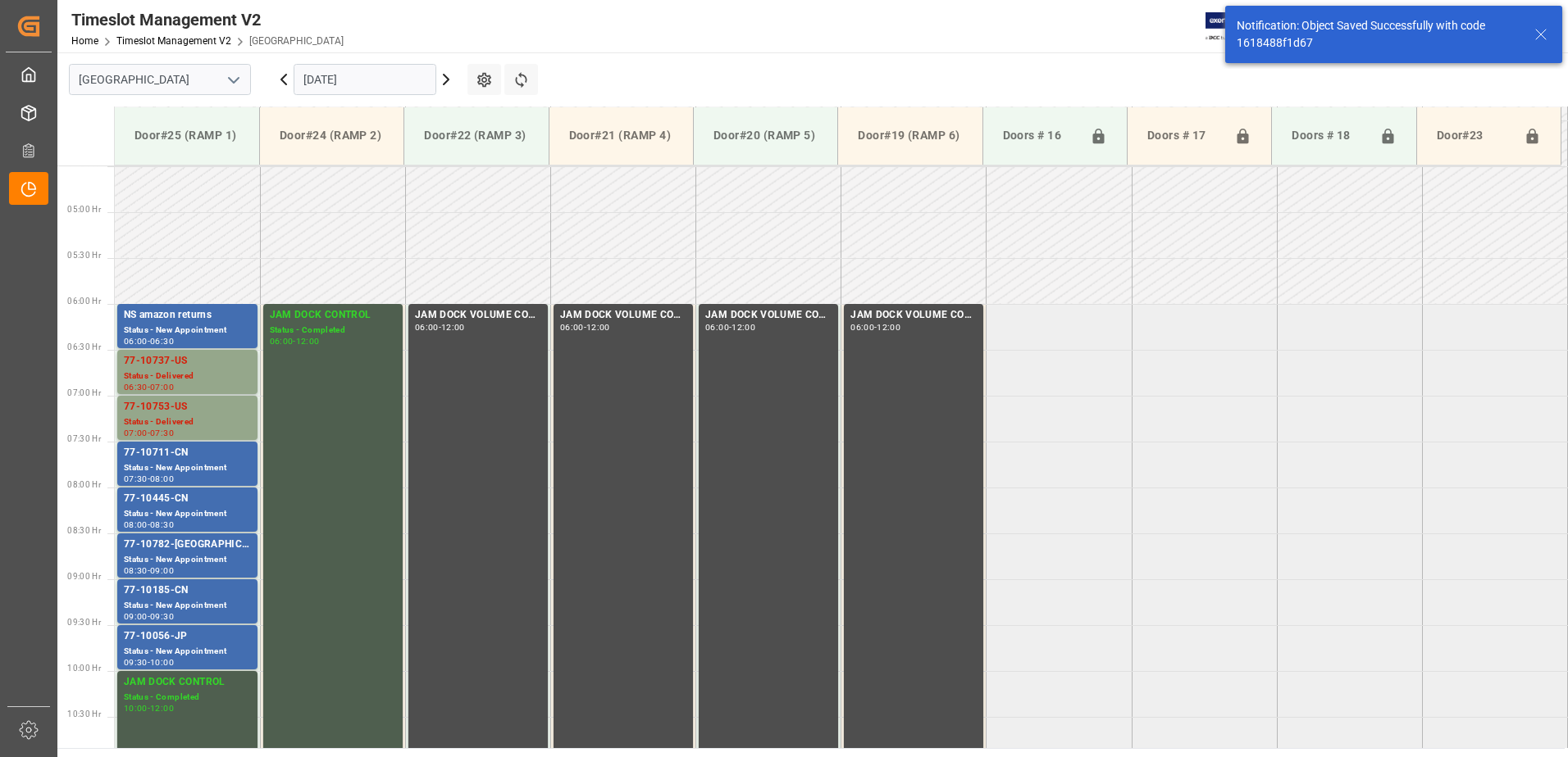
scroll to position [541, 0]
